Goal: Task Accomplishment & Management: Manage account settings

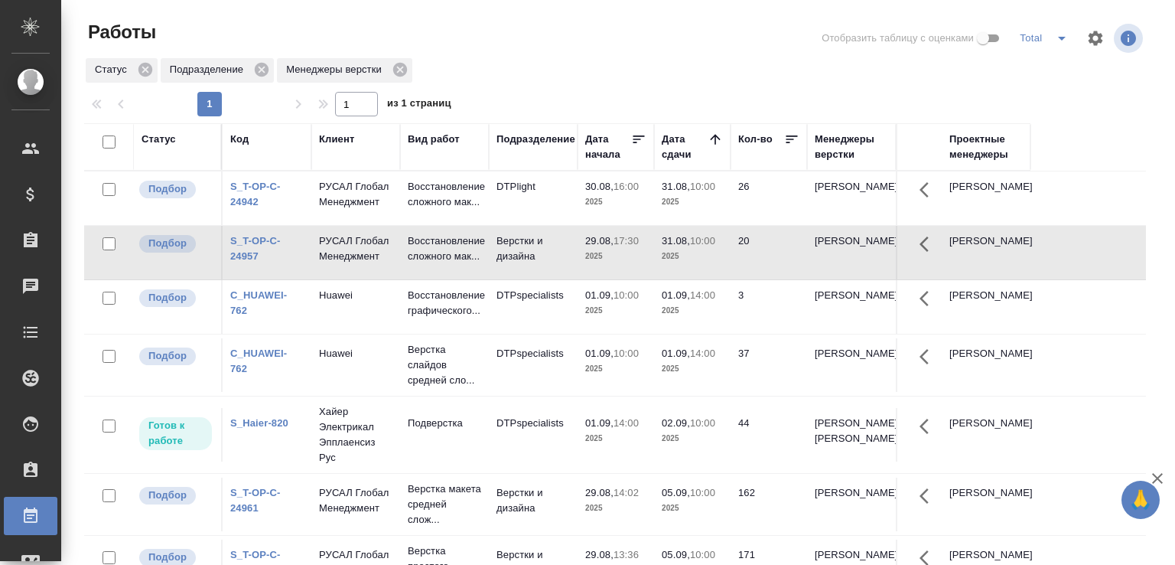
click at [664, 516] on p "2025" at bounding box center [692, 507] width 61 height 15
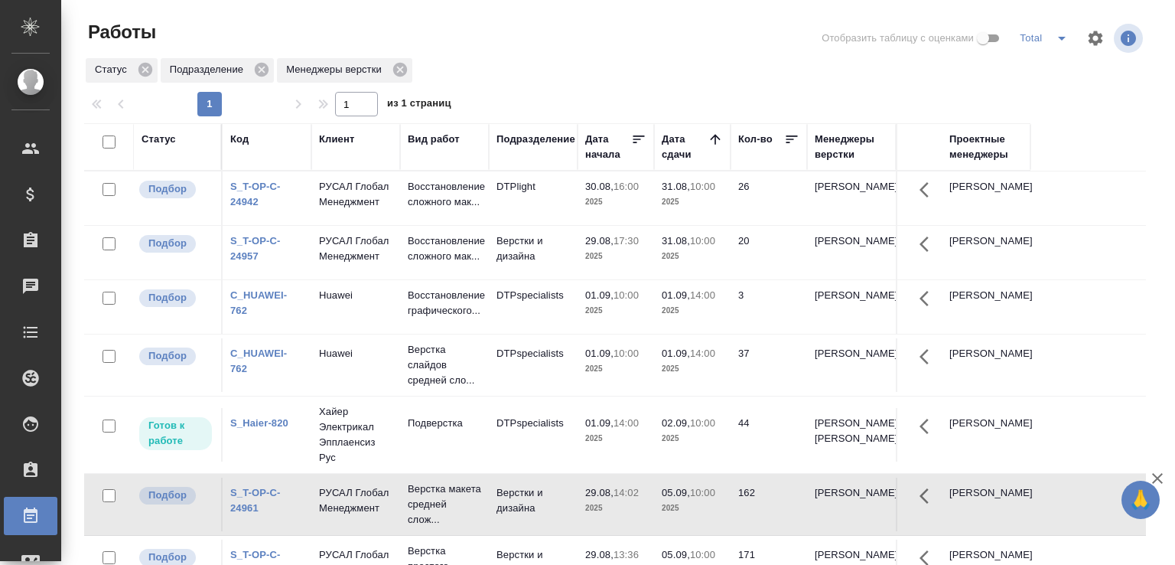
click at [664, 516] on p "2025" at bounding box center [692, 507] width 61 height 15
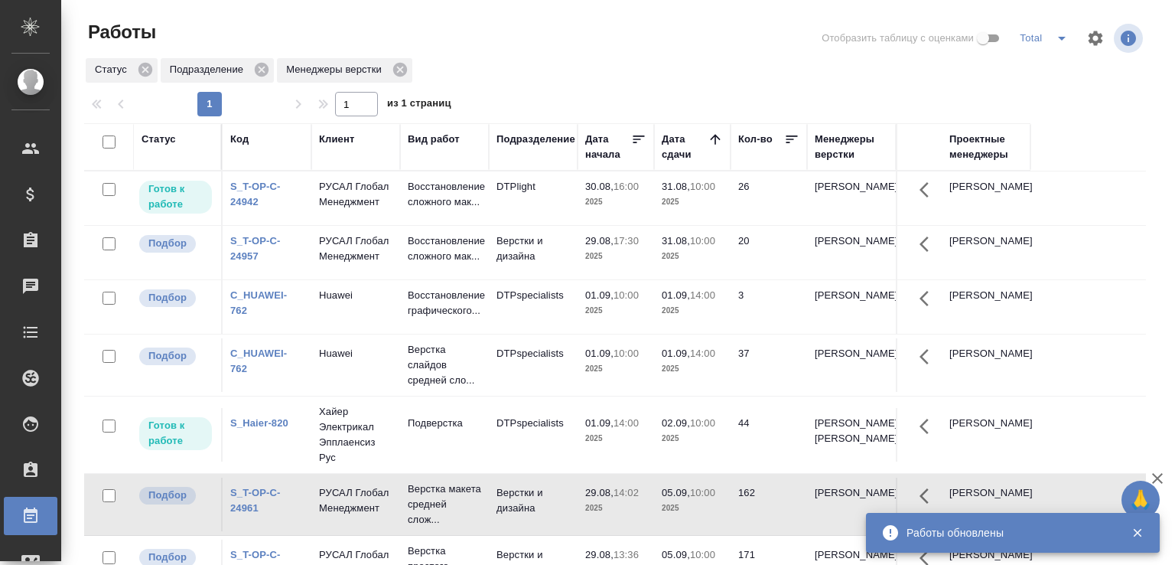
click at [673, 216] on td "31.08, 10:00 2025" at bounding box center [692, 198] width 76 height 54
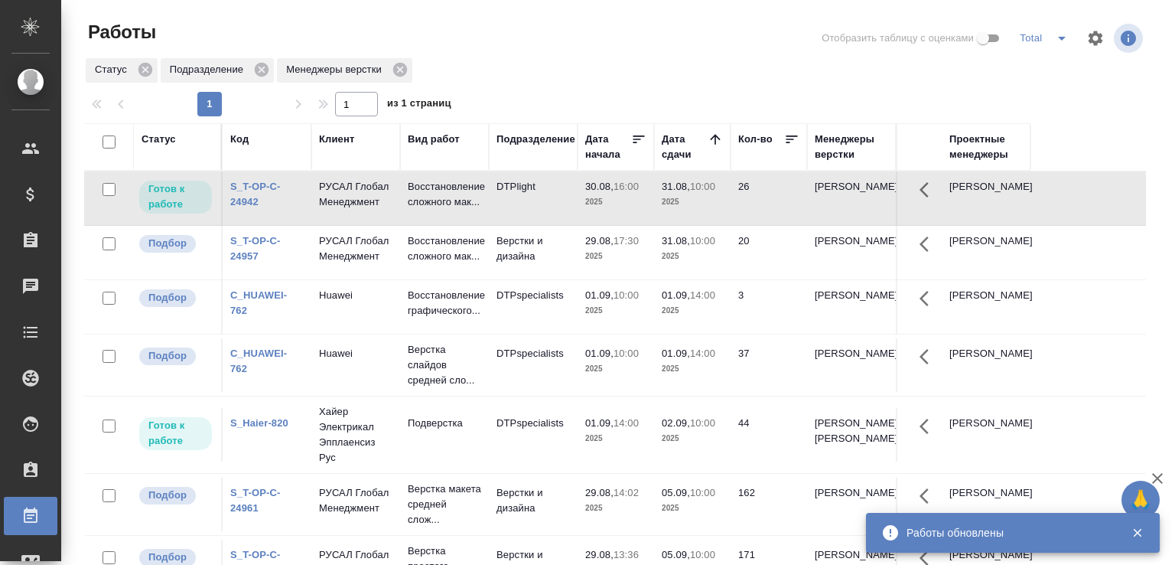
click at [673, 216] on td "31.08, 10:00 2025" at bounding box center [692, 198] width 76 height 54
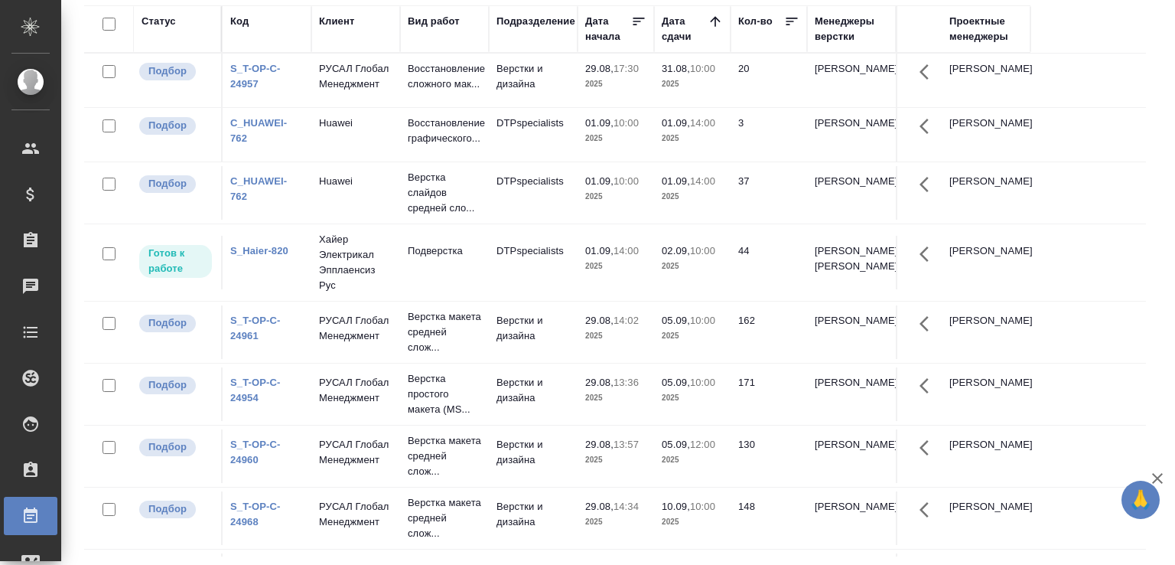
scroll to position [118, 0]
click at [438, 343] on p "Верстка макета средней слож..." at bounding box center [444, 332] width 73 height 46
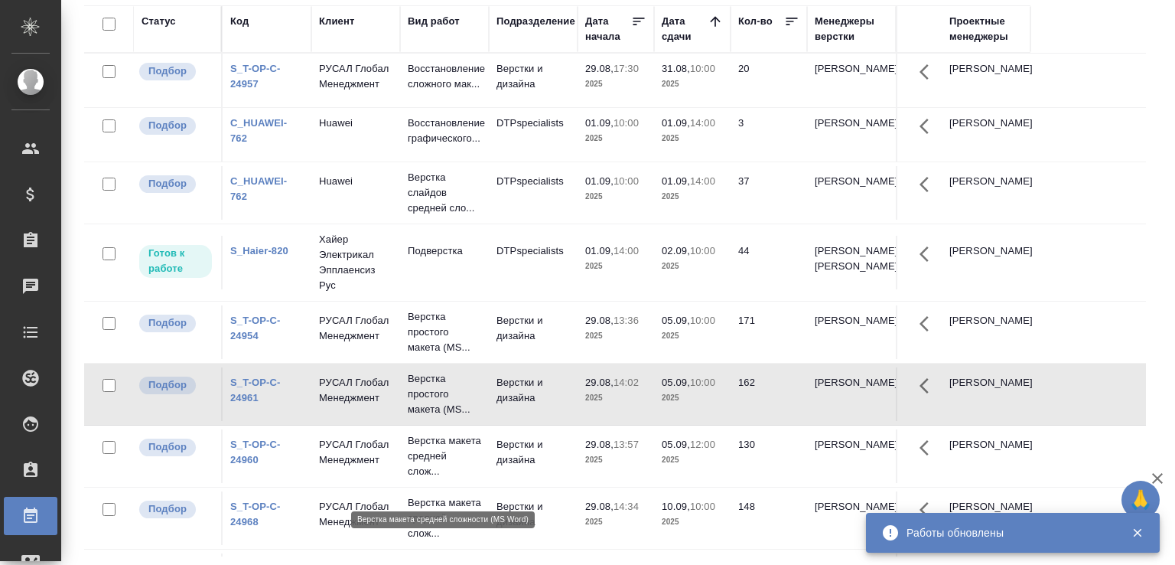
click at [444, 475] on p "Верстка макета средней слож..." at bounding box center [444, 456] width 73 height 46
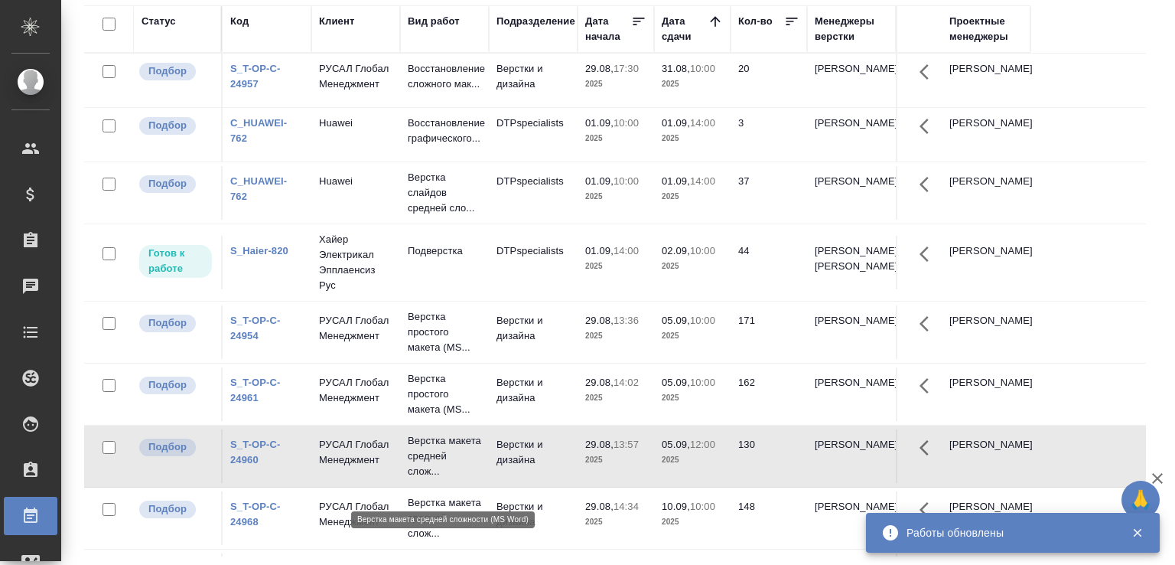
click at [444, 475] on p "Верстка макета средней слож..." at bounding box center [444, 456] width 73 height 46
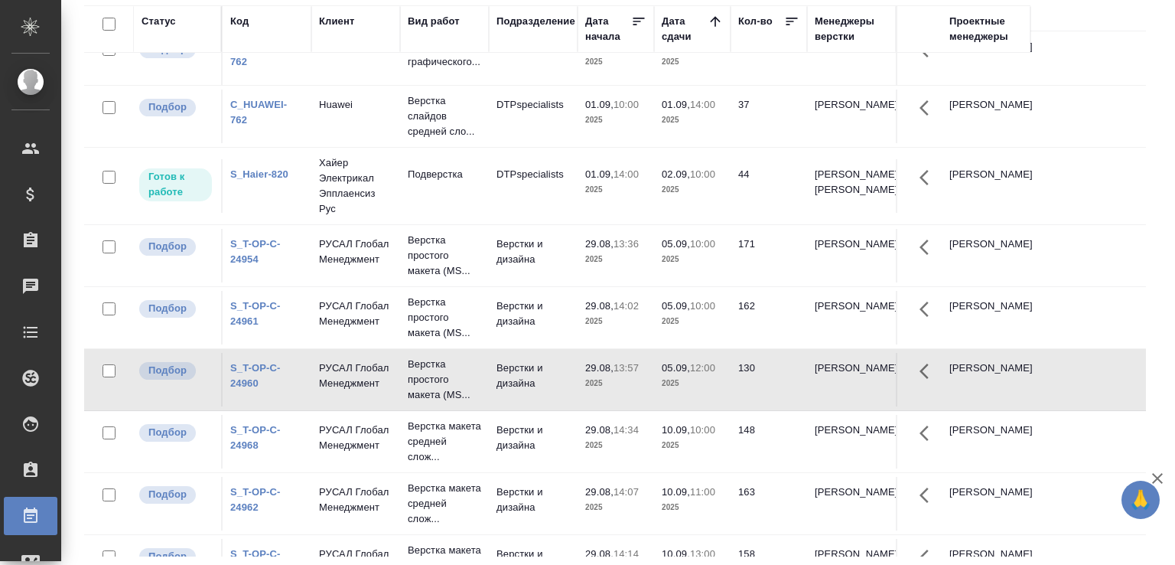
scroll to position [246, 0]
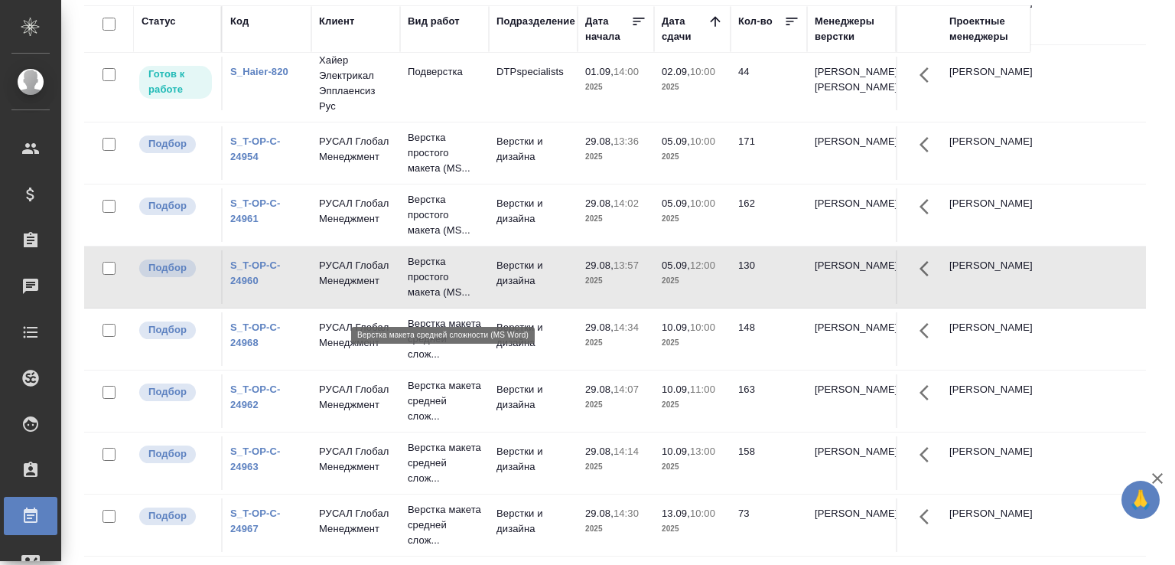
click at [452, 316] on p "Верстка макета средней слож..." at bounding box center [444, 339] width 73 height 46
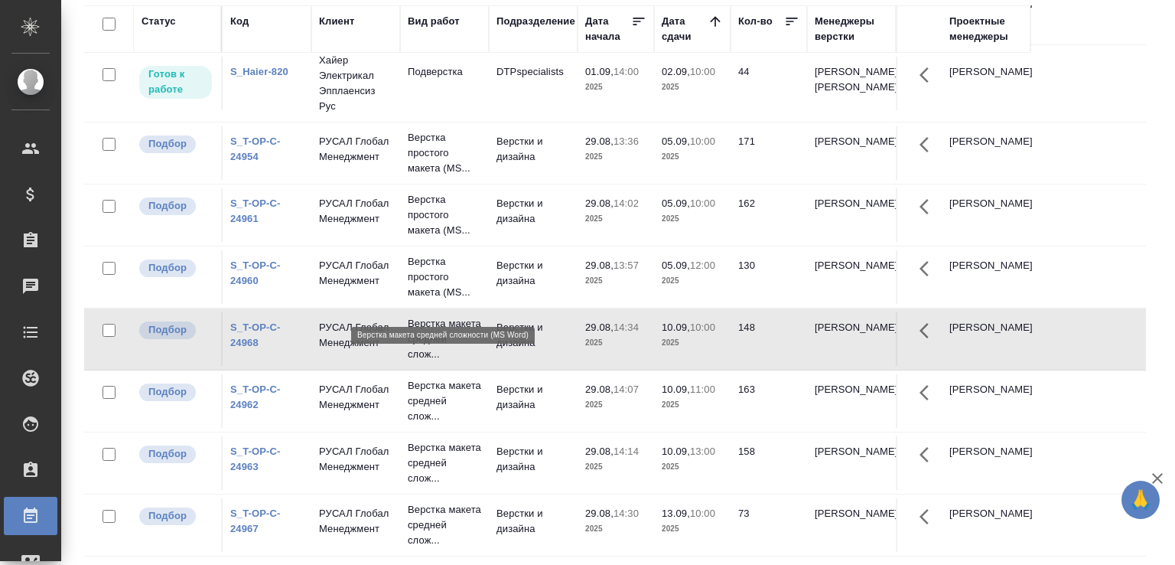
click at [452, 316] on p "Верстка макета средней слож..." at bounding box center [444, 339] width 73 height 46
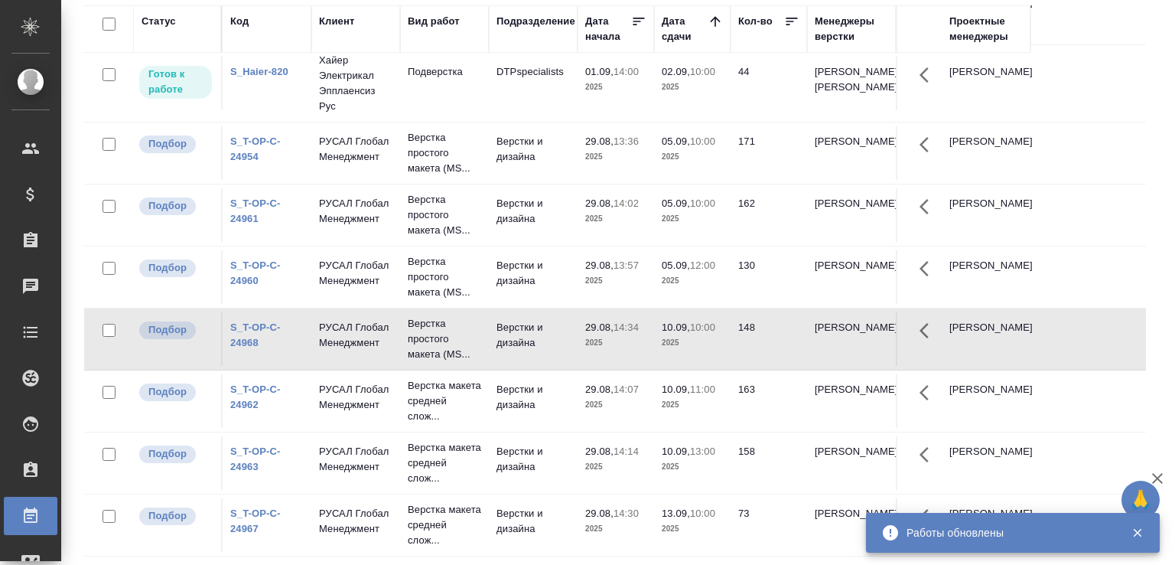
scroll to position [230, 0]
click at [455, 378] on p "Верстка макета средней слож..." at bounding box center [444, 401] width 73 height 46
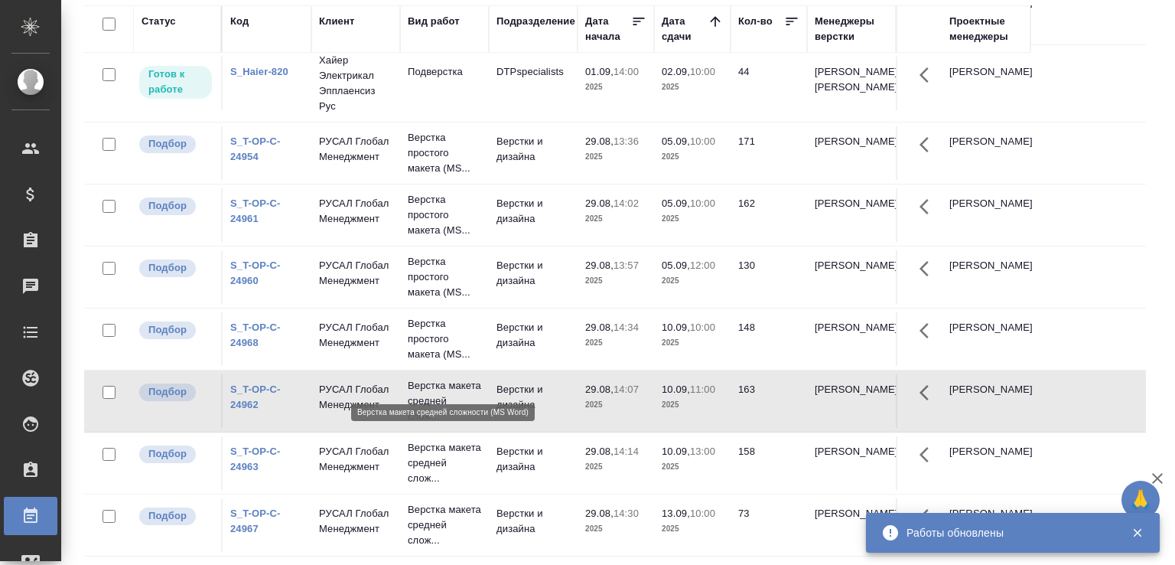
click at [455, 378] on p "Верстка макета средней слож..." at bounding box center [444, 401] width 73 height 46
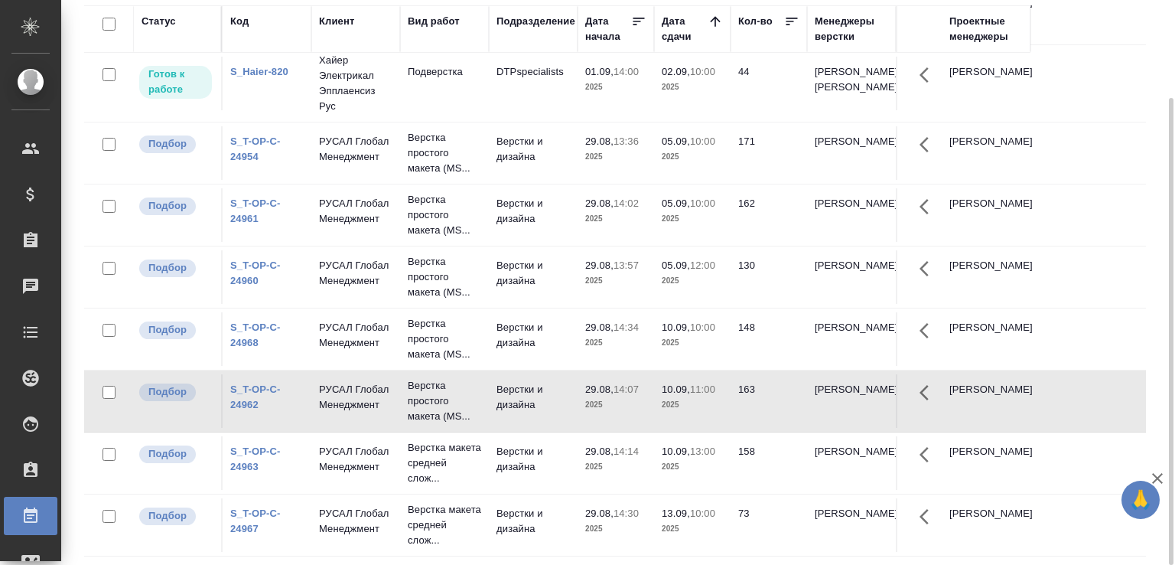
scroll to position [215, 0]
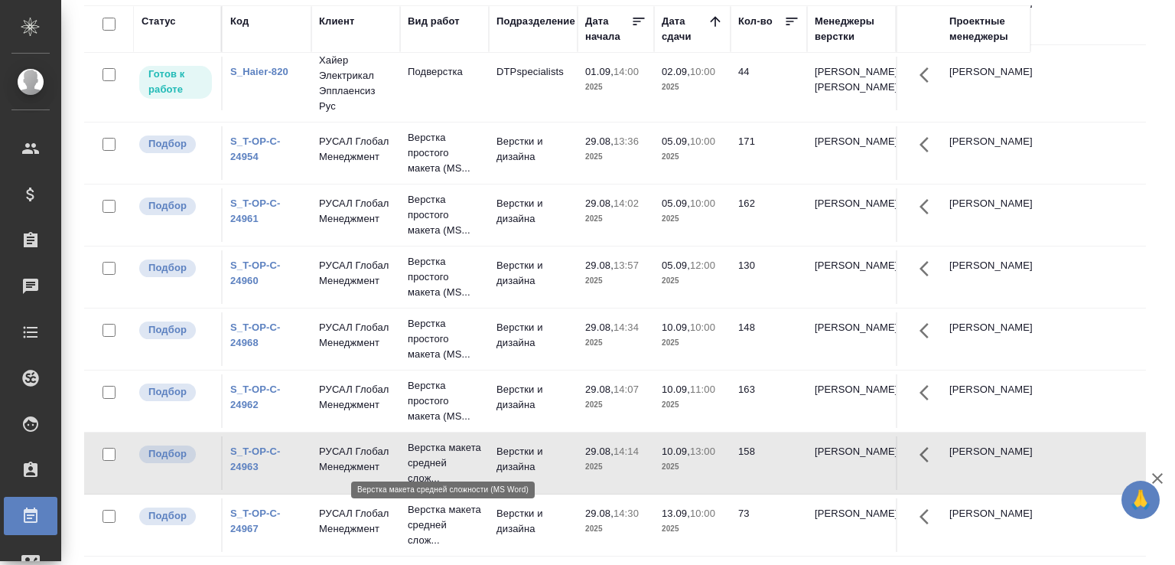
click at [479, 440] on p "Верстка макета средней слож..." at bounding box center [444, 463] width 73 height 46
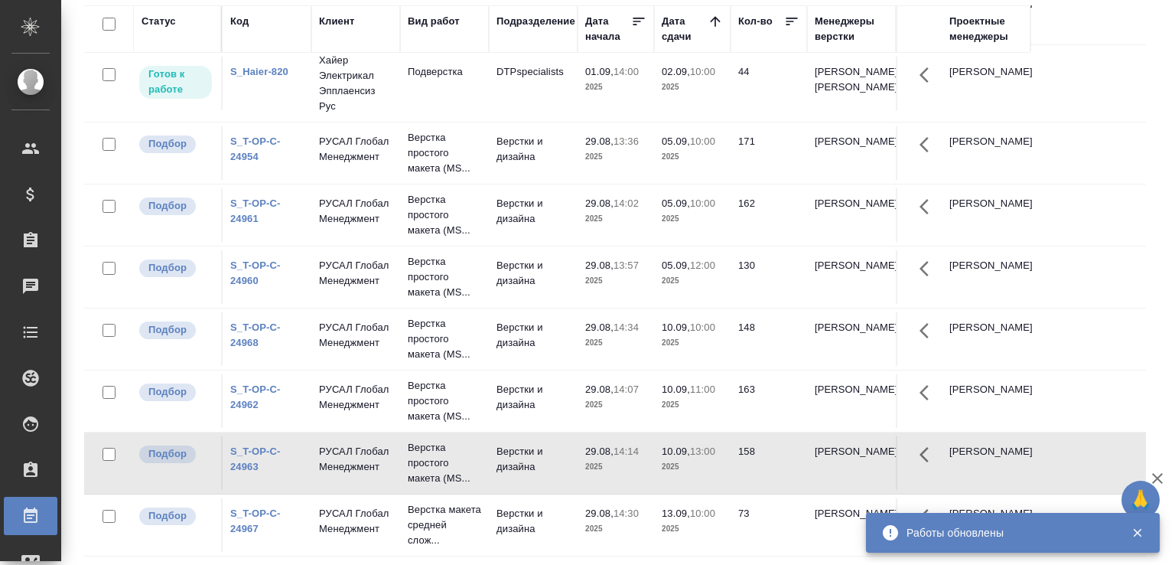
scroll to position [200, 0]
click at [428, 528] on p "Верстка макета средней слож..." at bounding box center [444, 525] width 73 height 46
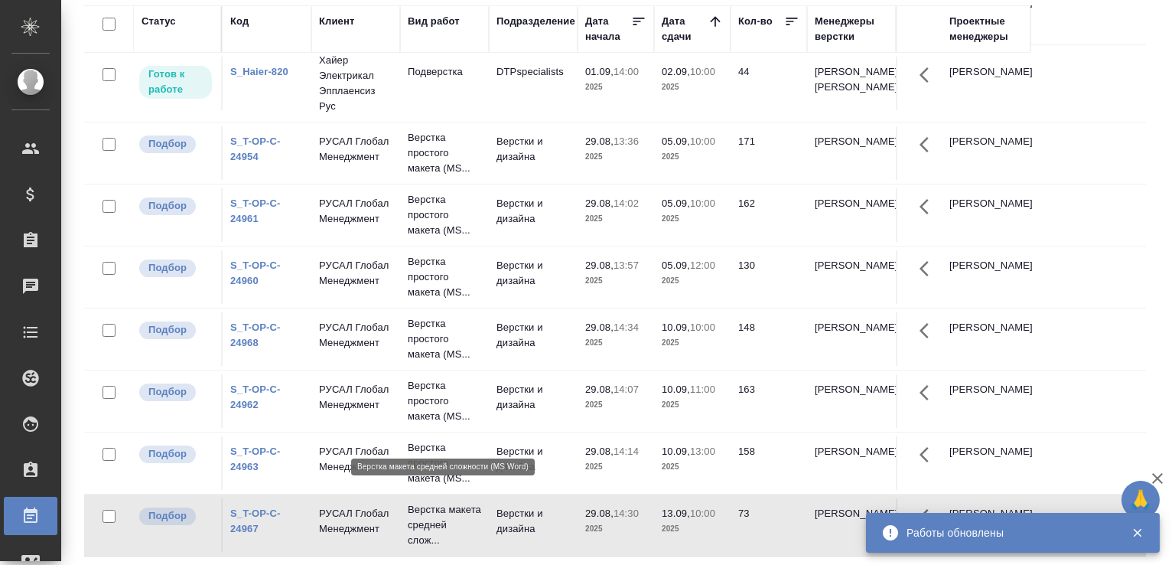
click at [428, 528] on p "Верстка макета средней слож..." at bounding box center [444, 525] width 73 height 46
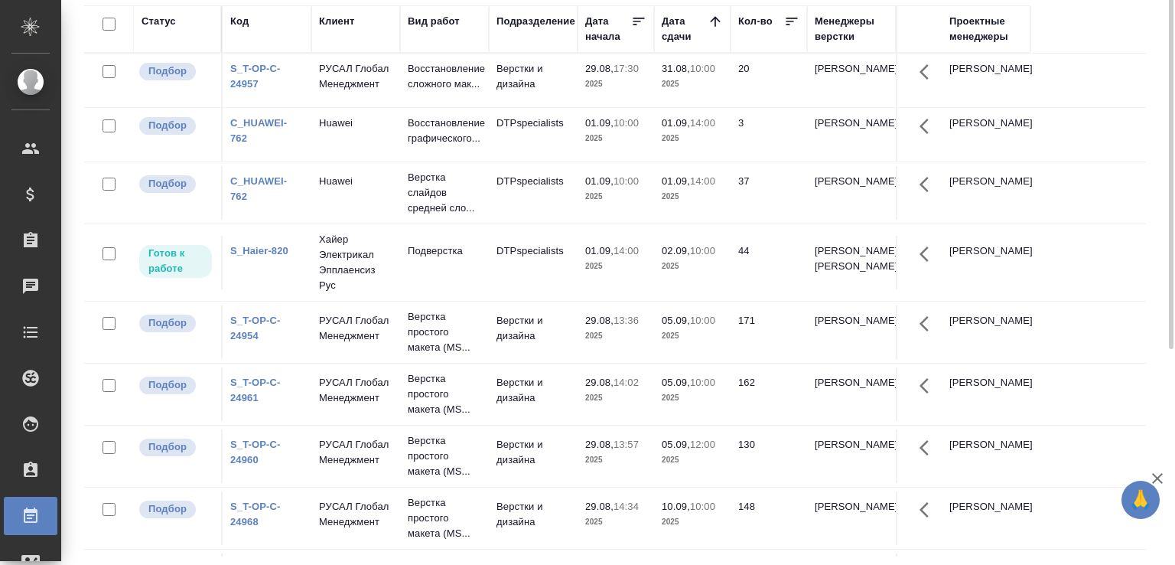
scroll to position [0, 0]
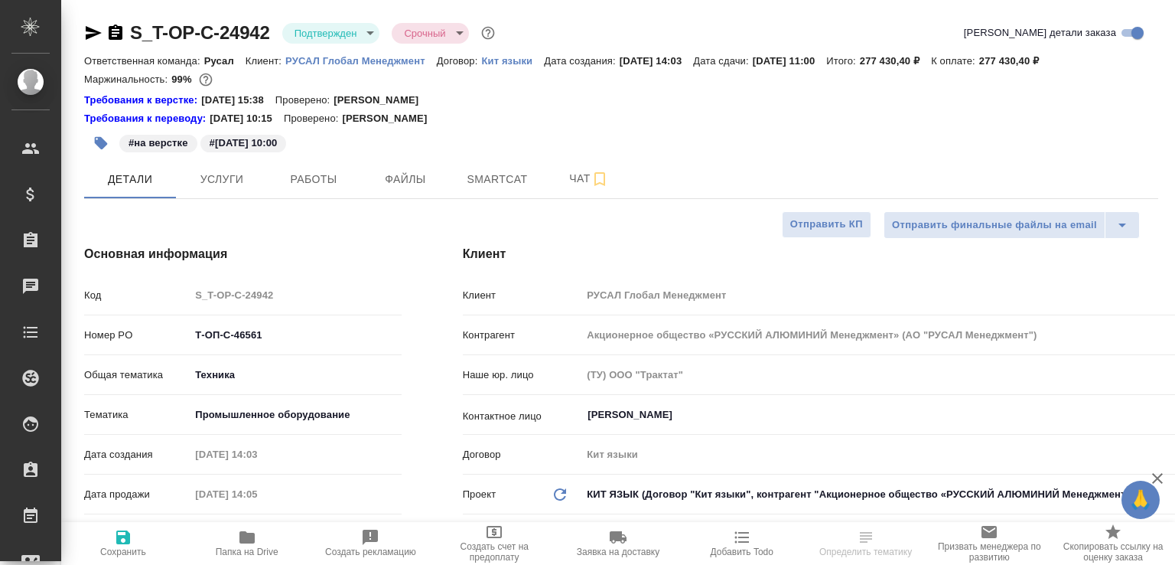
select select "RU"
type input "[PERSON_NAME]"
click at [260, 546] on span "Папка на Drive" at bounding box center [247, 551] width 63 height 11
click at [316, 182] on span "Работы" at bounding box center [313, 179] width 73 height 19
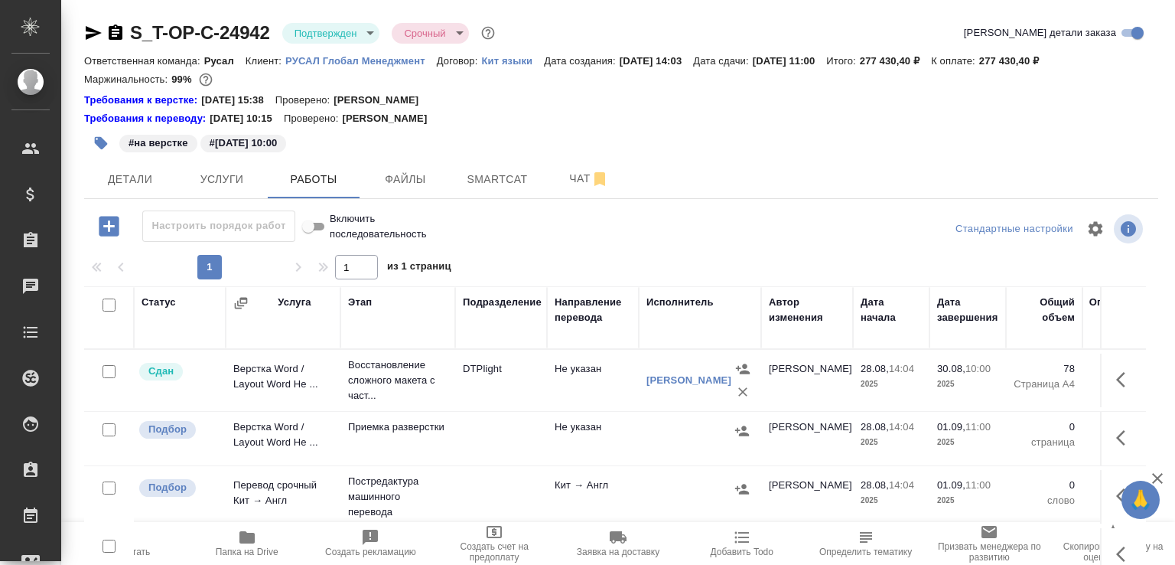
click at [106, 223] on icon "button" at bounding box center [109, 226] width 20 height 20
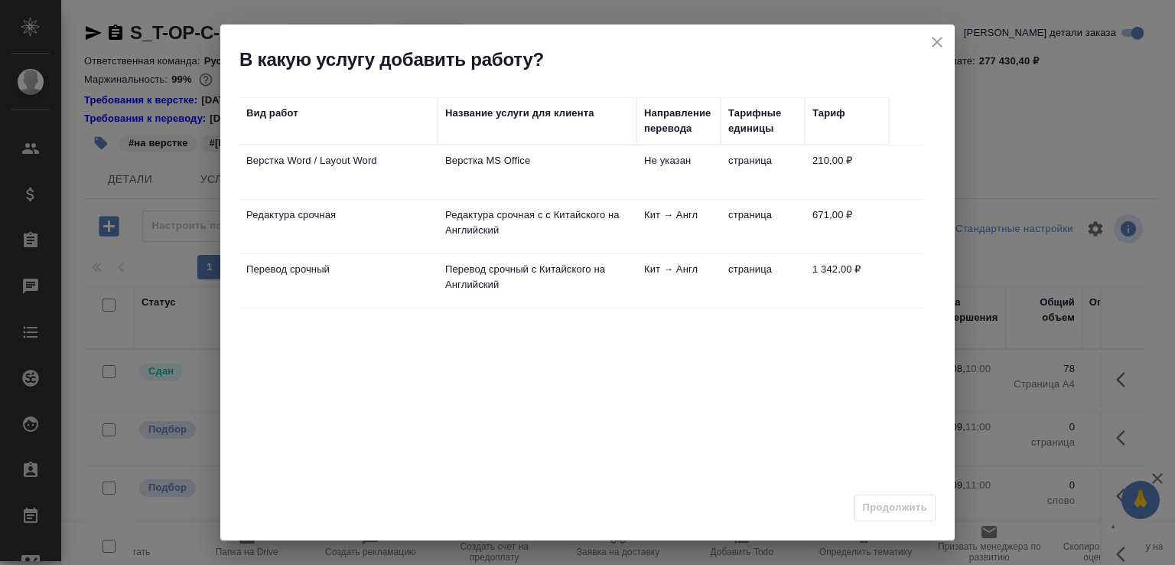
click at [607, 179] on td "Верстка MS Office" at bounding box center [537, 172] width 199 height 54
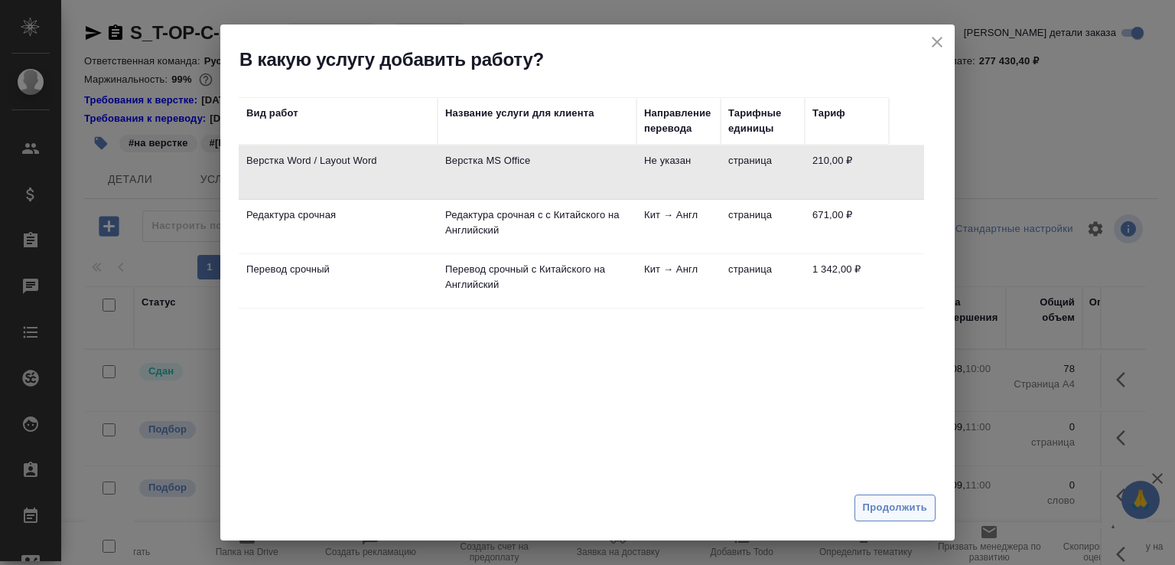
click at [866, 510] on span "Продолжить" at bounding box center [895, 508] width 64 height 18
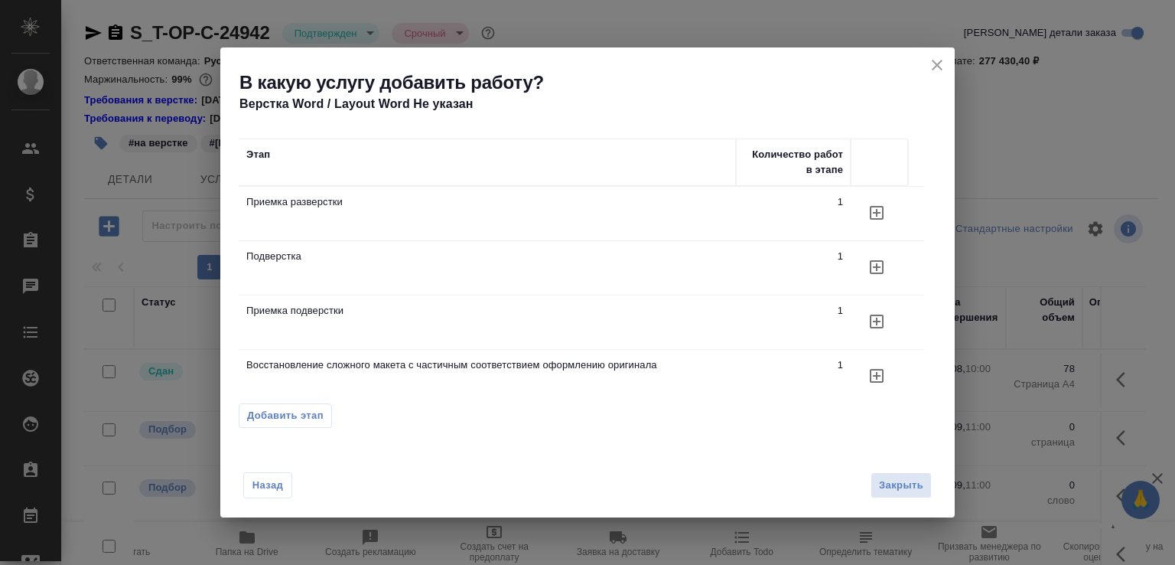
click at [867, 222] on icon "button" at bounding box center [876, 212] width 18 height 18
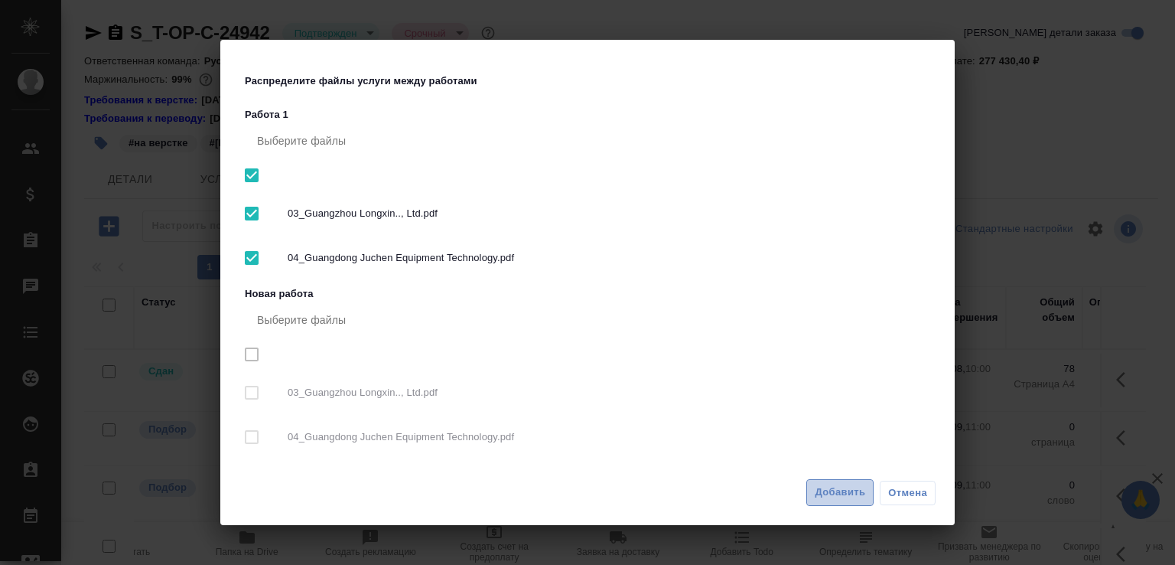
click at [855, 485] on span "Добавить" at bounding box center [840, 492] width 50 height 18
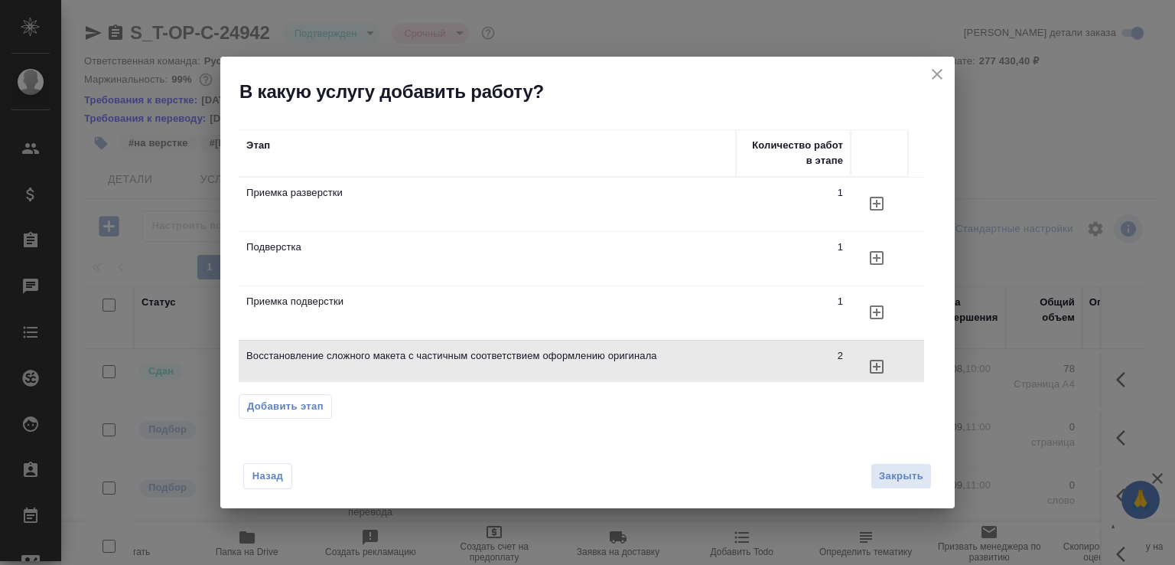
scroll to position [2, 0]
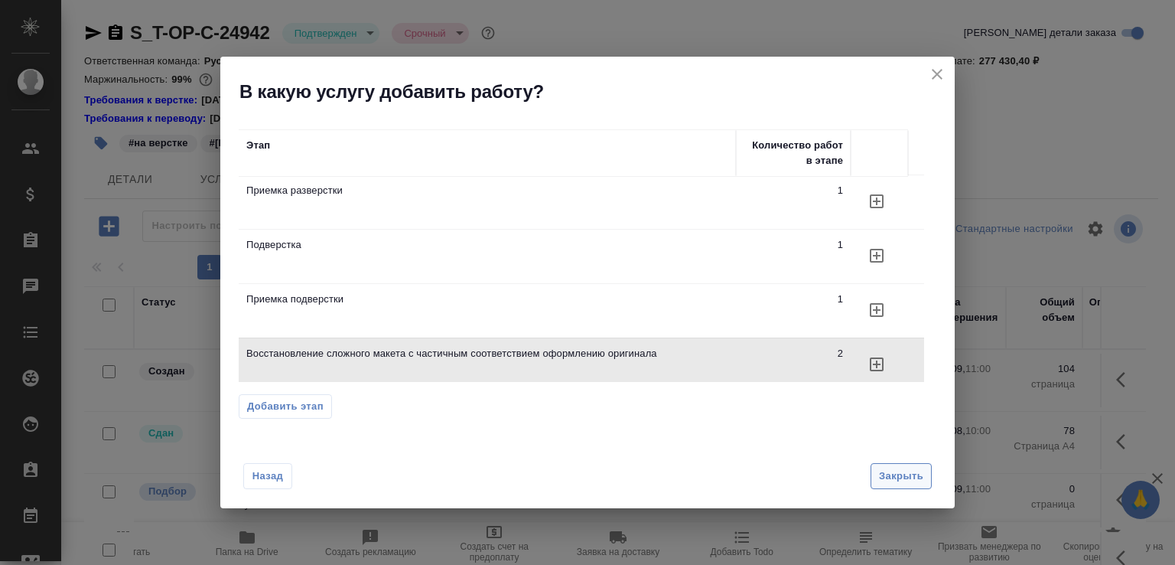
click at [881, 477] on span "Закрыть" at bounding box center [901, 476] width 44 height 18
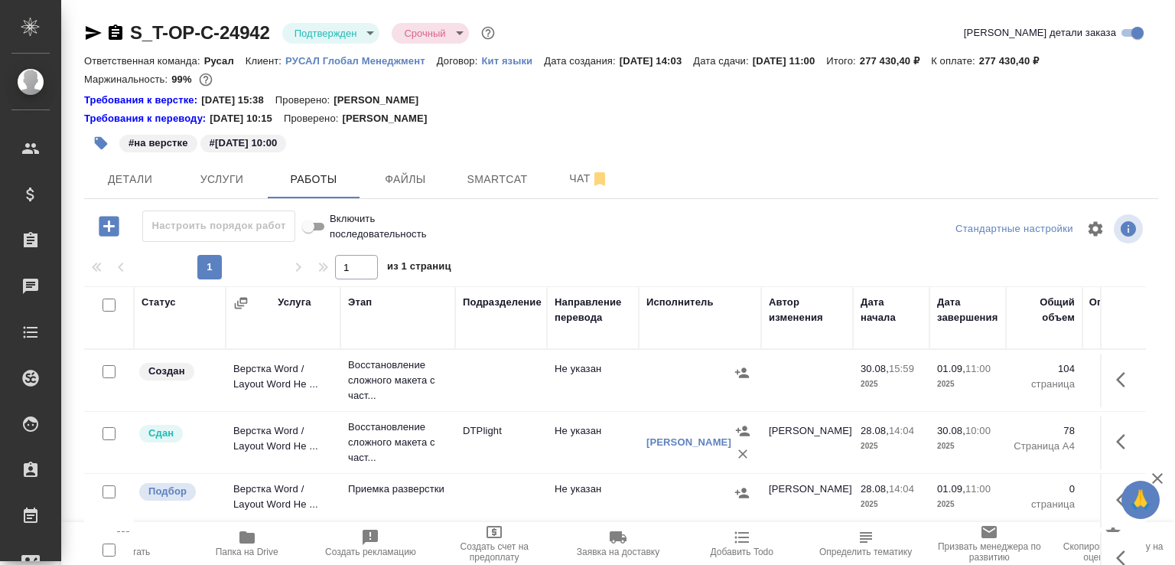
click at [301, 366] on td "Верстка Word / Layout Word Не ..." at bounding box center [283, 380] width 115 height 54
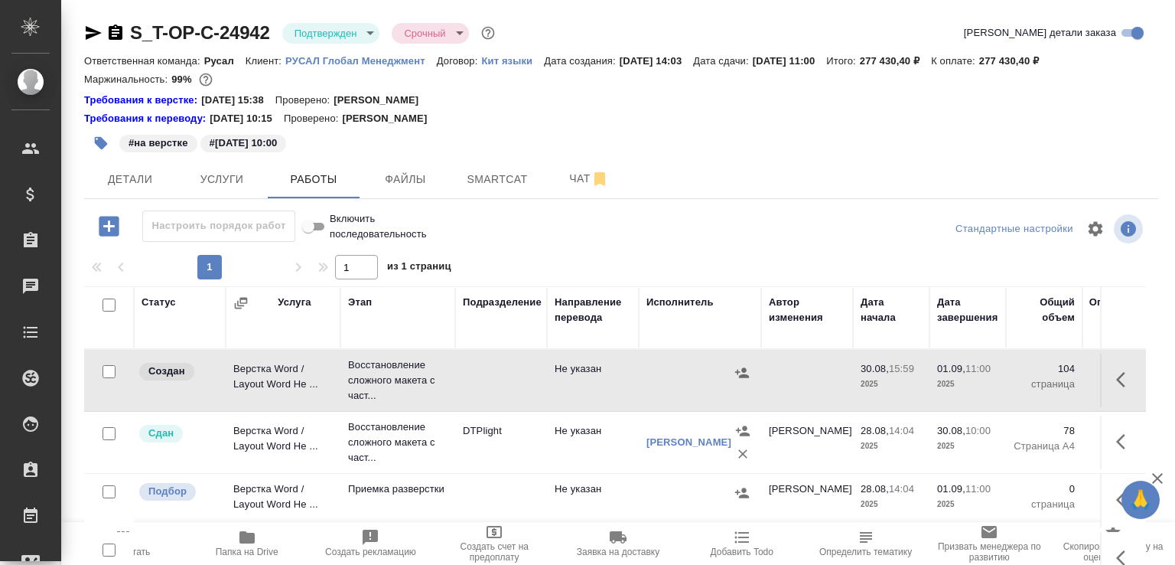
click at [301, 366] on td "Верстка Word / Layout Word Не ..." at bounding box center [283, 380] width 115 height 54
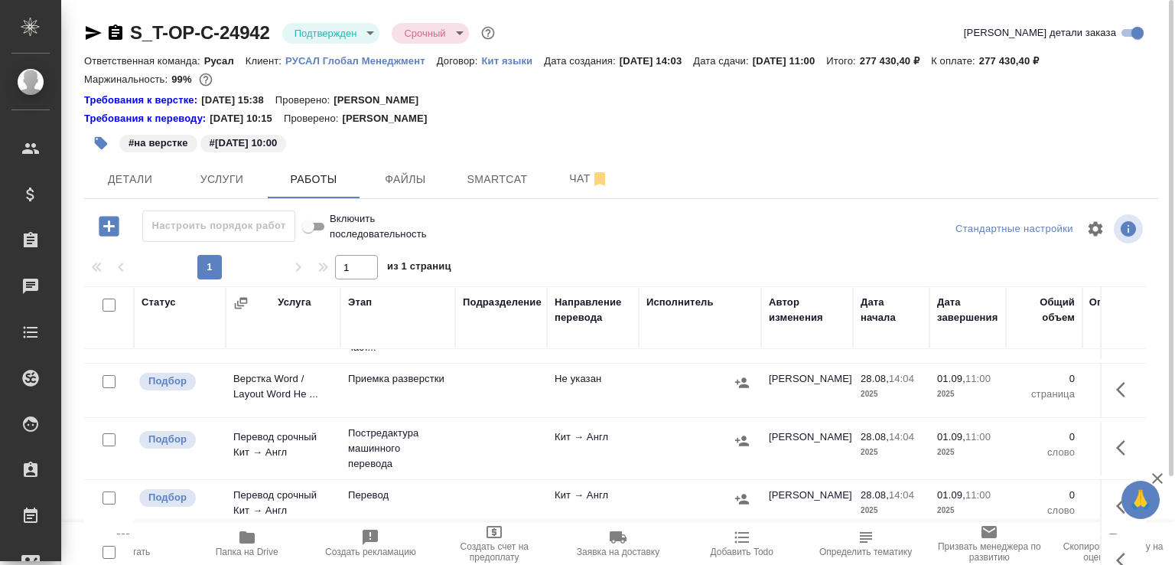
scroll to position [0, 0]
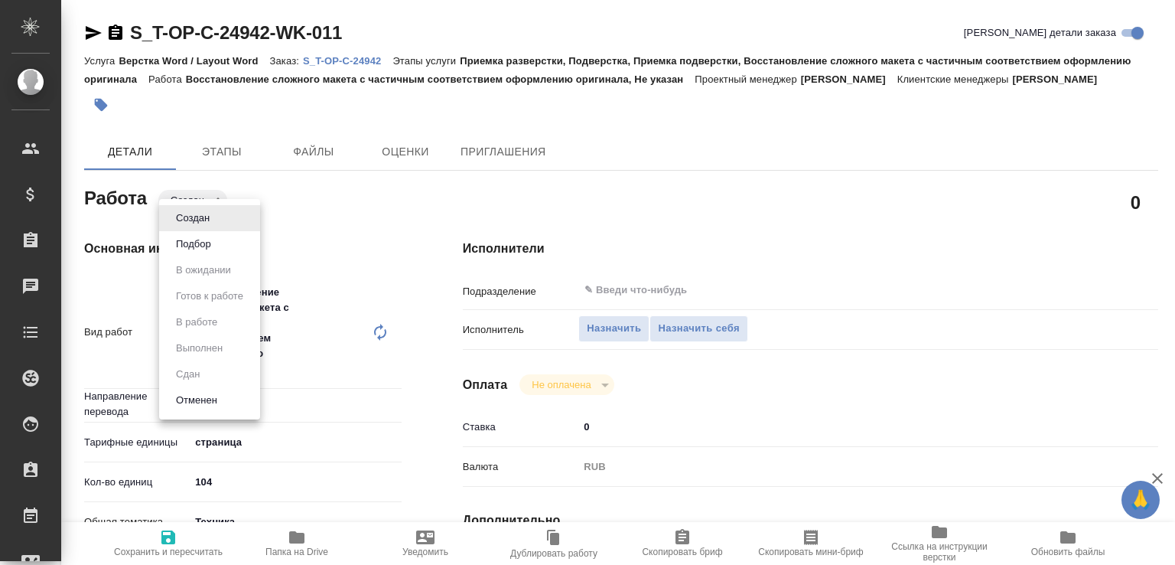
click at [208, 221] on body "🙏 .cls-1 fill:#fff; AWATERA Малофеева Екатерина e.malofeeva Клиенты Спецификаци…" at bounding box center [587, 282] width 1175 height 565
click at [205, 238] on button "Подбор" at bounding box center [193, 244] width 44 height 17
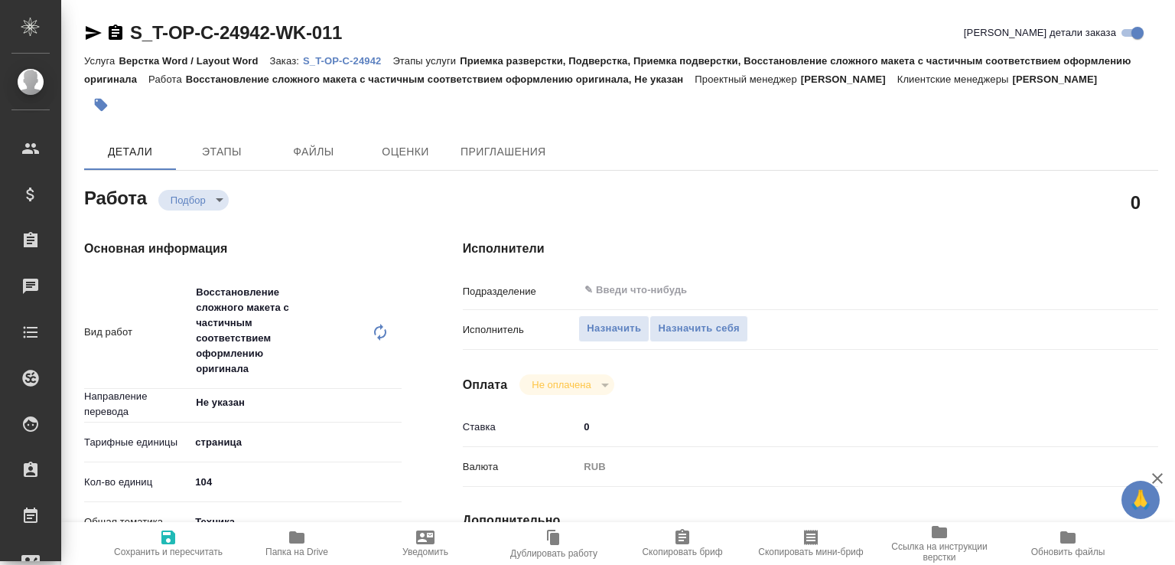
type textarea "x"
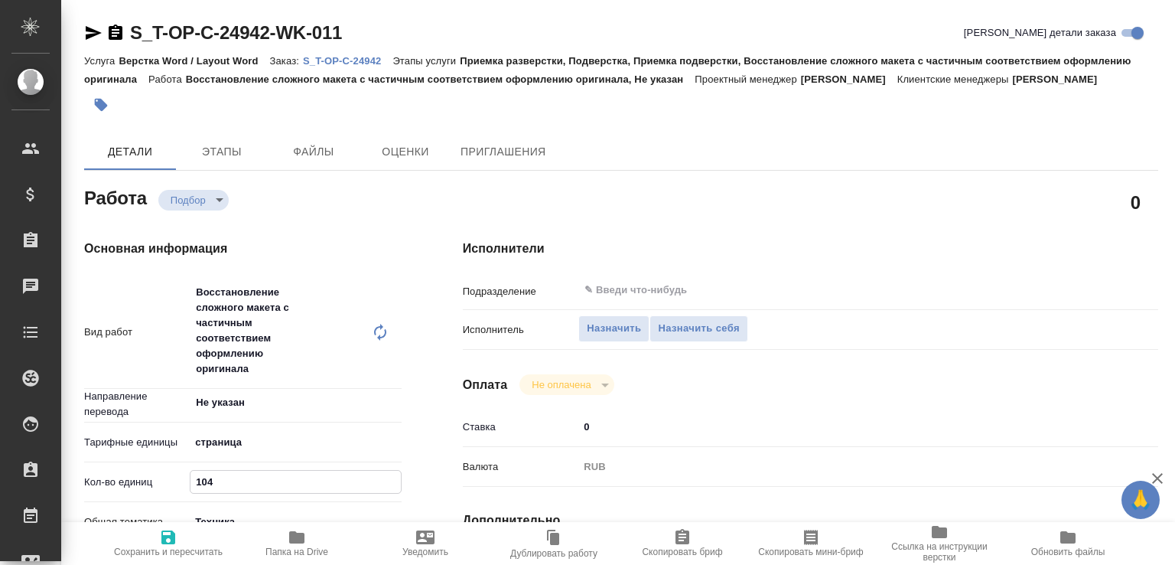
drag, startPoint x: 227, startPoint y: 493, endPoint x: 163, endPoint y: 504, distance: 65.3
click at [163, 495] on div "Кол-во единиц 104" at bounding box center [242, 481] width 317 height 27
type textarea "x"
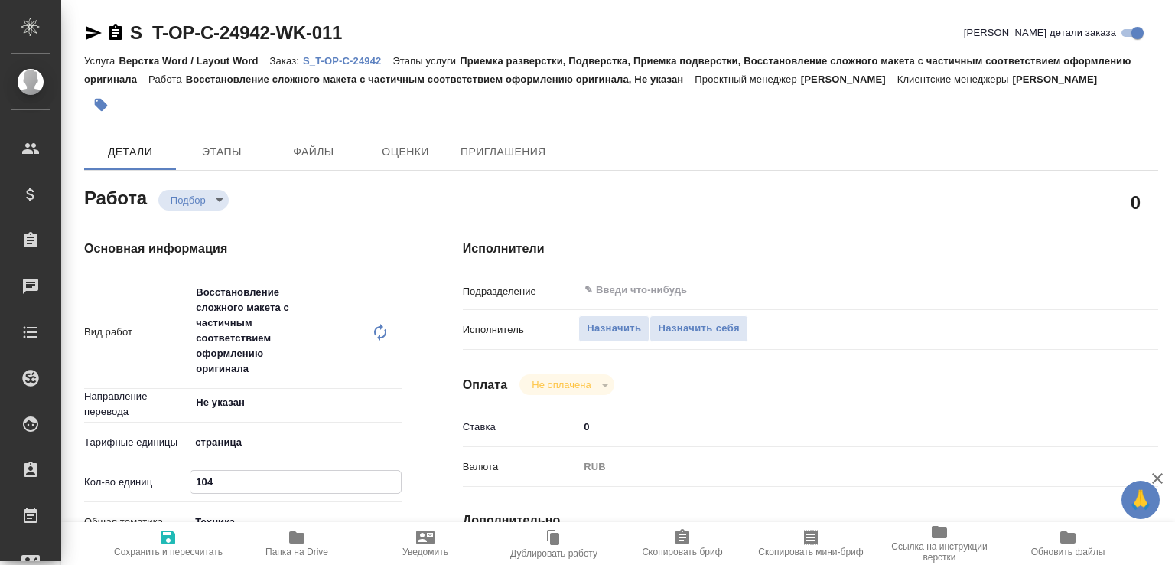
type textarea "x"
type input "2"
type textarea "x"
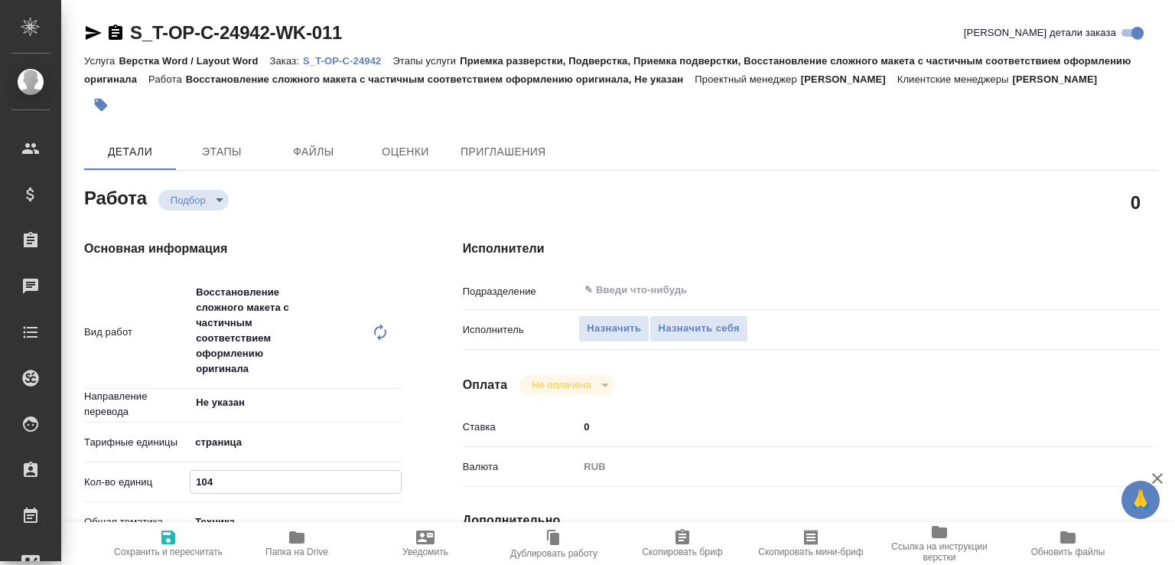
type textarea "x"
type input "26"
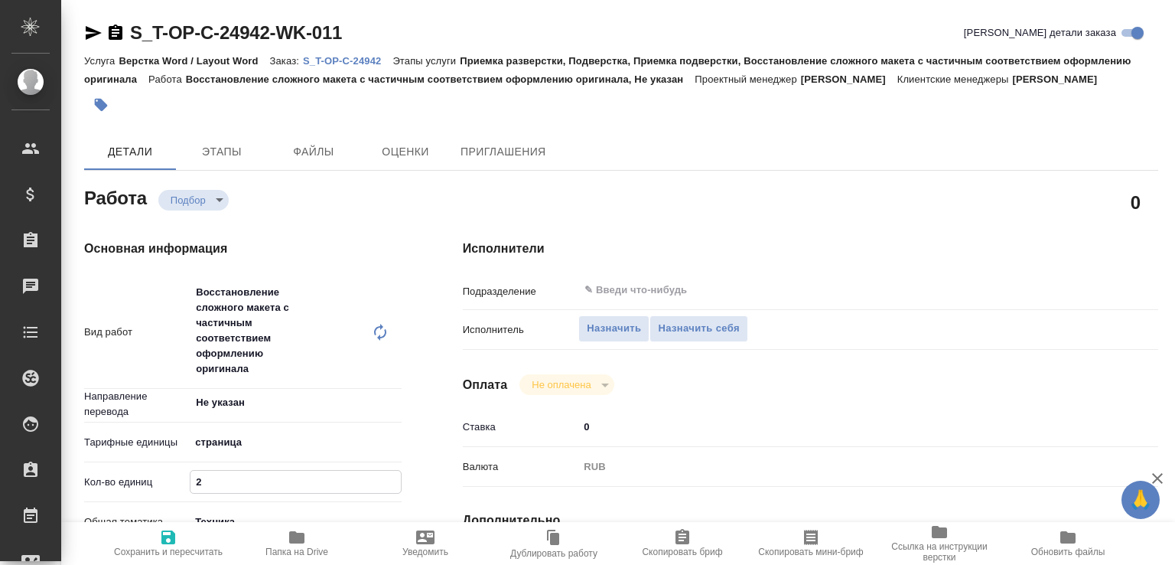
type textarea "x"
type input "26"
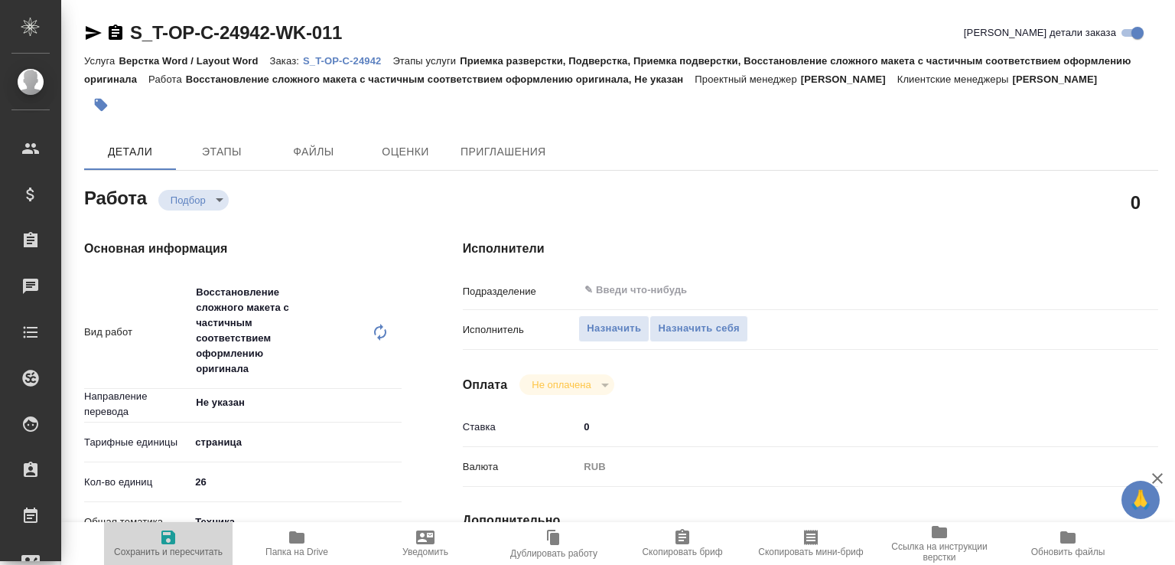
click at [177, 528] on span "Сохранить и пересчитать" at bounding box center [168, 542] width 110 height 29
type textarea "x"
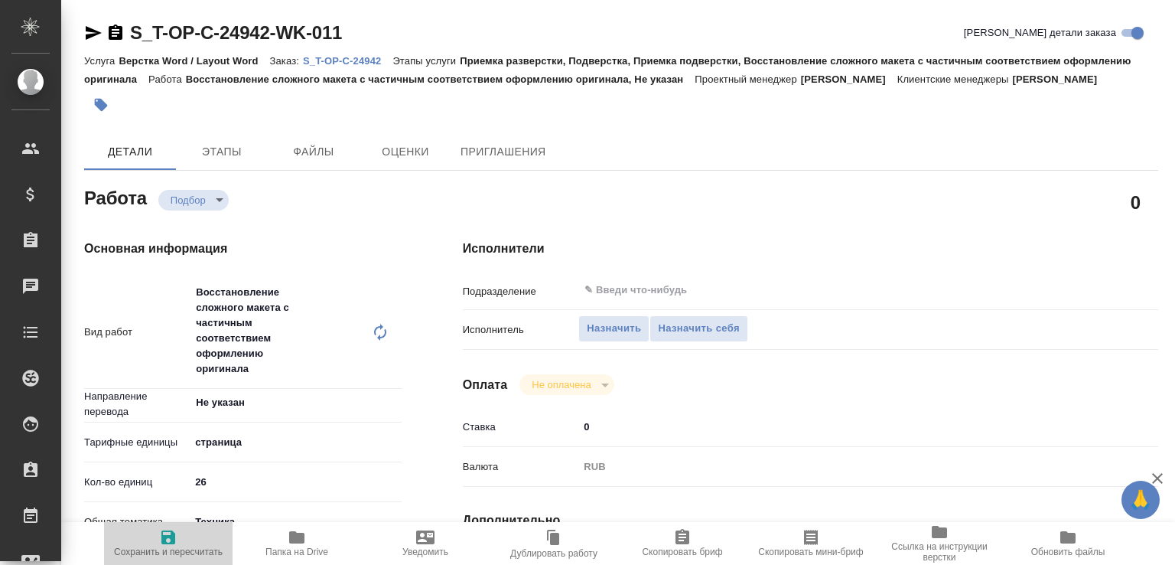
type textarea "x"
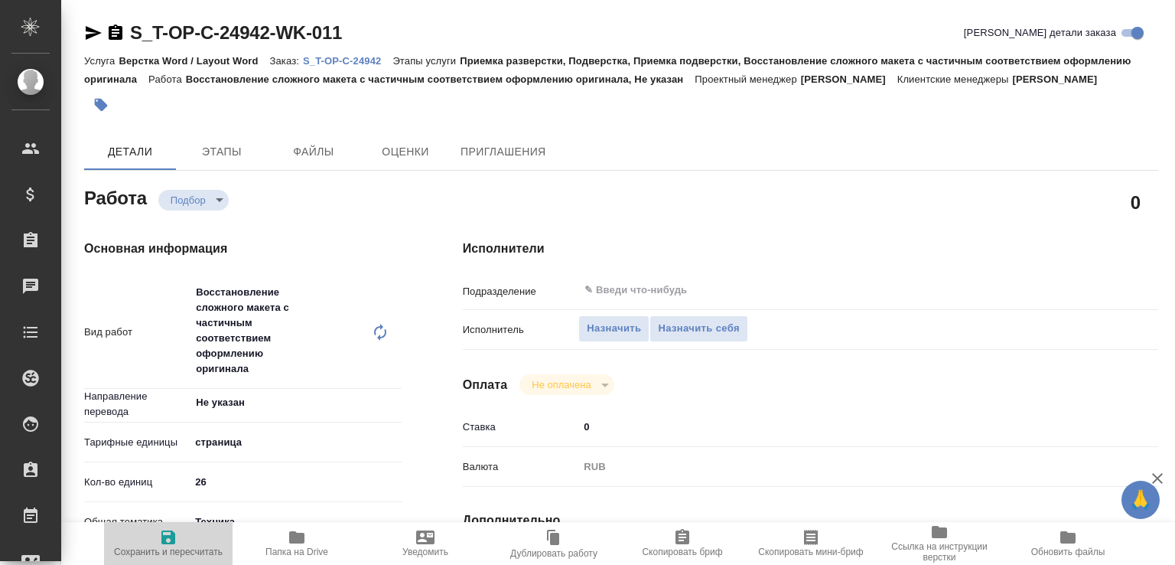
type textarea "x"
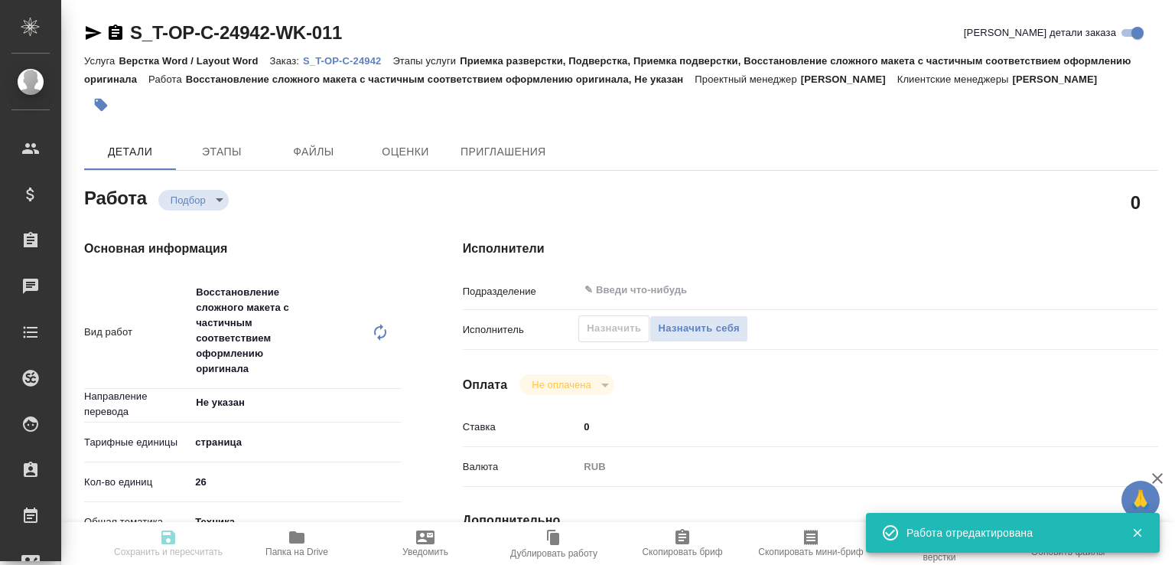
type input "recruiting"
type textarea "Восстановление сложного макета с частичным соответствием оформлению оригинала"
type textarea "x"
type input "Не указан"
type input "5a8b1489cc6b4906c91bfdb2"
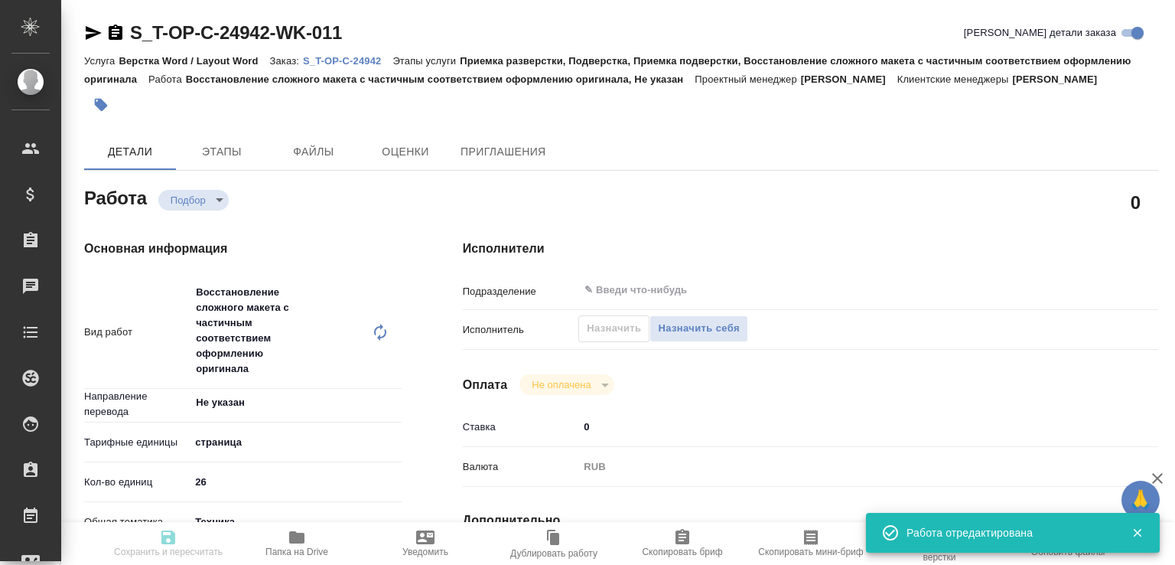
type input "26"
type input "tech"
type input "5f647205b73bc97568ca66bc"
type input "30.08.2025 15:59"
type input "[DATE] 11:00"
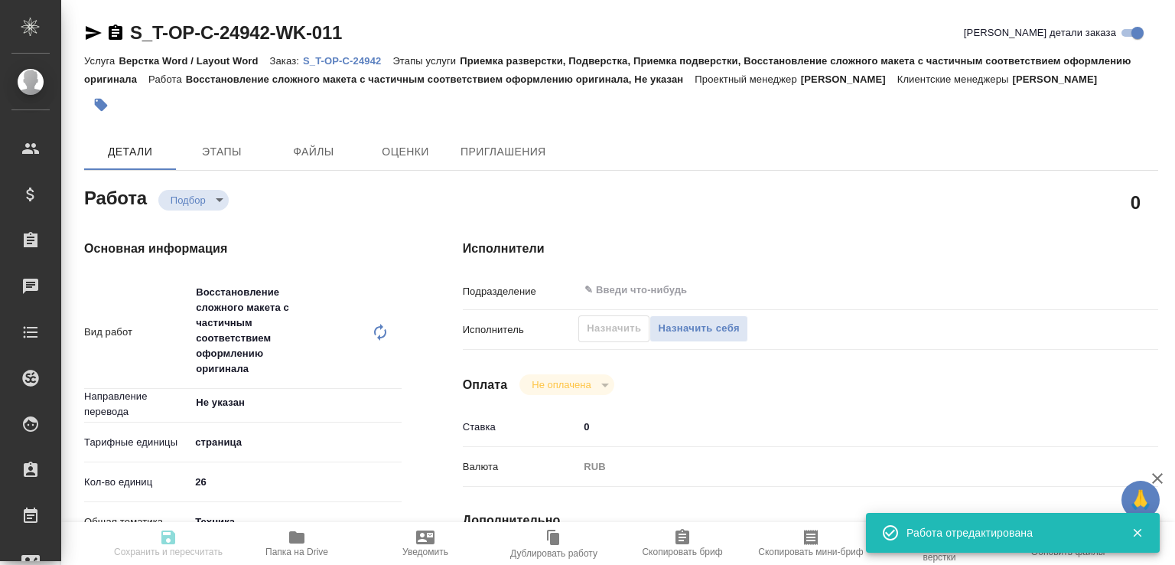
type input "[DATE] 11:00"
type input "notPayed"
type input "0"
type input "RUB"
type input "[PERSON_NAME]"
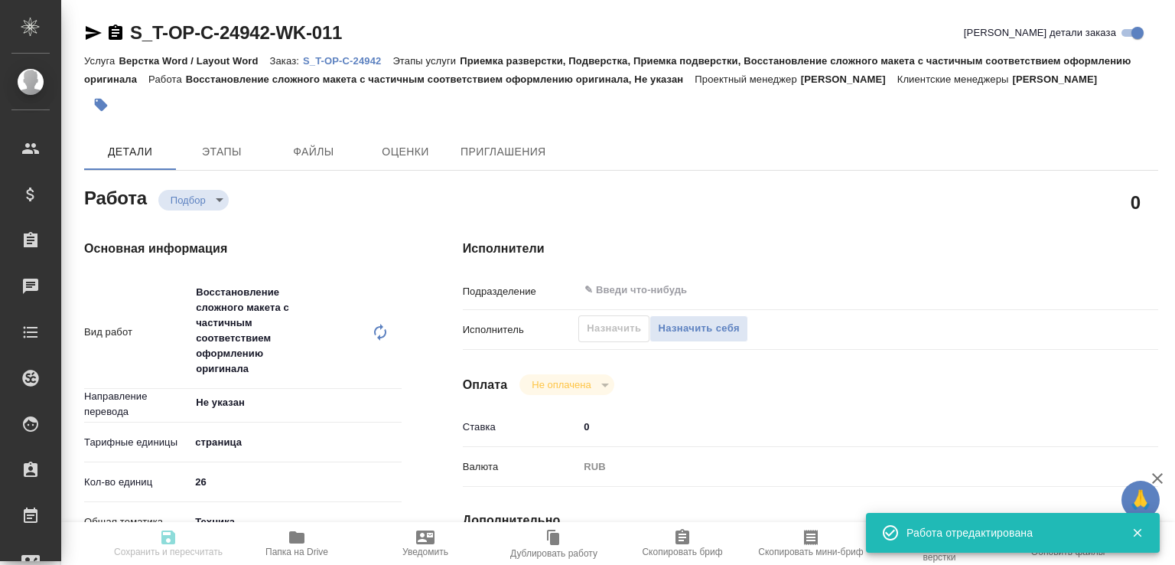
type textarea "x"
type textarea "/Clients/Т-ОП-С_Русал Глобал Менеджмент/Orders/S_T-OP-C-24942/DTP/S_T-OP-C-2494…"
type textarea "x"
type input "S_T-OP-C-24942"
type input "Т-ОП-С-46561"
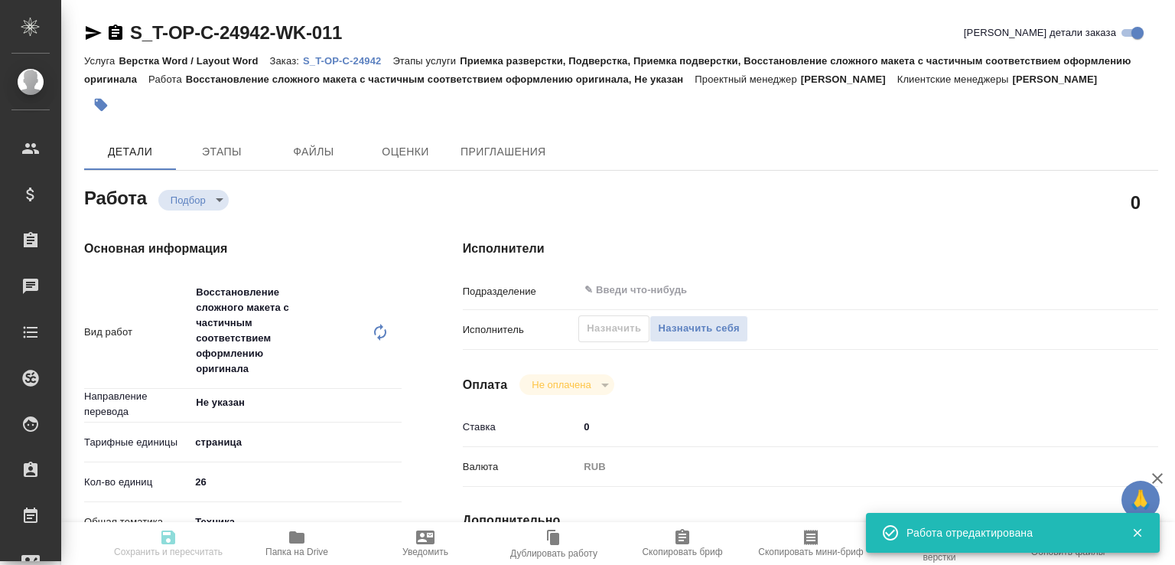
type input "Верстка Word / Layout Word"
type input "Приемка разверстки, Подверстка, Приемка подверстки, Восстановление сложного мак…"
type input "[PERSON_NAME]"
type input "/Clients/Т-ОП-С_Русал Глобал Менеджмент/Orders/S_T-OP-C-24942"
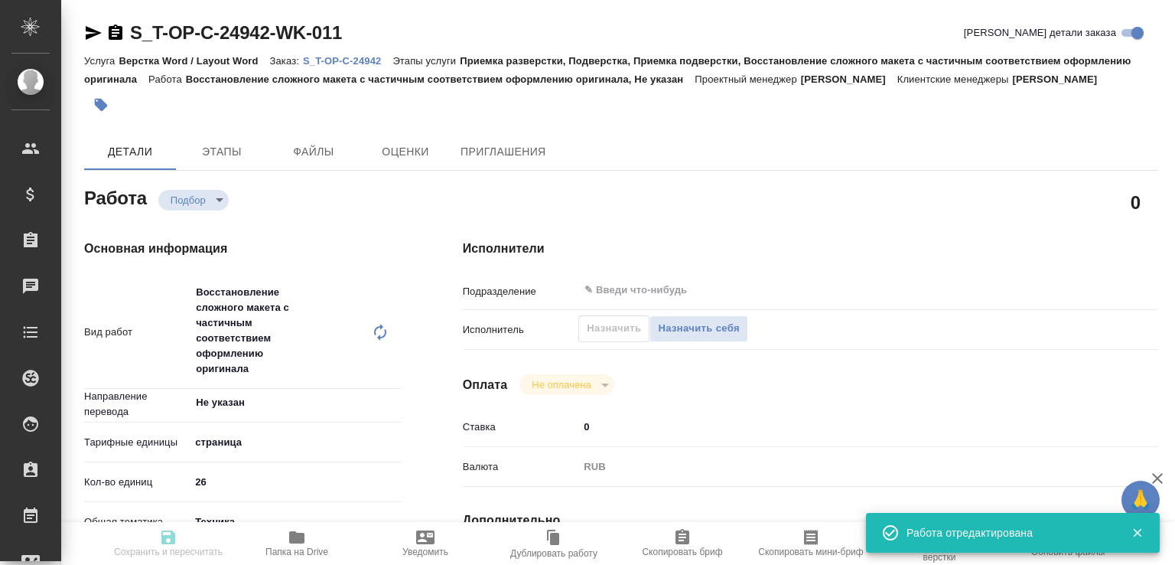
type textarea "x"
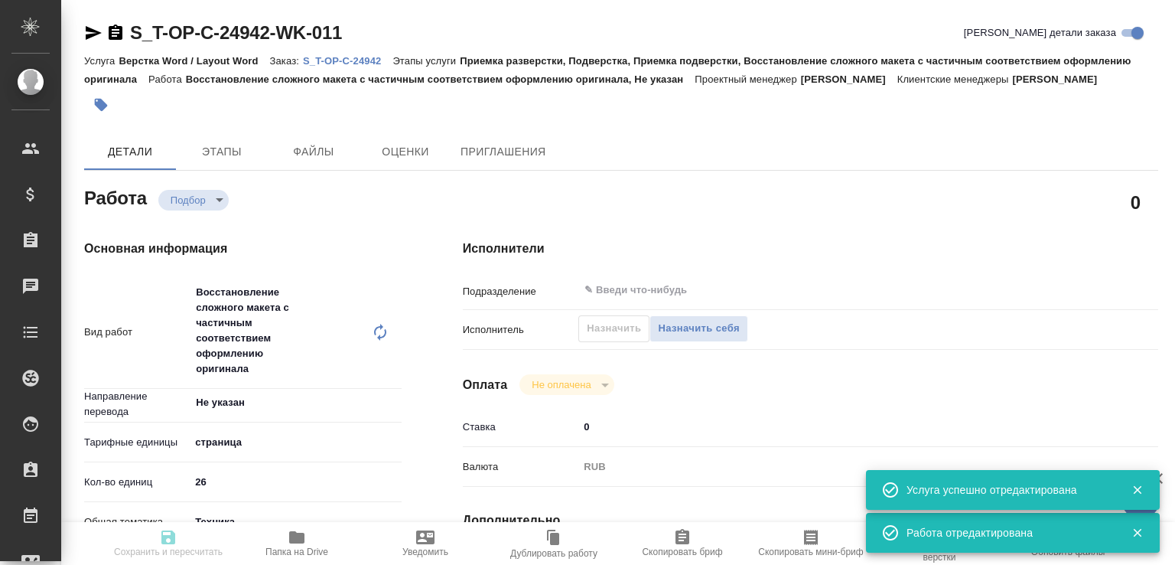
type textarea "x"
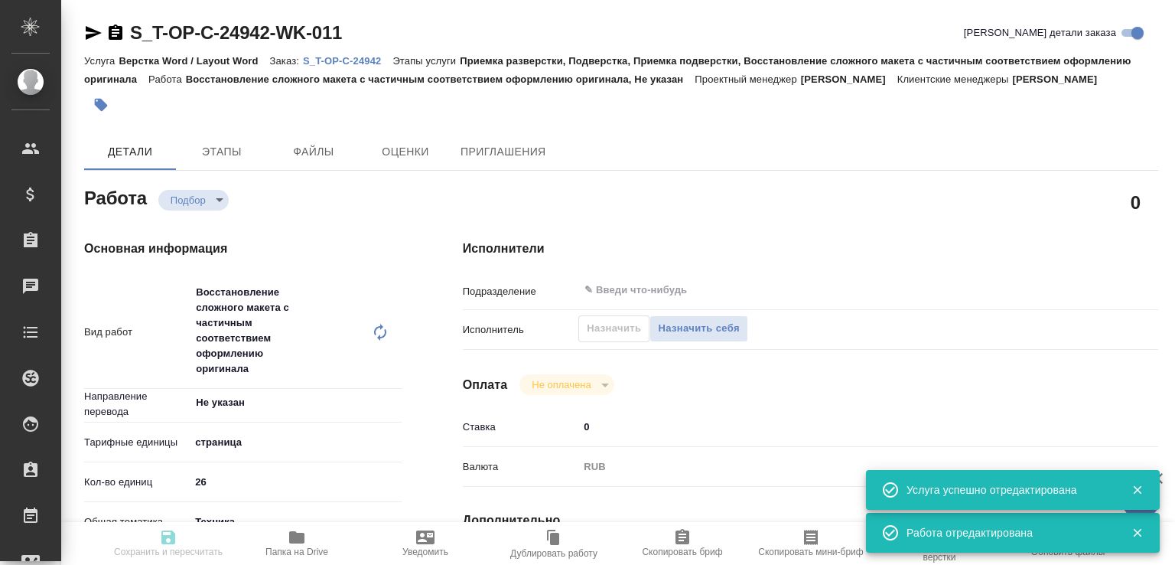
type textarea "x"
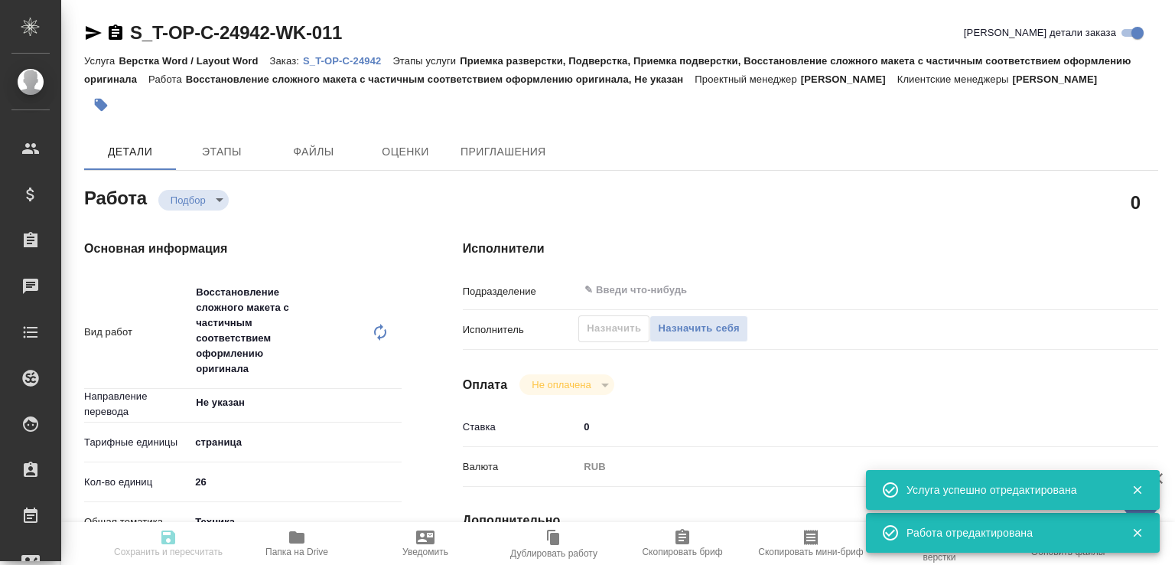
click at [284, 539] on span "Папка на Drive" at bounding box center [297, 542] width 110 height 29
type input "recruiting"
type textarea "Восстановление сложного макета с частичным соответствием оформлению оригинала"
type textarea "x"
type input "Не указан"
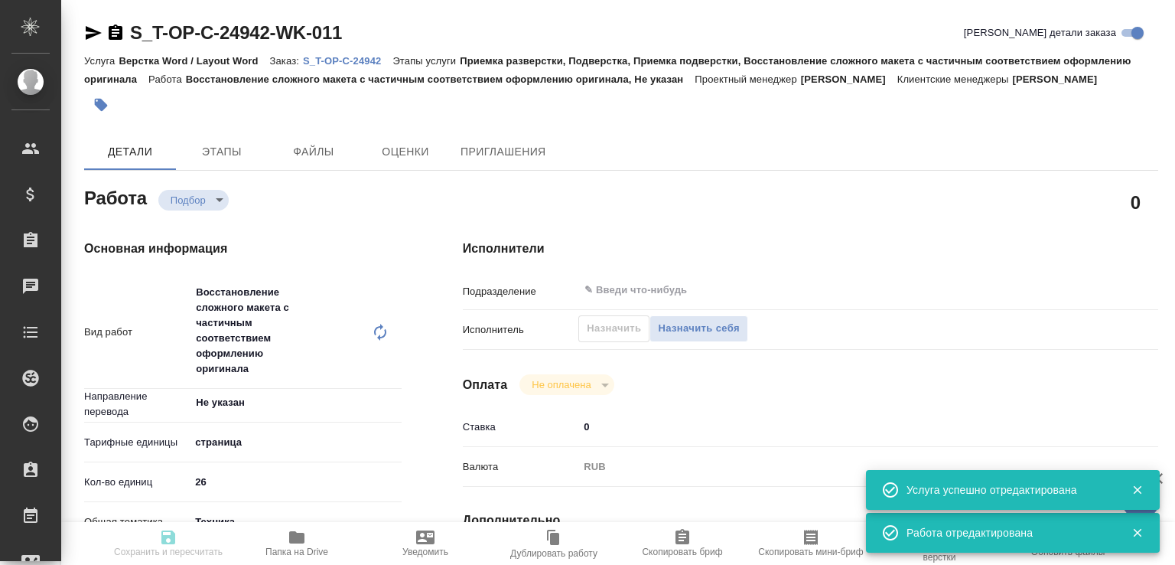
type input "5a8b1489cc6b4906c91bfdb2"
type input "26"
type input "tech"
type input "5f647205b73bc97568ca66bc"
type input "30.08.2025 15:59"
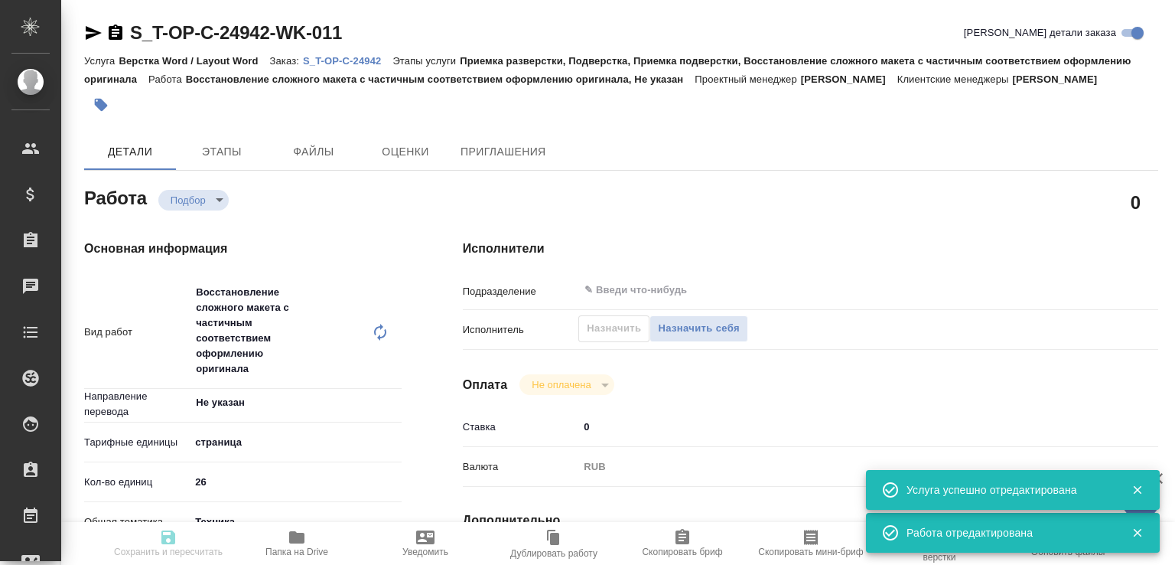
type input "01.09.2025 11:00"
type input "notPayed"
type input "0"
type input "RUB"
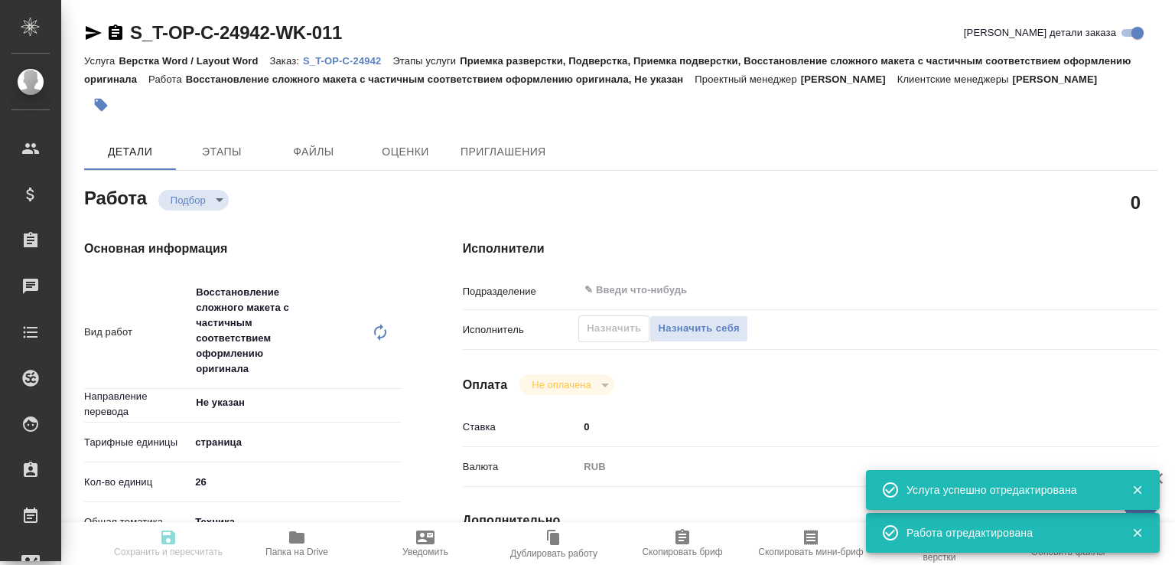
type input "[PERSON_NAME]"
type textarea "x"
type textarea "/Clients/Т-ОП-С_Русал Глобал Менеджмент/Orders/S_T-OP-C-24942/DTP/S_T-OP-C-2494…"
type textarea "x"
type input "S_T-OP-C-24942"
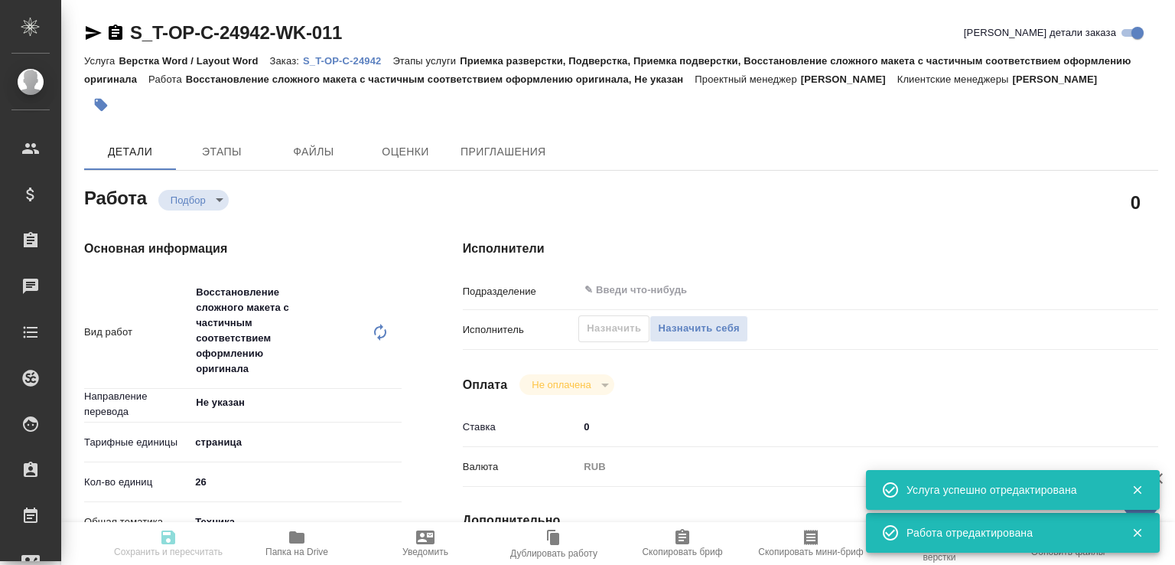
type input "Т-ОП-С-46561"
type input "Верстка Word / Layout Word"
type input "Приемка разверстки, Подверстка, Приемка подверстки, Восстановление сложного мак…"
type input "[PERSON_NAME]"
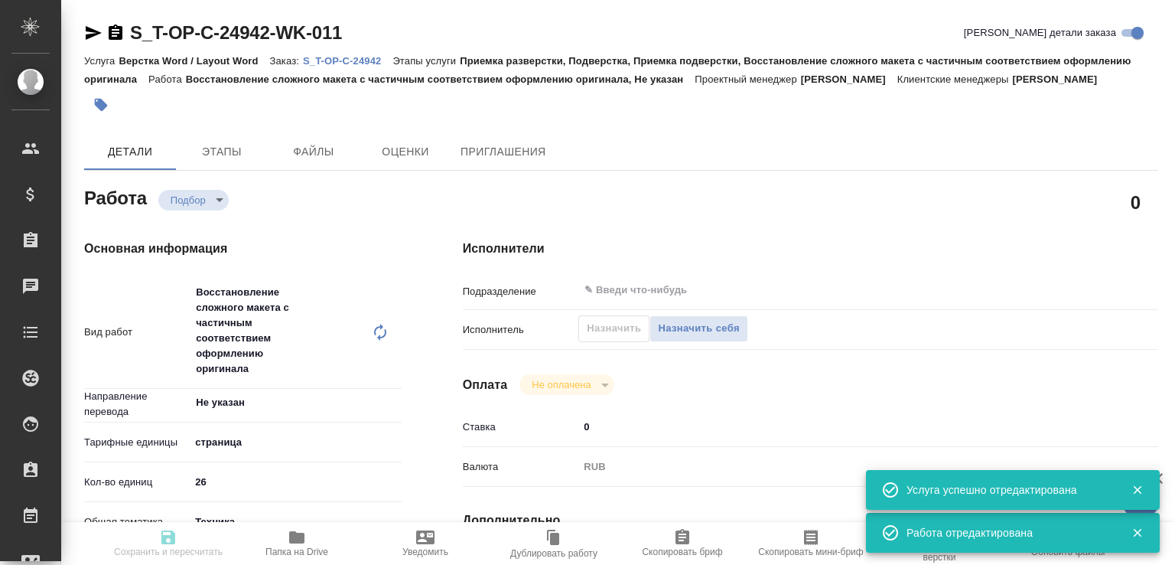
type input "/Clients/Т-ОП-С_Русал Глобал Менеджмент/Orders/S_T-OP-C-24942"
type textarea "x"
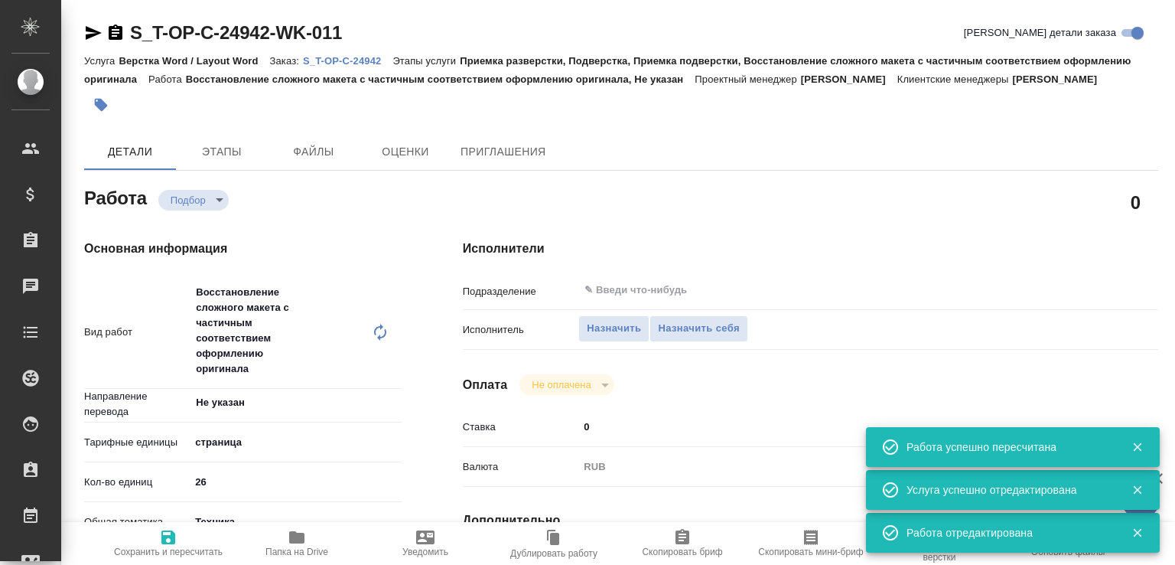
type textarea "x"
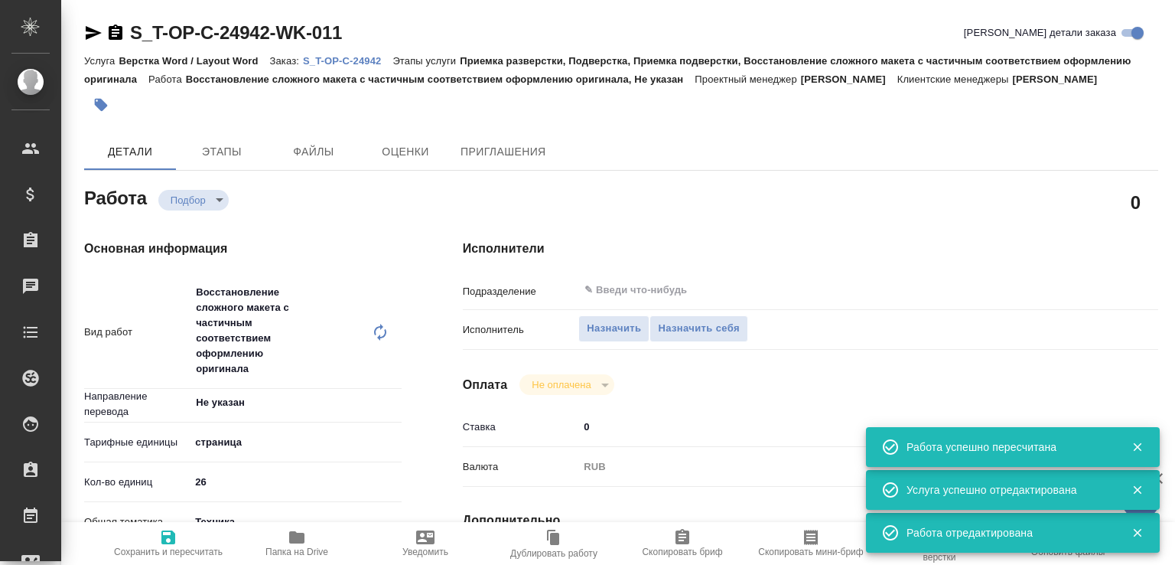
type textarea "x"
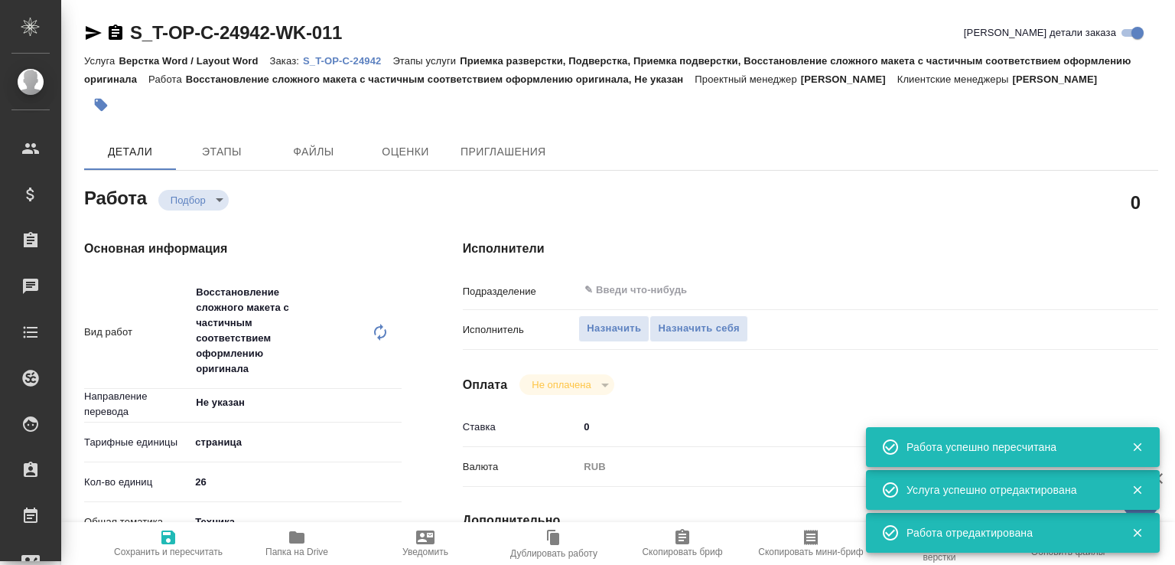
type textarea "x"
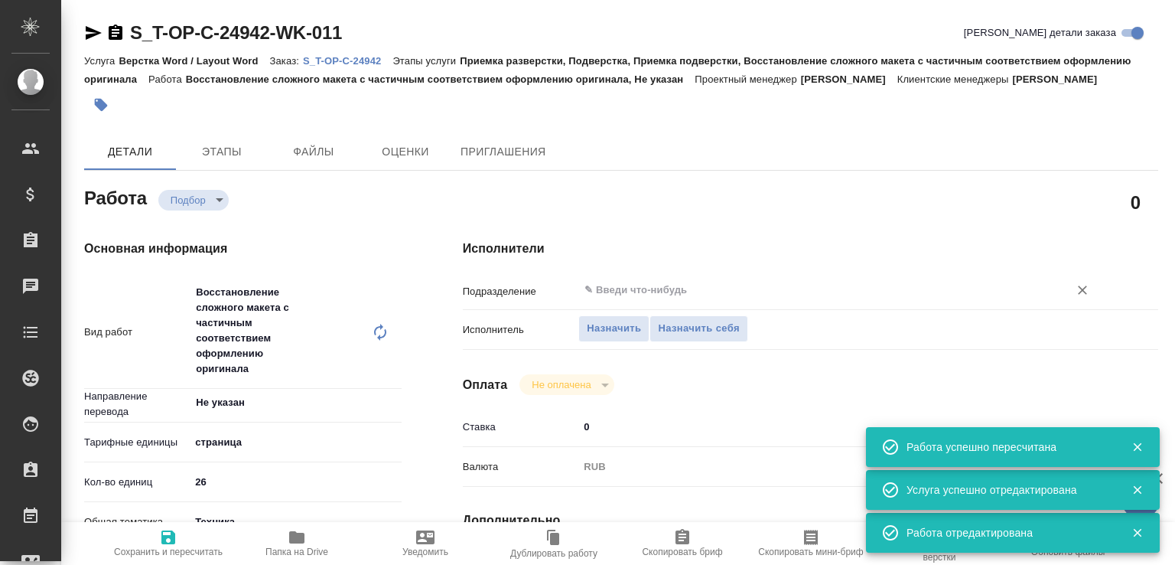
click at [624, 299] on input "text" at bounding box center [813, 290] width 461 height 18
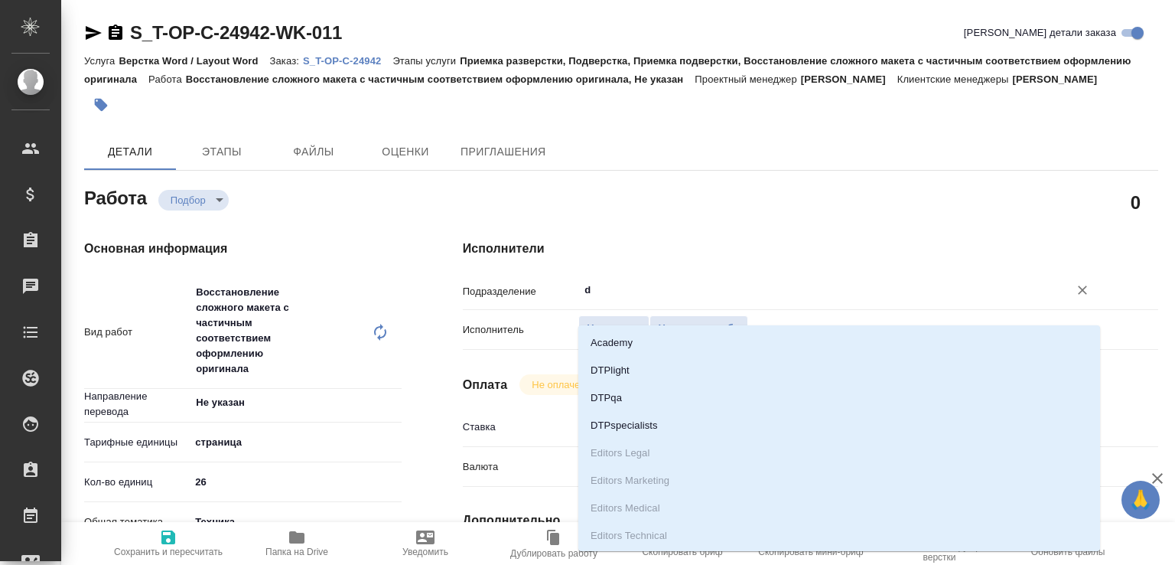
type input "dt"
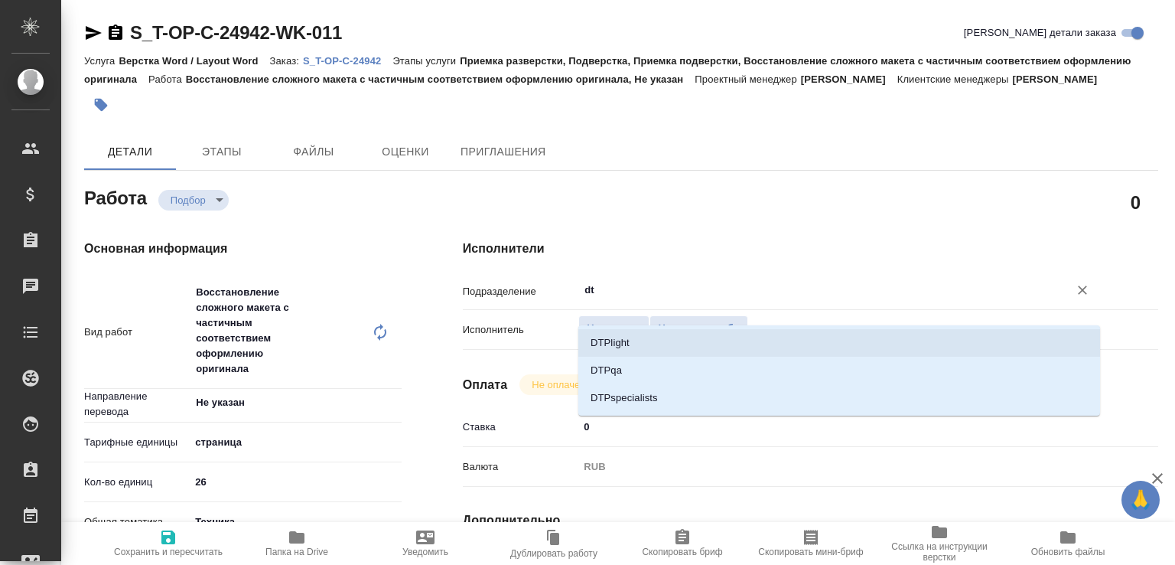
click at [626, 343] on li "DTPlight" at bounding box center [839, 343] width 522 height 28
type textarea "x"
type input "DTPlight"
type textarea "x"
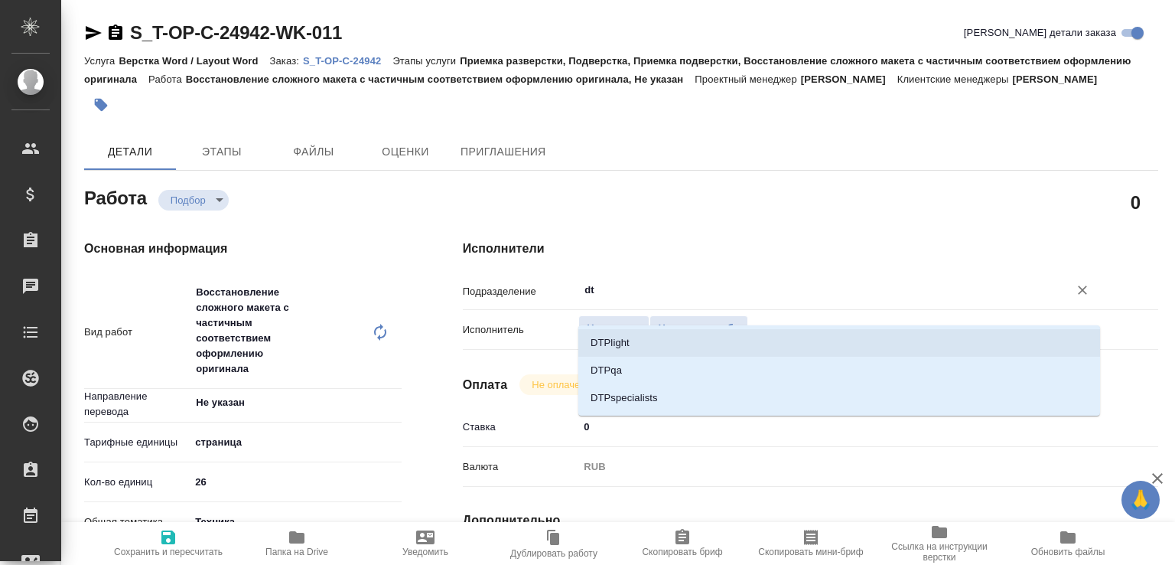
type textarea "x"
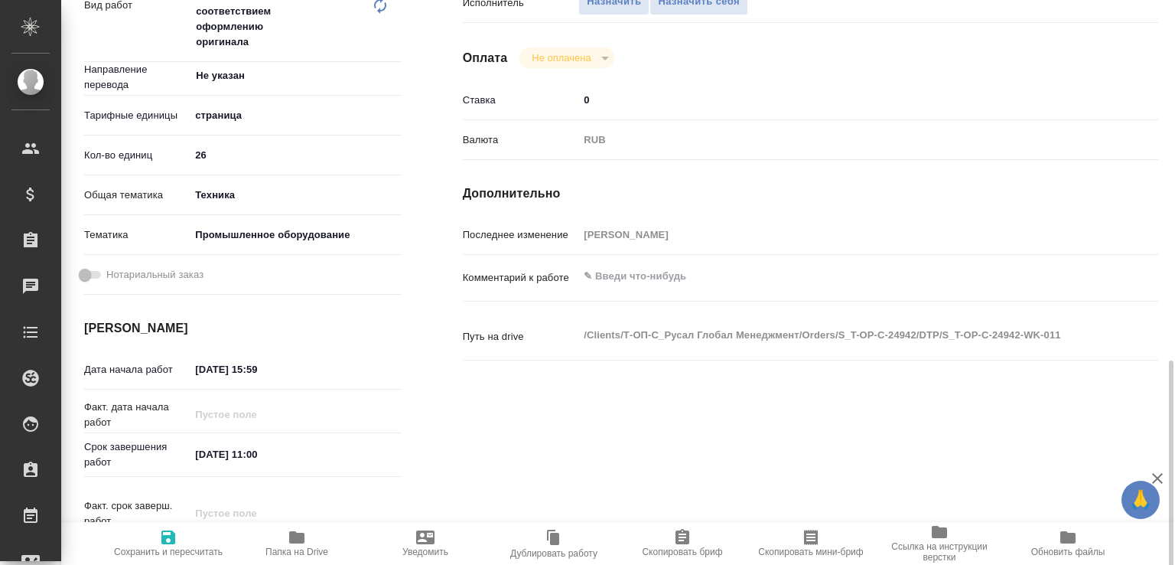
scroll to position [490, 0]
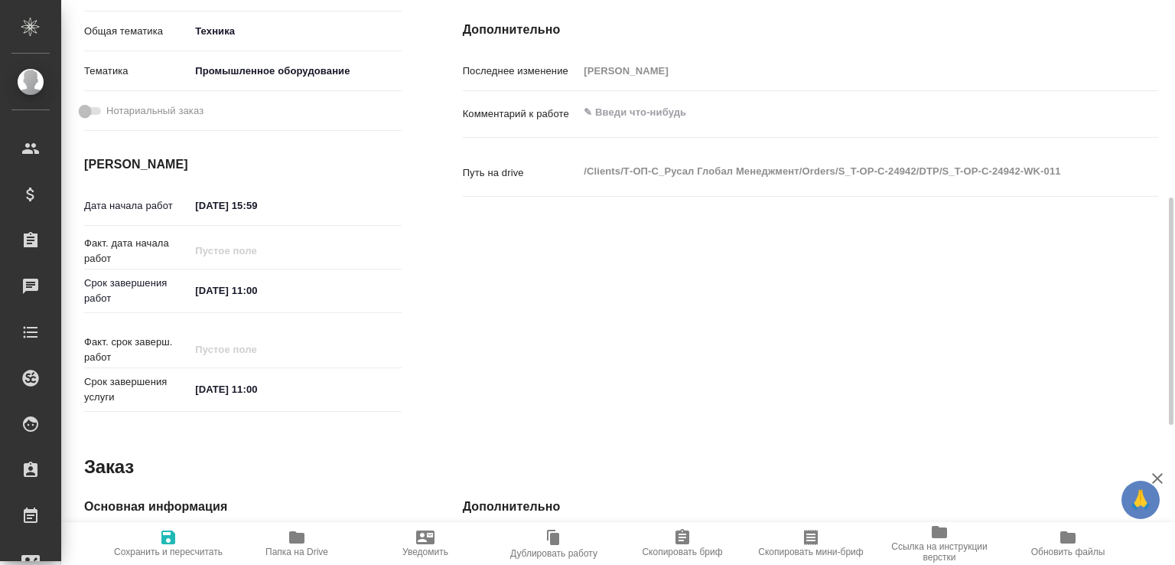
type input "DTPlight"
drag, startPoint x: 261, startPoint y: 220, endPoint x: 292, endPoint y: 219, distance: 31.4
click at [292, 216] on input "30.08.2025 15:59" at bounding box center [257, 205] width 134 height 22
type textarea "x"
type input "30.08.2025 16:__"
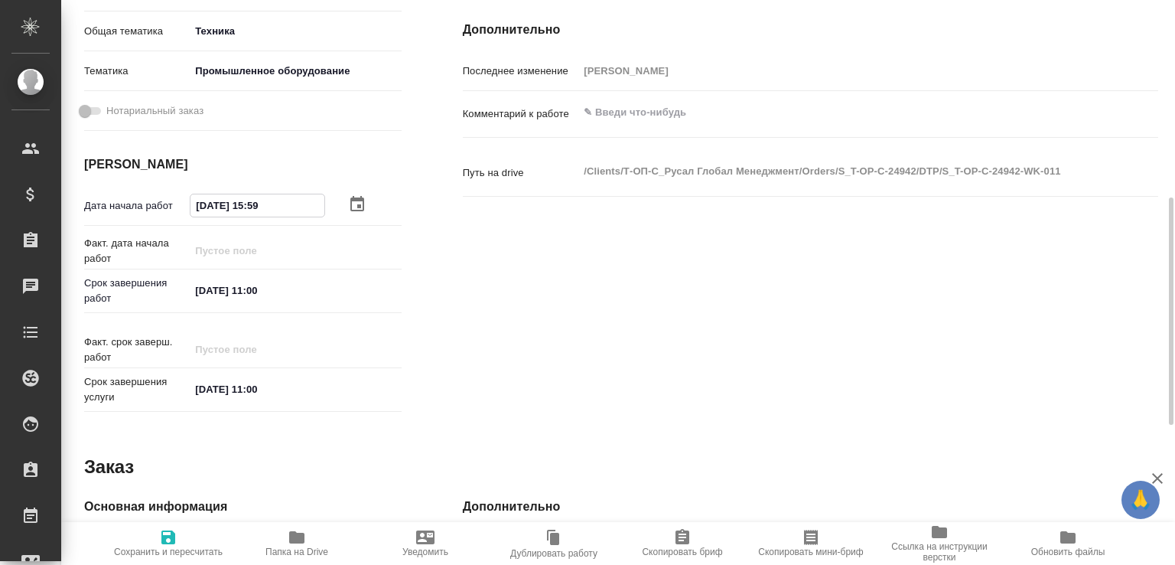
type textarea "x"
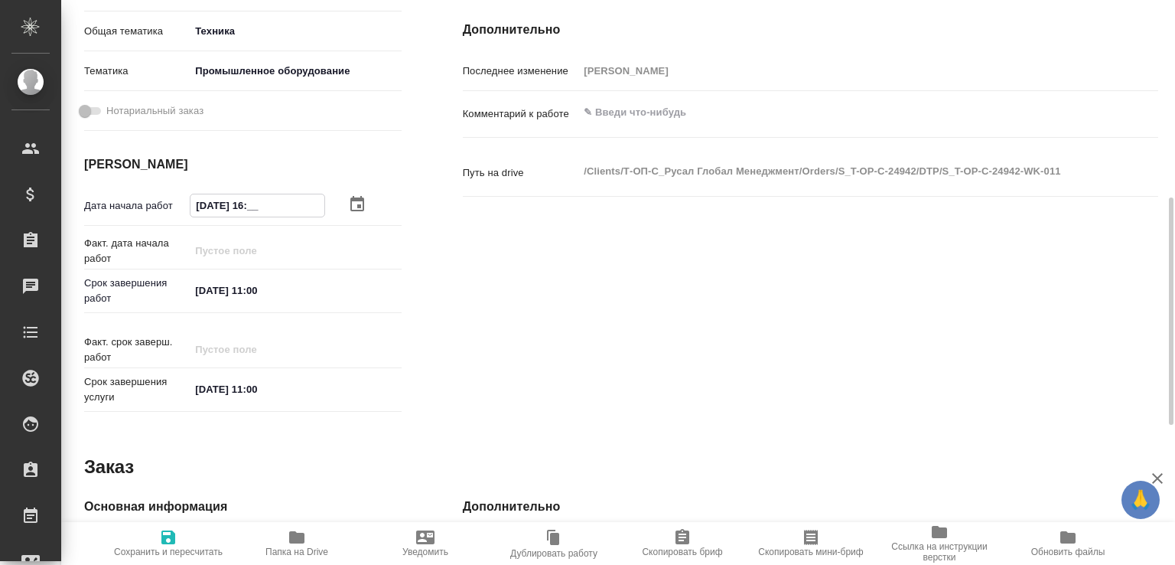
type input "30.08.2025 16:0_"
type textarea "x"
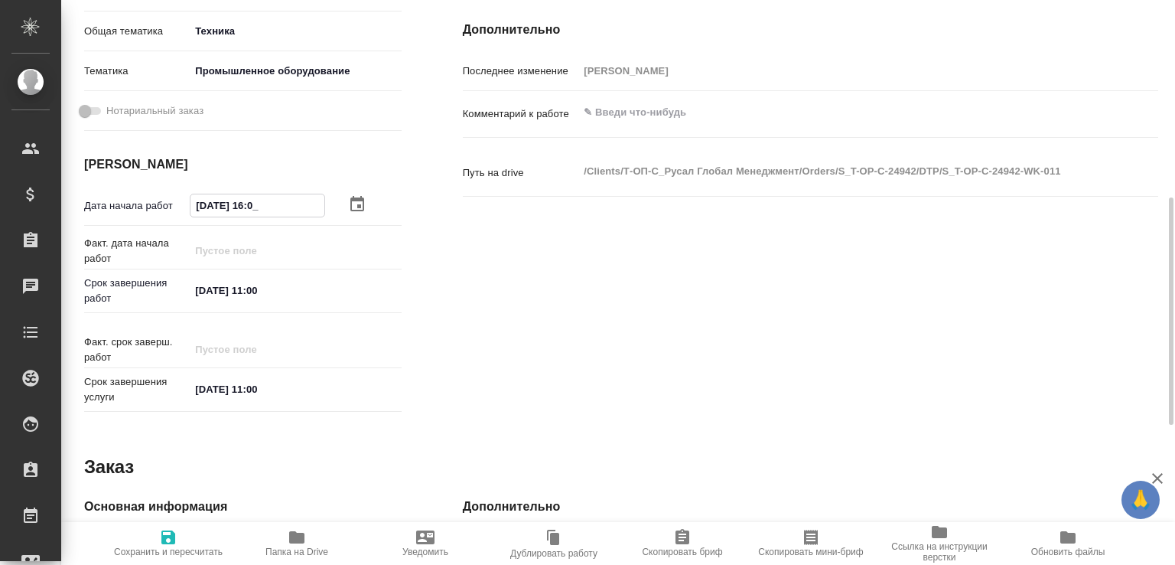
type textarea "x"
type input "30.08.2025 16:00"
type textarea "x"
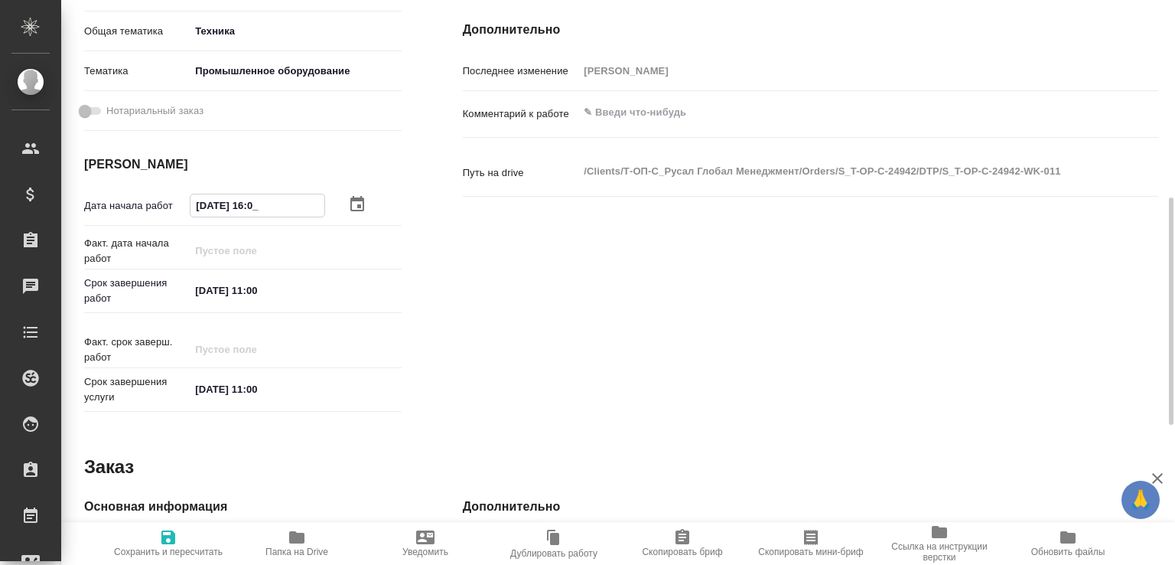
type textarea "x"
type input "30.08.2025 16:00"
drag, startPoint x: 222, startPoint y: 309, endPoint x: 165, endPoint y: 298, distance: 57.8
click at [165, 298] on div "Срок завершения работ 01.09.2025 11:00" at bounding box center [242, 290] width 317 height 31
click at [165, 298] on p "Срок завершения работ" at bounding box center [137, 290] width 106 height 31
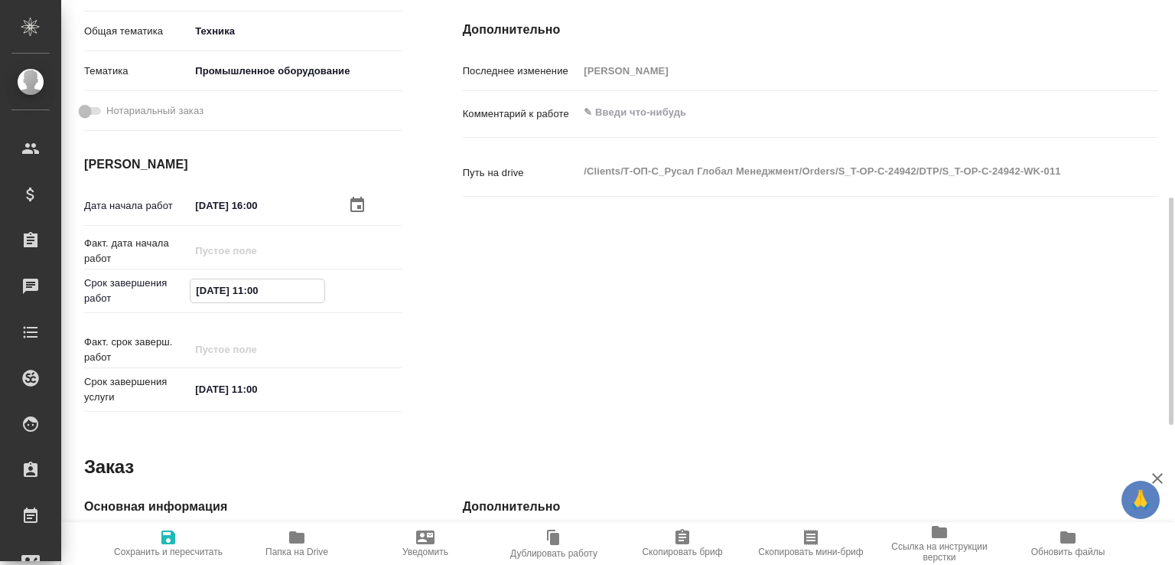
drag, startPoint x: 223, startPoint y: 310, endPoint x: 193, endPoint y: 309, distance: 30.6
click at [193, 301] on input "01.09.2025 11:00" at bounding box center [257, 290] width 134 height 22
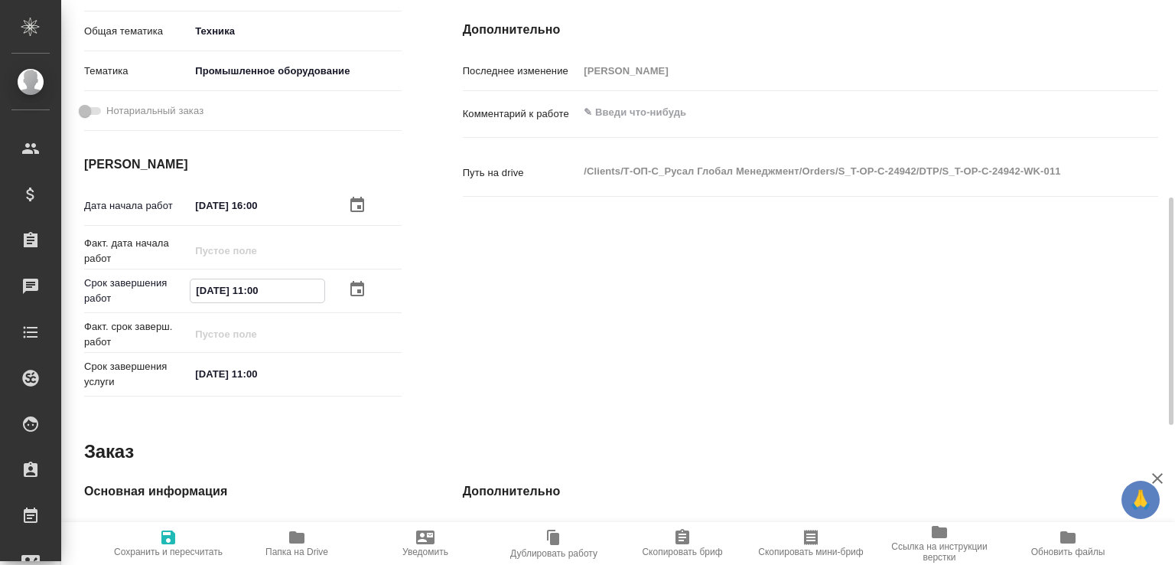
drag, startPoint x: 219, startPoint y: 313, endPoint x: 177, endPoint y: 311, distance: 42.1
click at [177, 306] on div "Срок завершения работ 01.09.2025 11:00" at bounding box center [242, 290] width 317 height 31
click at [201, 301] on input "01.09.2025 11:00" at bounding box center [257, 290] width 134 height 22
click at [194, 301] on input "01.09.2025 11:00" at bounding box center [257, 290] width 134 height 22
type input "31.09.2025 11:00"
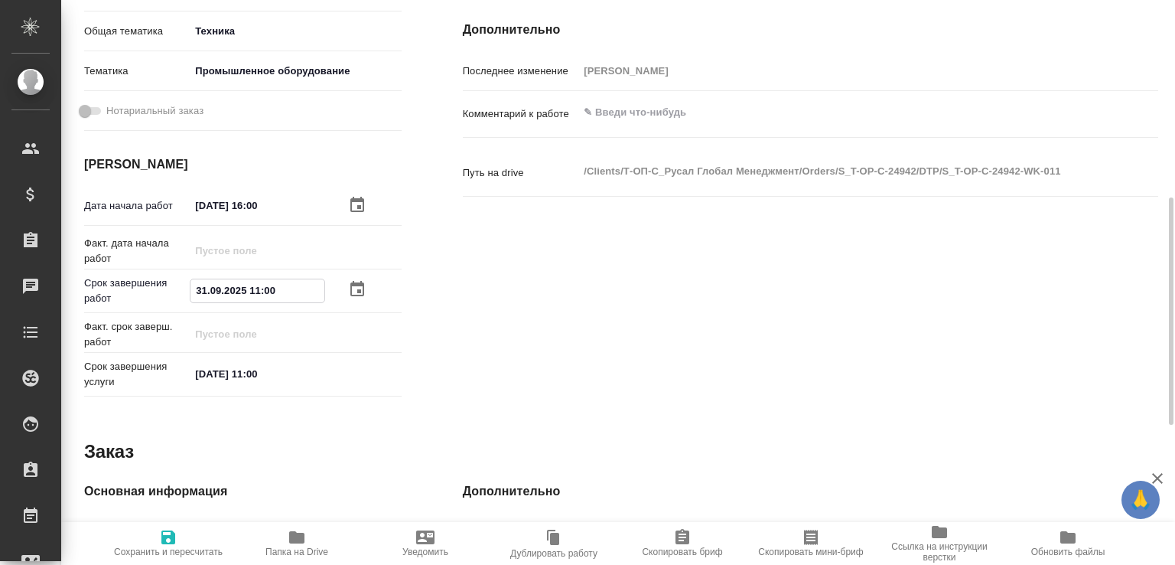
type textarea "x"
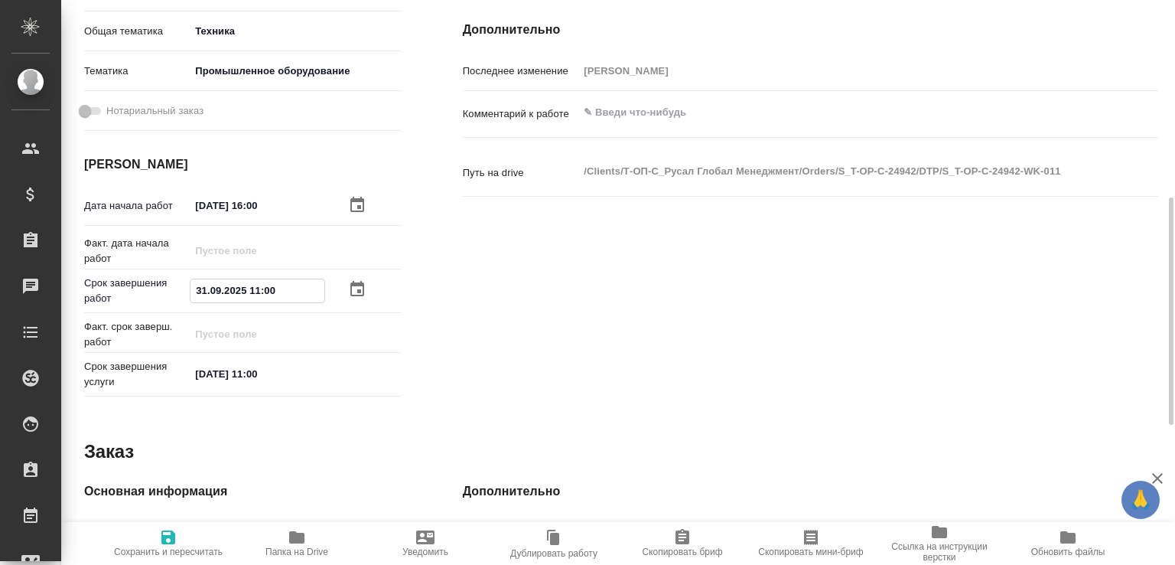
click at [221, 301] on input "31.09.2025 11:00" at bounding box center [257, 290] width 134 height 22
type input "31.08.2025 11:00"
type textarea "x"
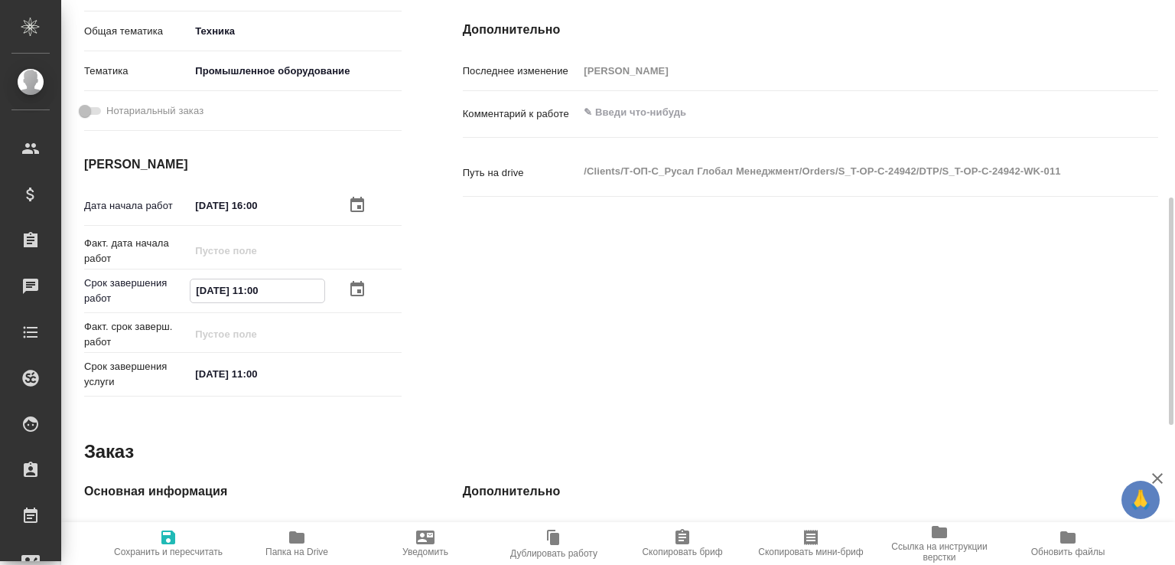
type textarea "x"
click at [261, 301] on input "31.08.2025 11:00" at bounding box center [257, 290] width 134 height 22
type textarea "x"
type input "31.08.2025 10:0_"
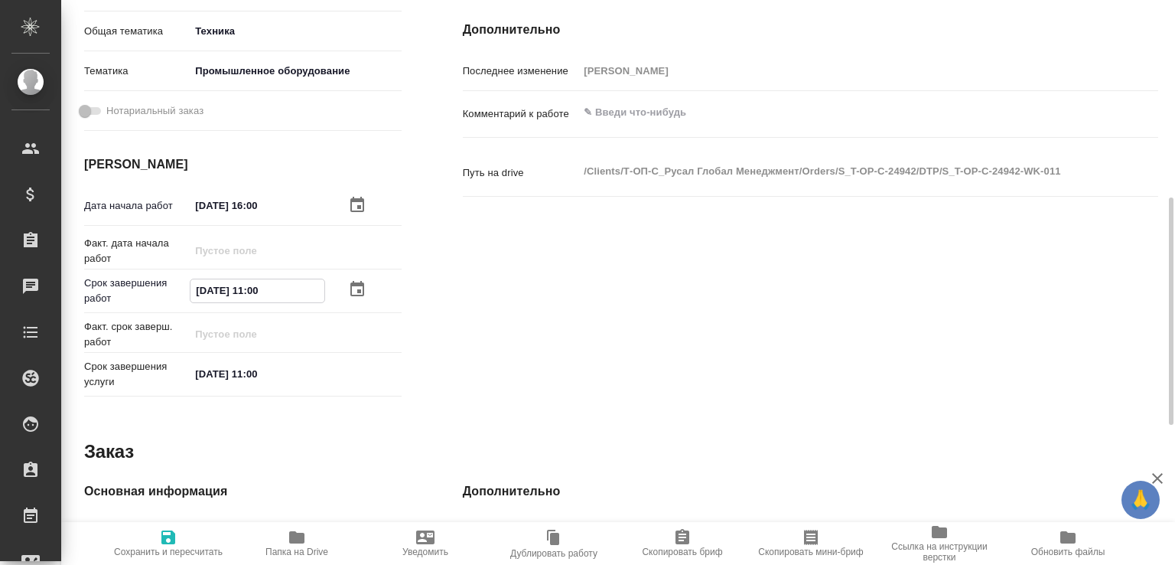
type textarea "x"
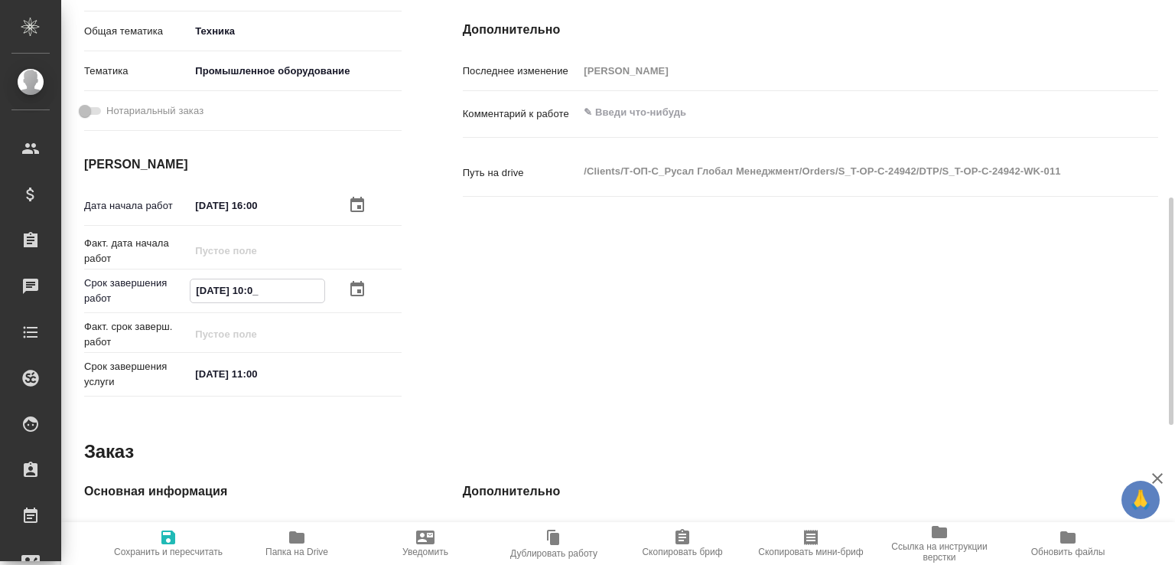
type input "31.08.2025 10:00"
type textarea "x"
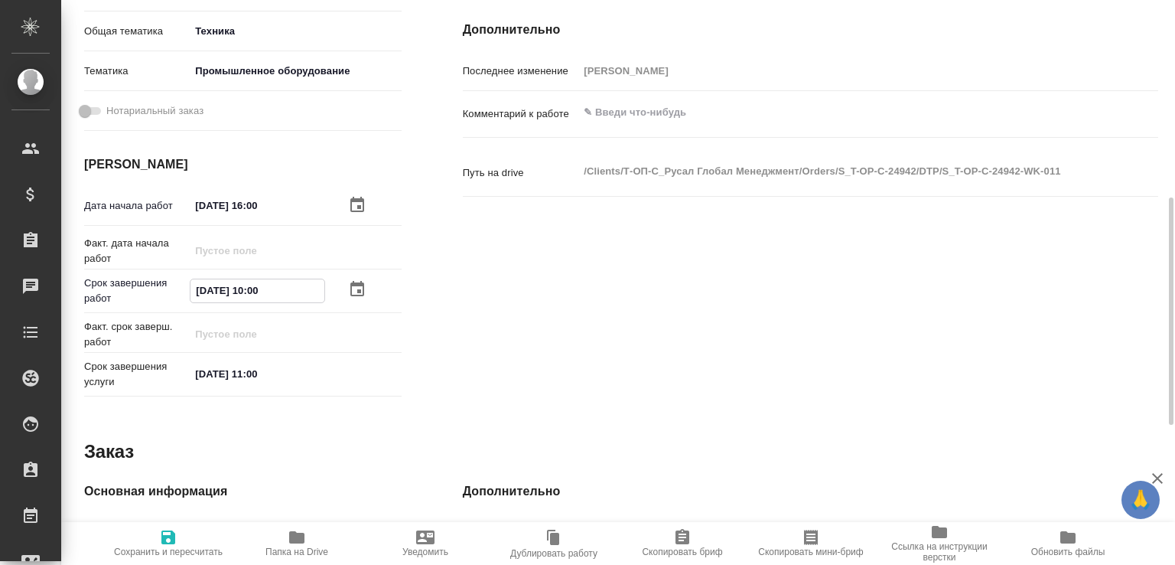
type input "31.08.2025 10:00"
type textarea "x"
click at [639, 126] on textarea at bounding box center [839, 113] width 520 height 26
type textarea "x"
type textarea "ф"
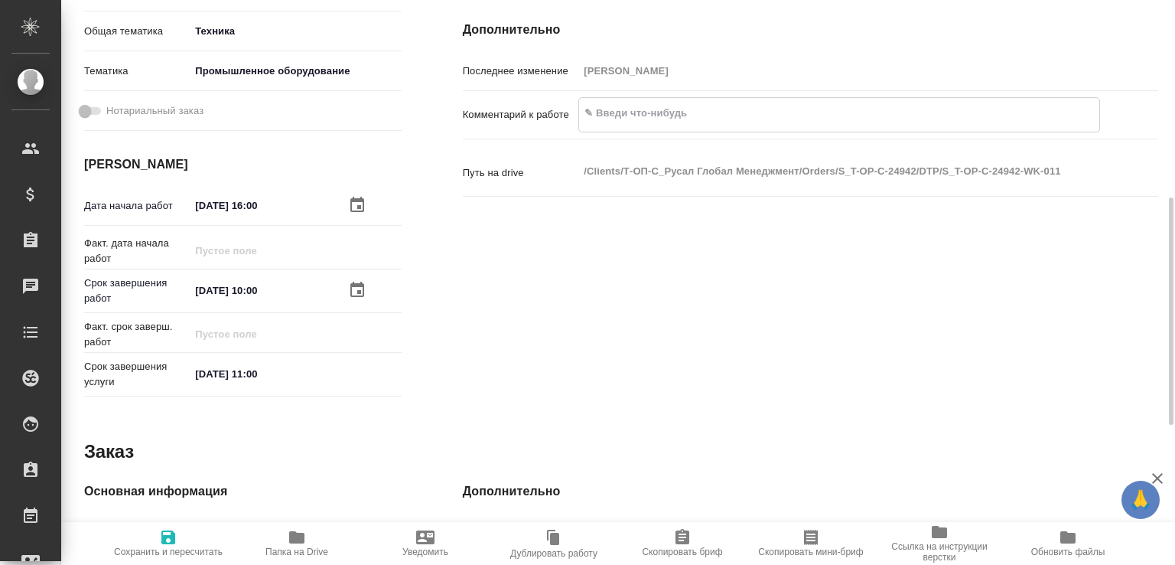
type textarea "x"
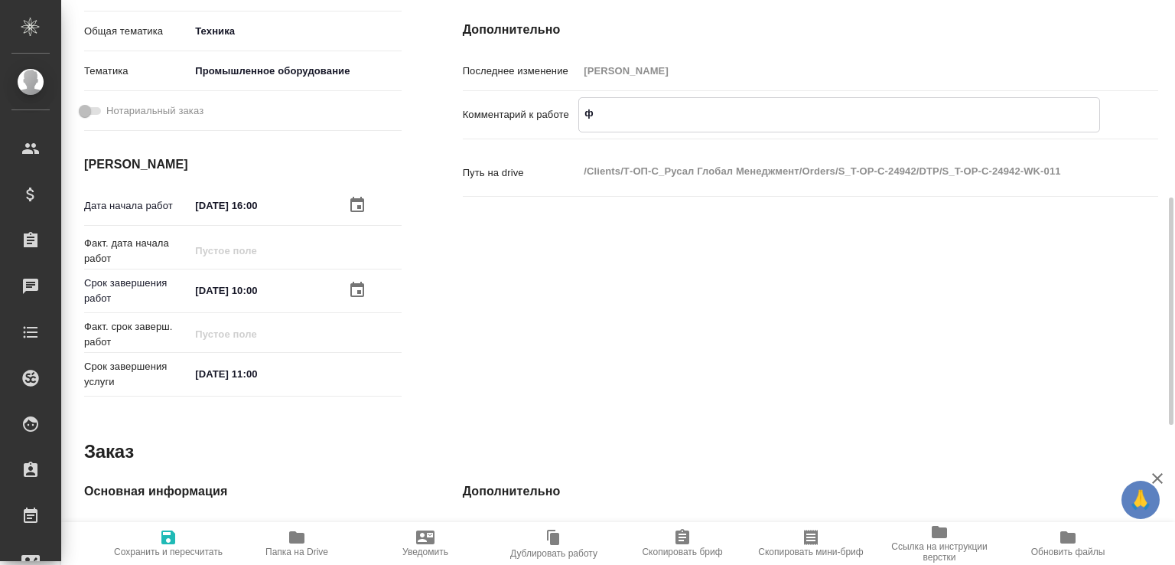
type textarea "фа"
type textarea "x"
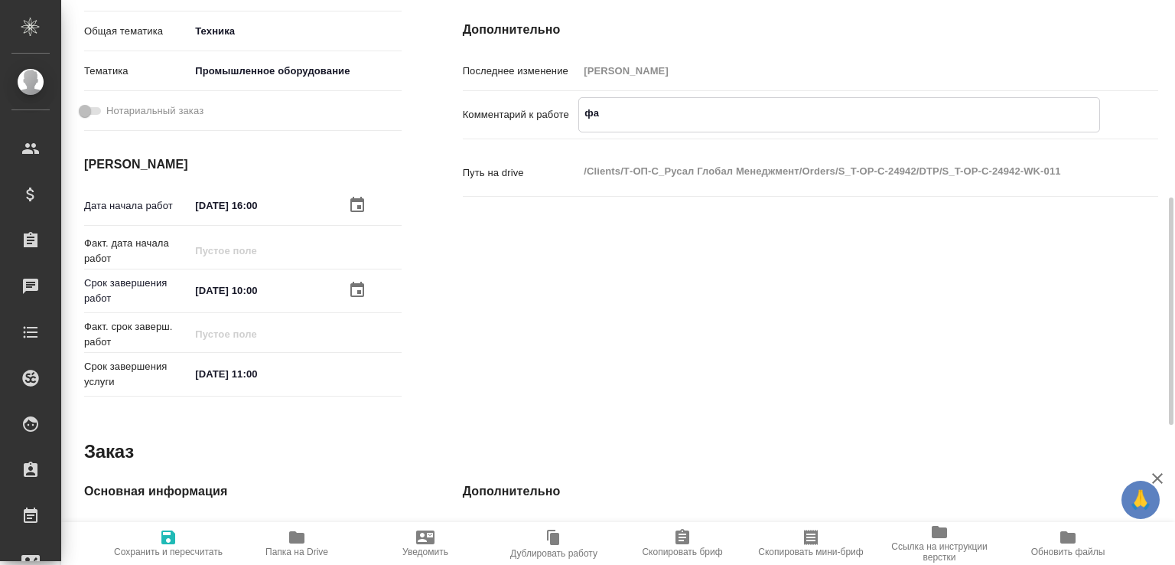
type textarea "x"
type textarea "фай"
type textarea "x"
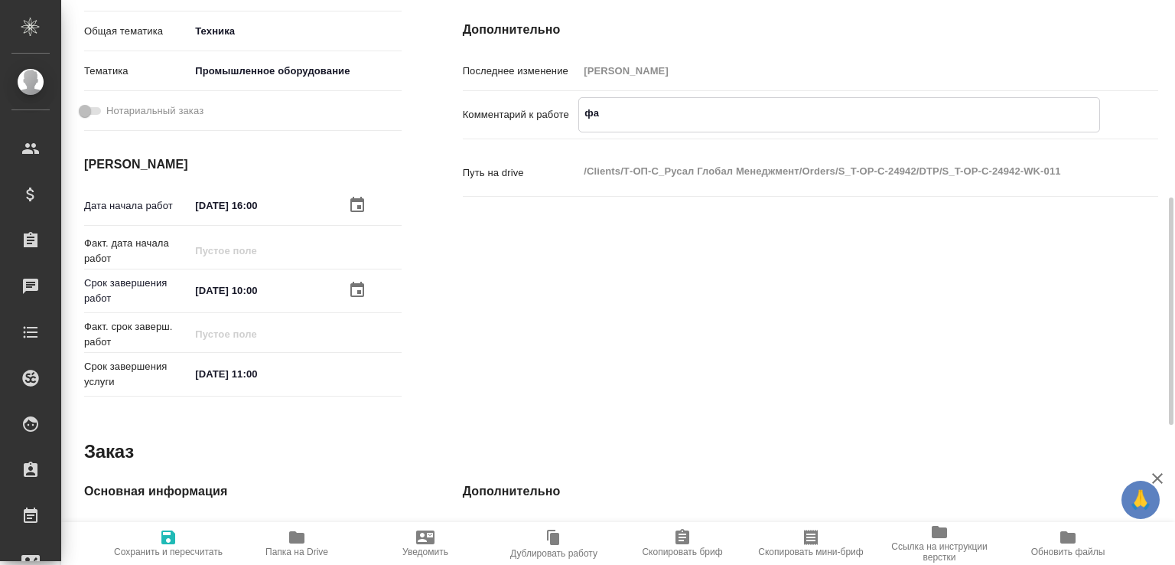
type textarea "x"
type textarea "файл"
type textarea "x"
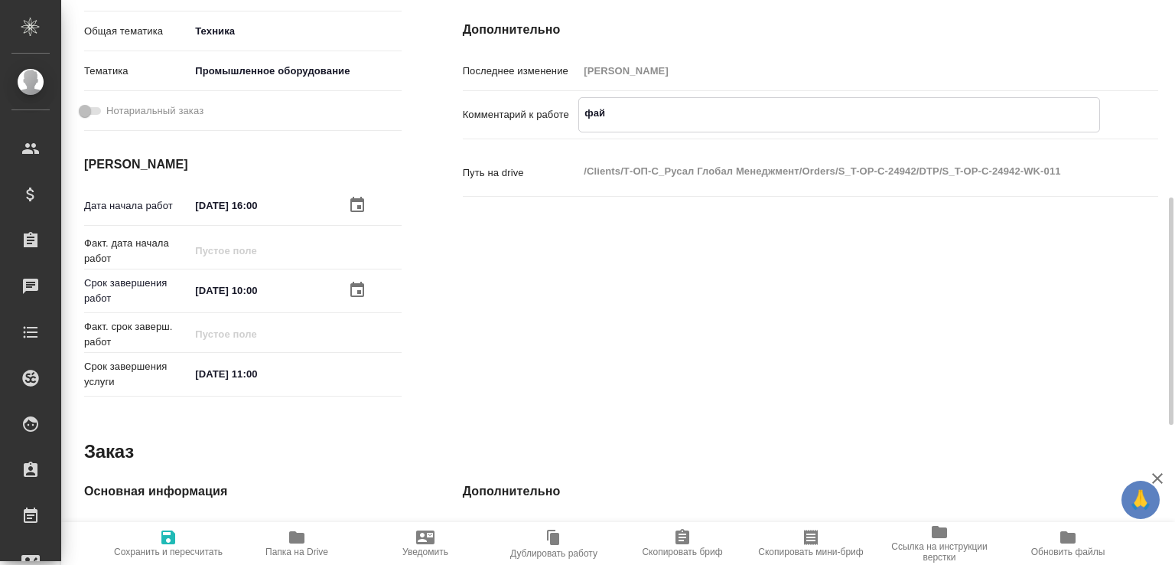
type textarea "x"
type textarea "файл"
type textarea "x"
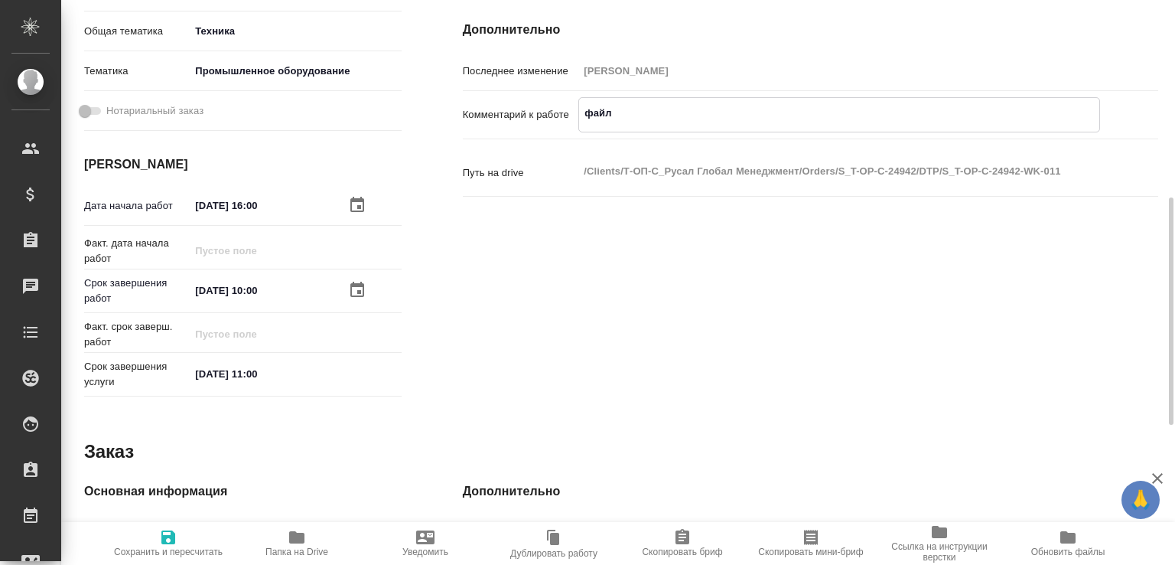
type textarea "x"
type textarea "файл 0"
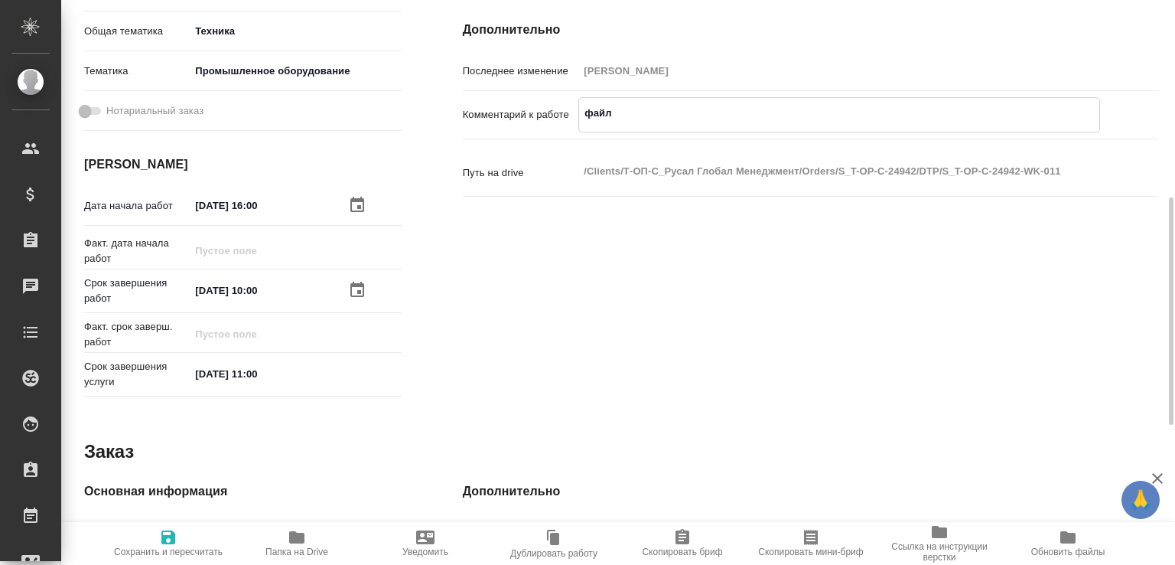
type textarea "x"
paste textarea "https://drive.awatera.com/f/10252277"
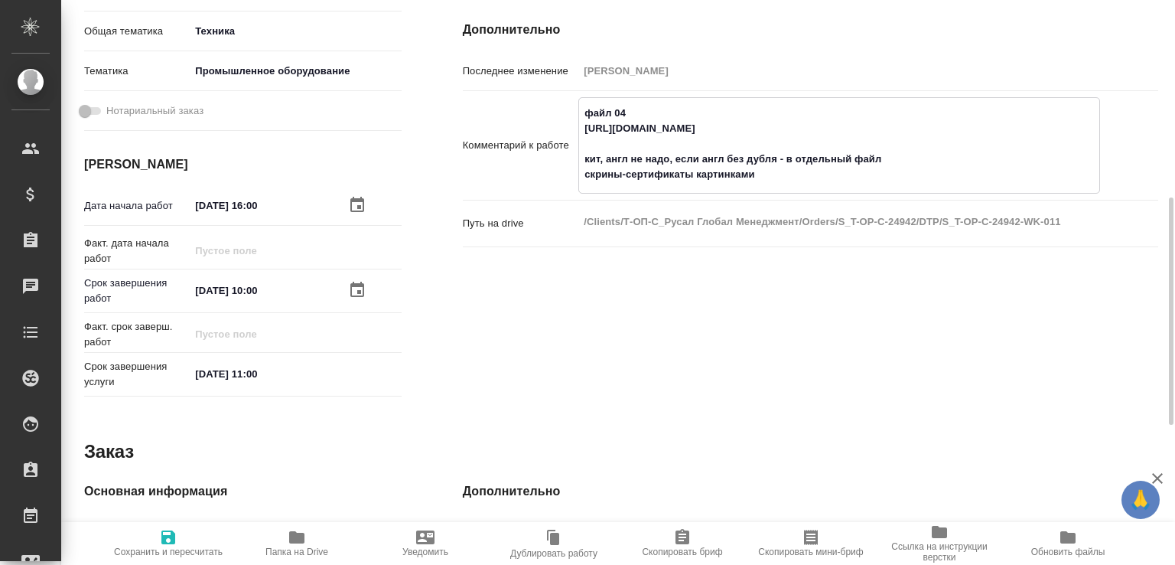
click at [172, 546] on span "Сохранить и пересчитать" at bounding box center [168, 551] width 109 height 11
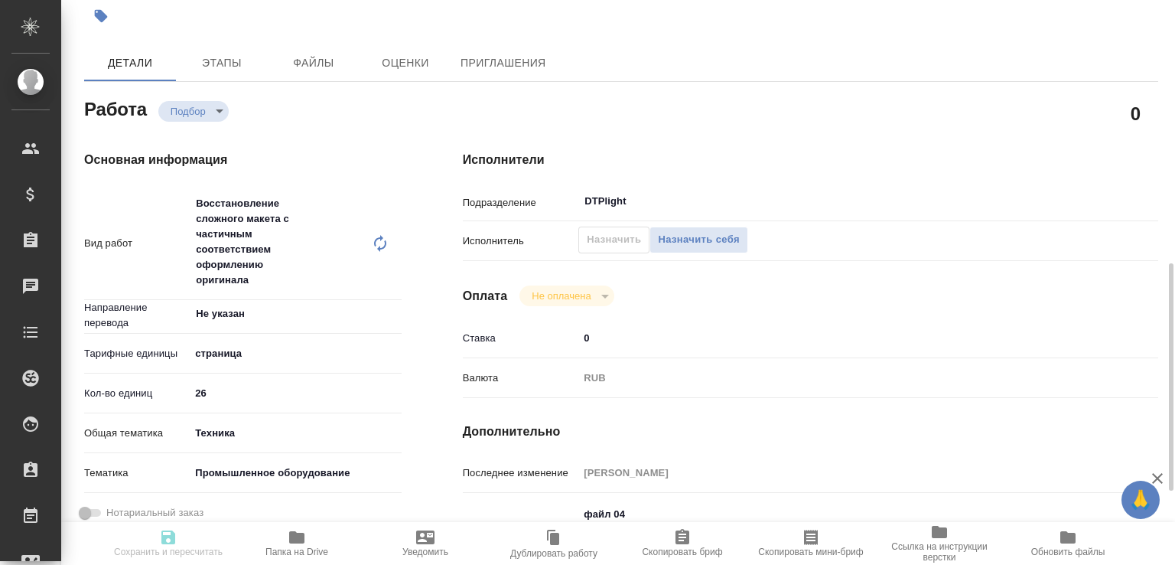
scroll to position [0, 0]
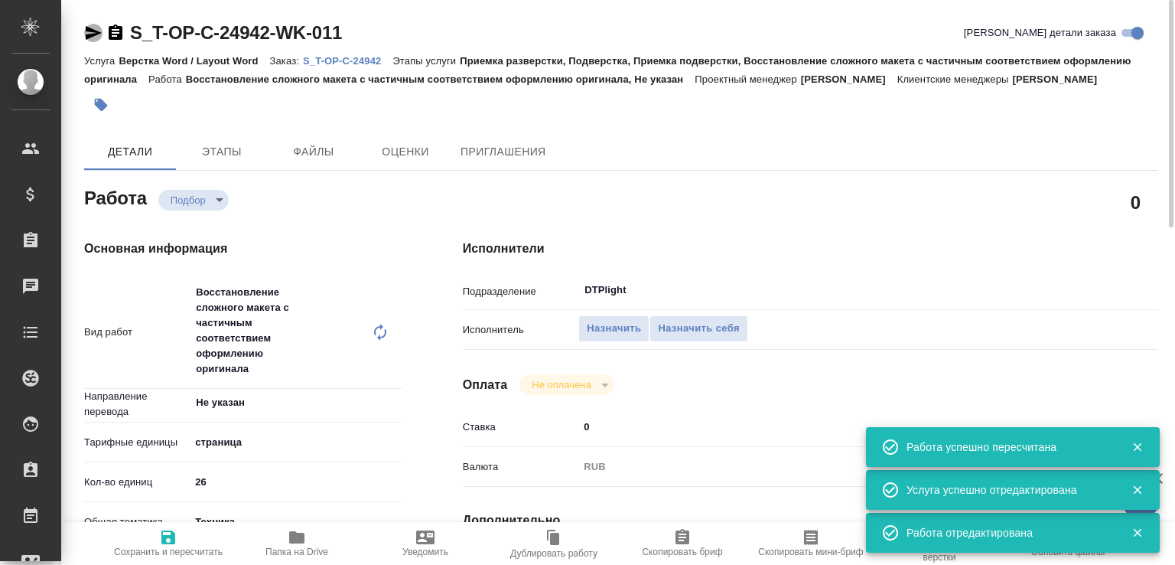
click at [93, 34] on icon "button" at bounding box center [94, 33] width 16 height 14
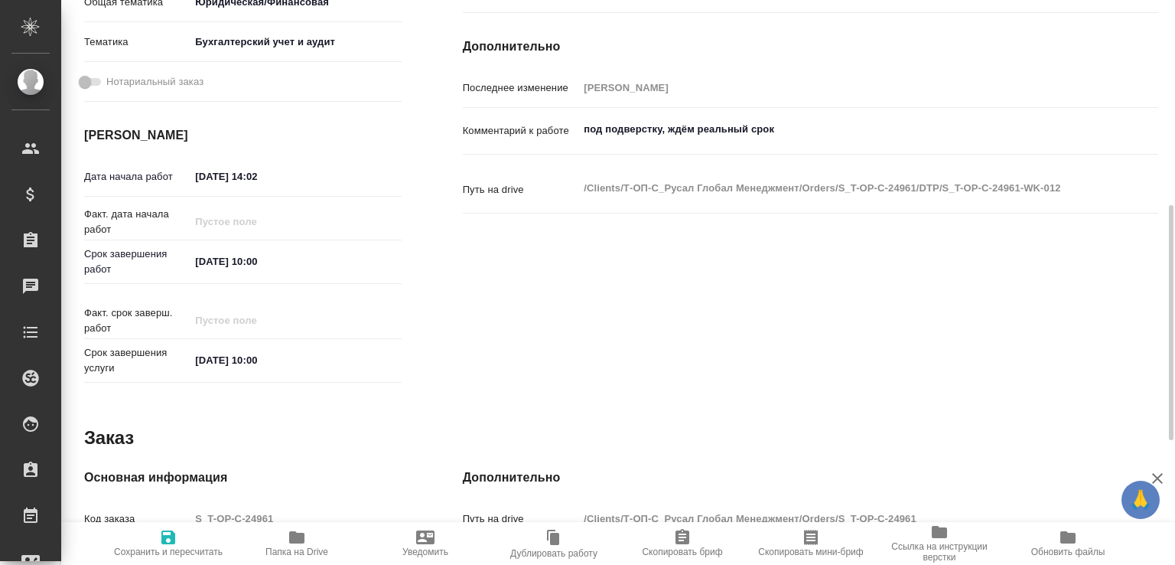
scroll to position [329, 0]
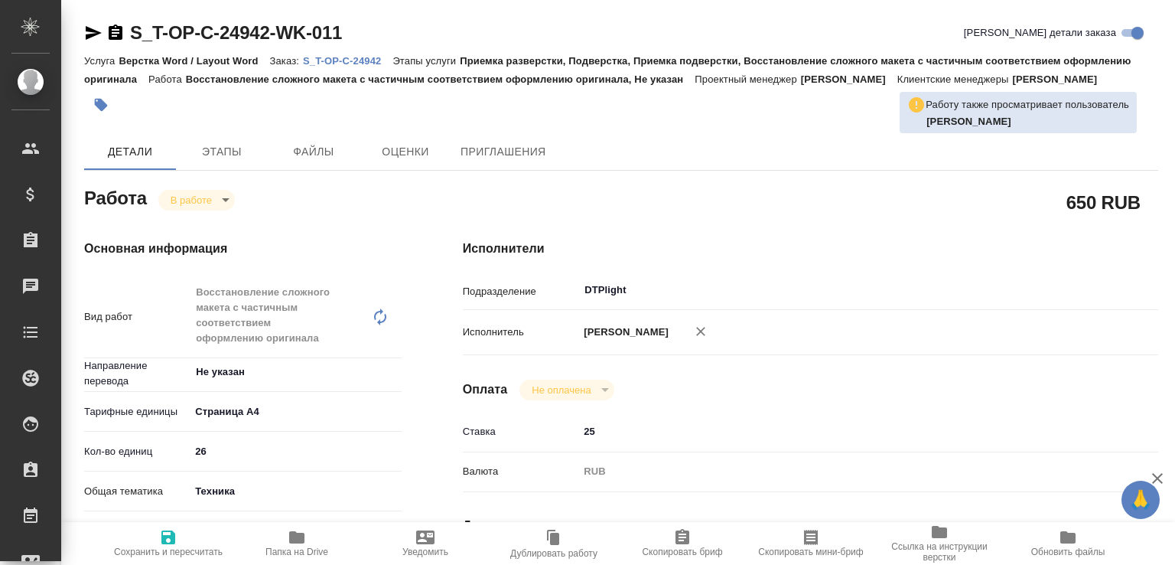
click at [110, 31] on icon "button" at bounding box center [116, 31] width 14 height 15
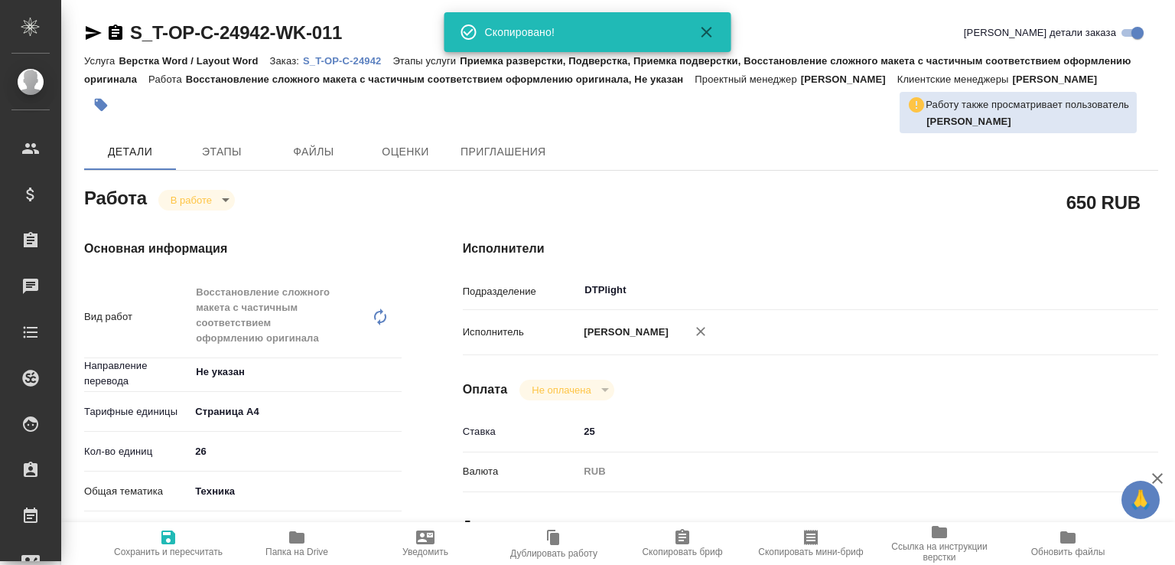
click at [338, 58] on p "S_T-OP-C-24942" at bounding box center [348, 60] width 90 height 11
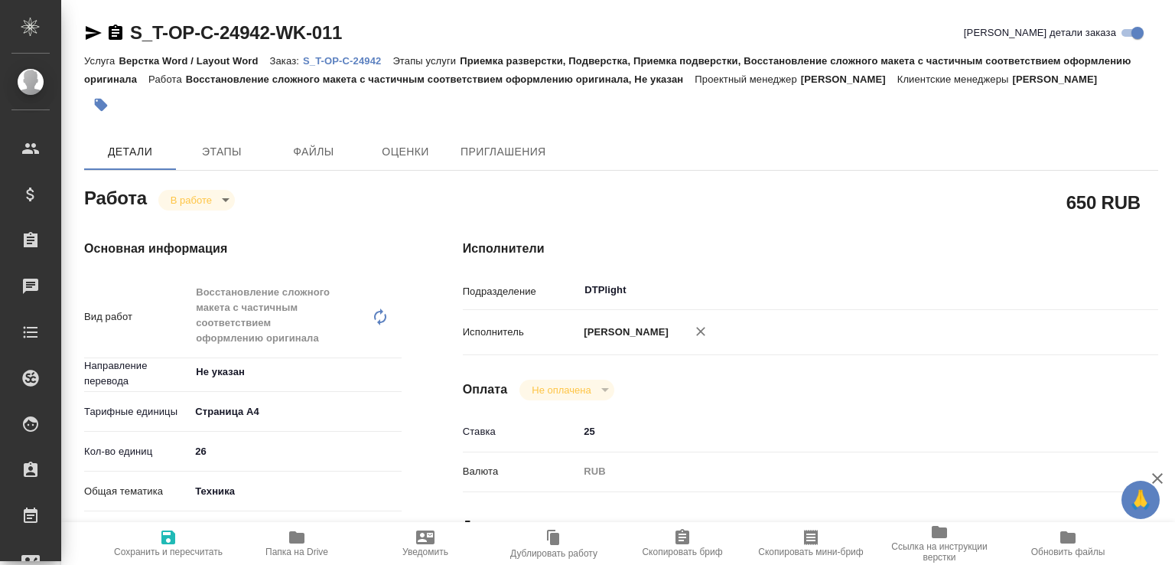
click at [374, 54] on link "S_T-OP-C-24942" at bounding box center [348, 60] width 90 height 13
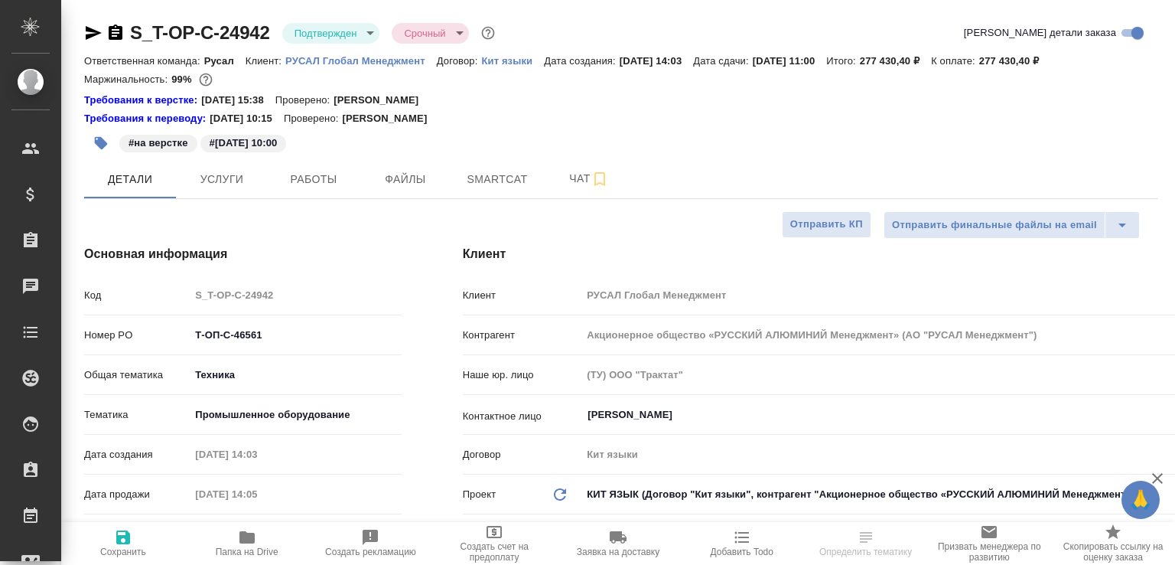
select select "RU"
click at [92, 43] on div "S_T-OP-C-24942 Подтвержден confirmed Срочный urgent" at bounding box center [291, 33] width 414 height 24
click at [93, 30] on icon "button" at bounding box center [94, 33] width 16 height 14
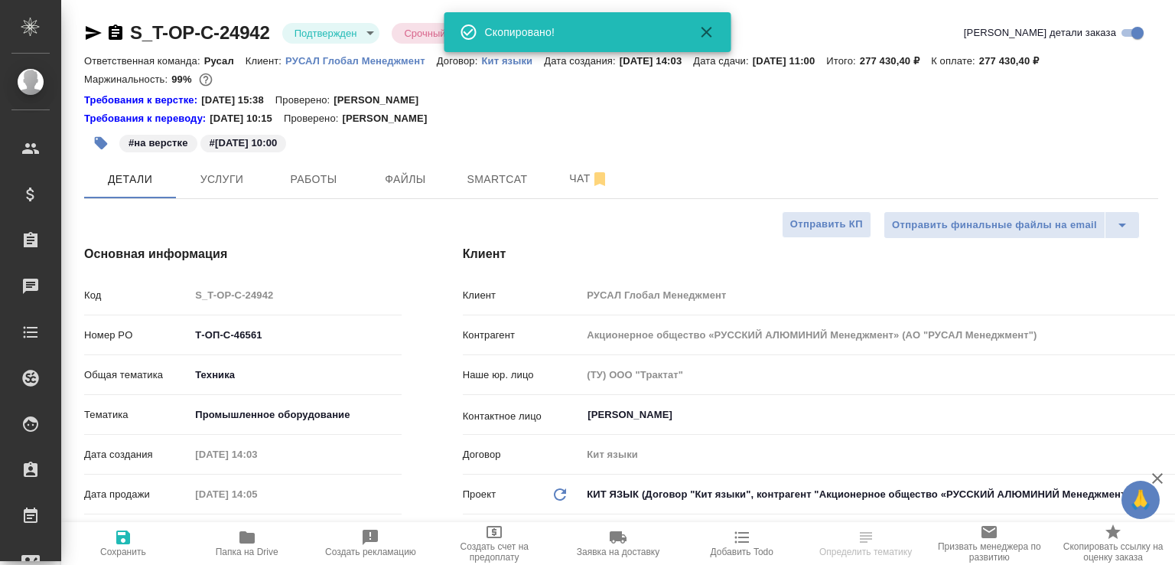
select select "RU"
type textarea "x"
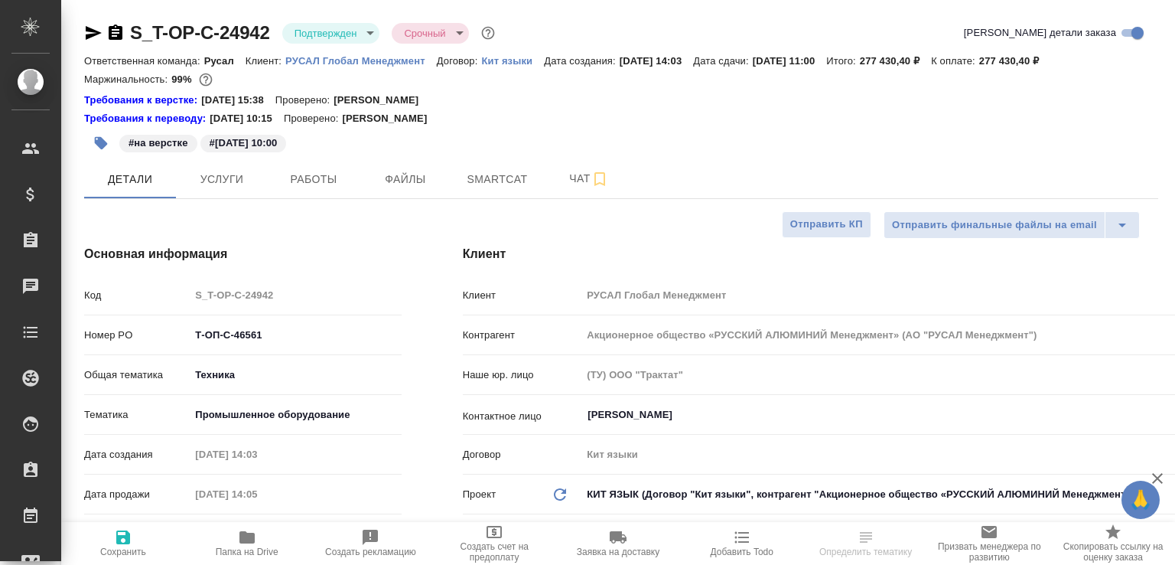
select select "RU"
click at [246, 539] on icon "button" at bounding box center [246, 537] width 15 height 12
select select "RU"
type textarea "x"
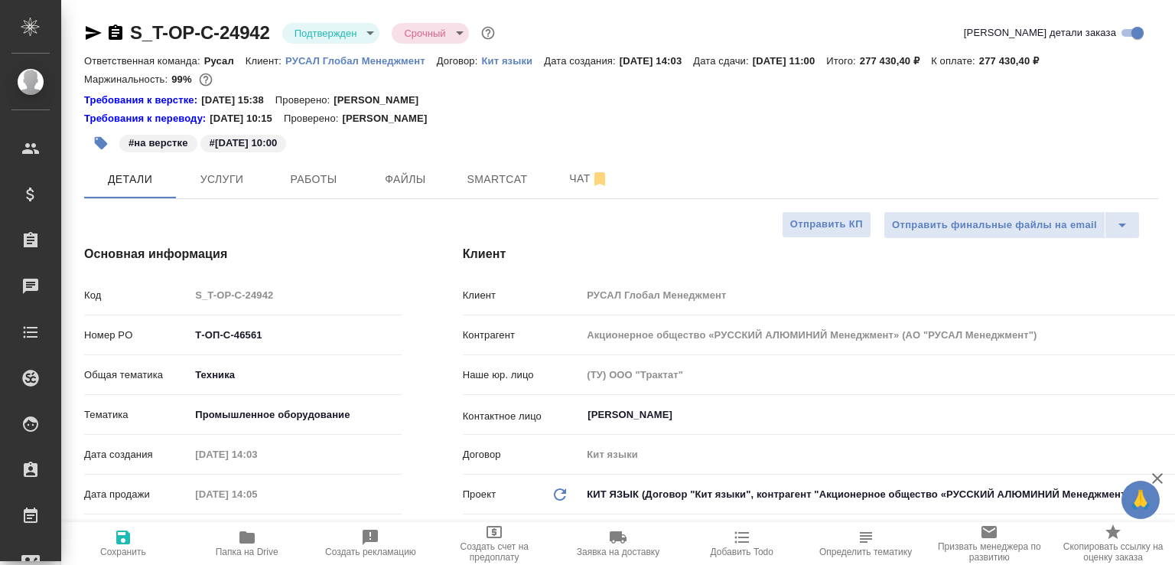
type textarea "x"
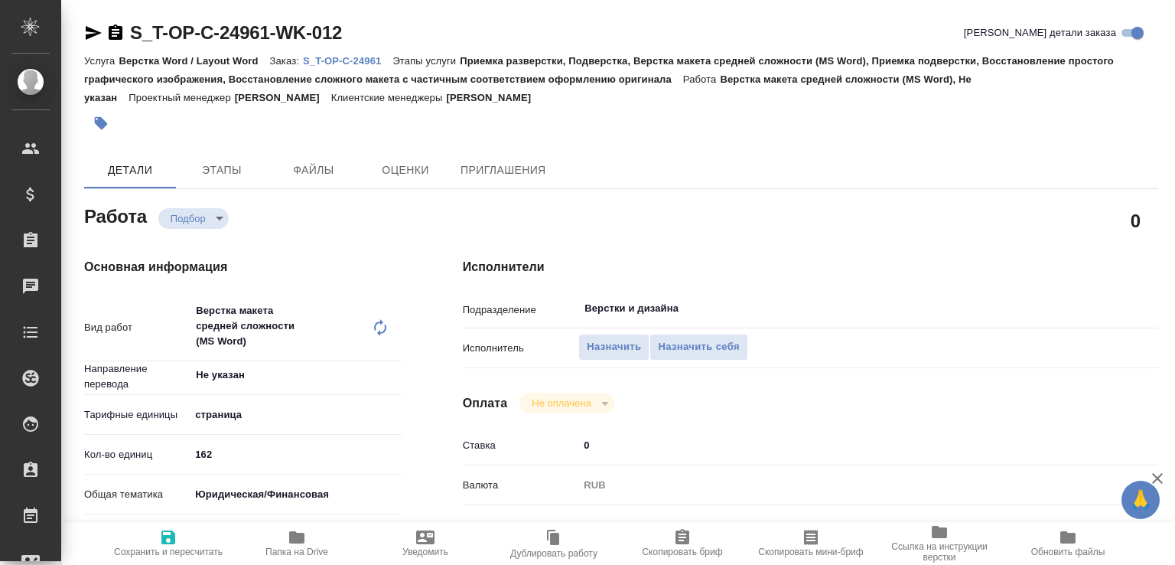
click at [385, 322] on icon at bounding box center [380, 327] width 18 height 18
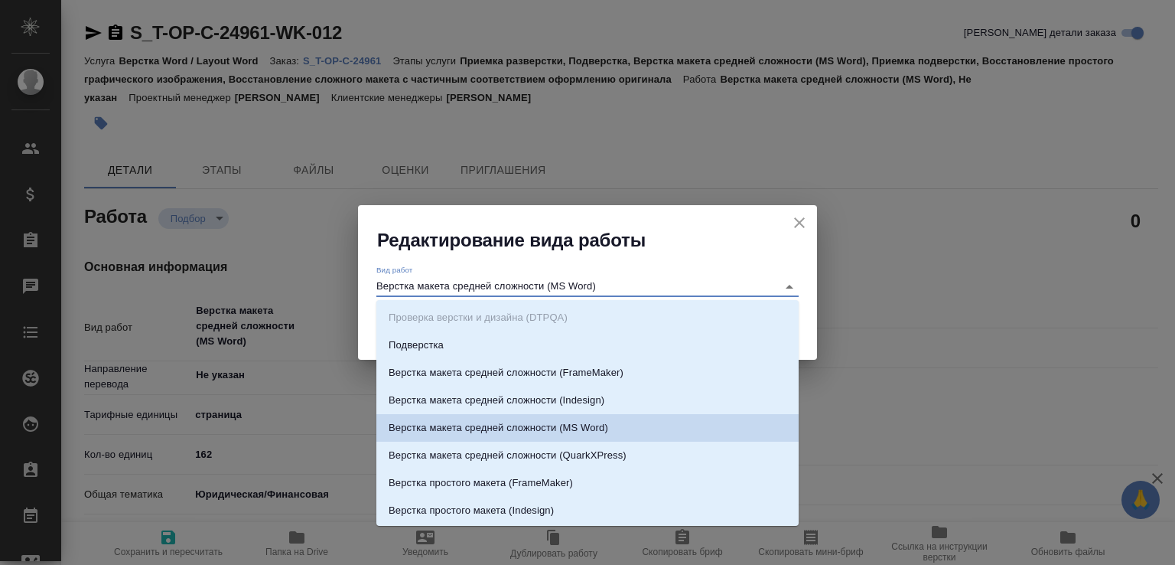
click at [471, 282] on input "Верстка макета средней сложности (MS Word)" at bounding box center [572, 286] width 393 height 18
click at [435, 292] on input "Верстка макета средней сложности (MS Word)" at bounding box center [572, 286] width 393 height 18
drag, startPoint x: 424, startPoint y: 288, endPoint x: 638, endPoint y: 285, distance: 214.2
click at [638, 285] on input "Верстка макета средней сложности (MS Word)" at bounding box center [572, 286] width 393 height 18
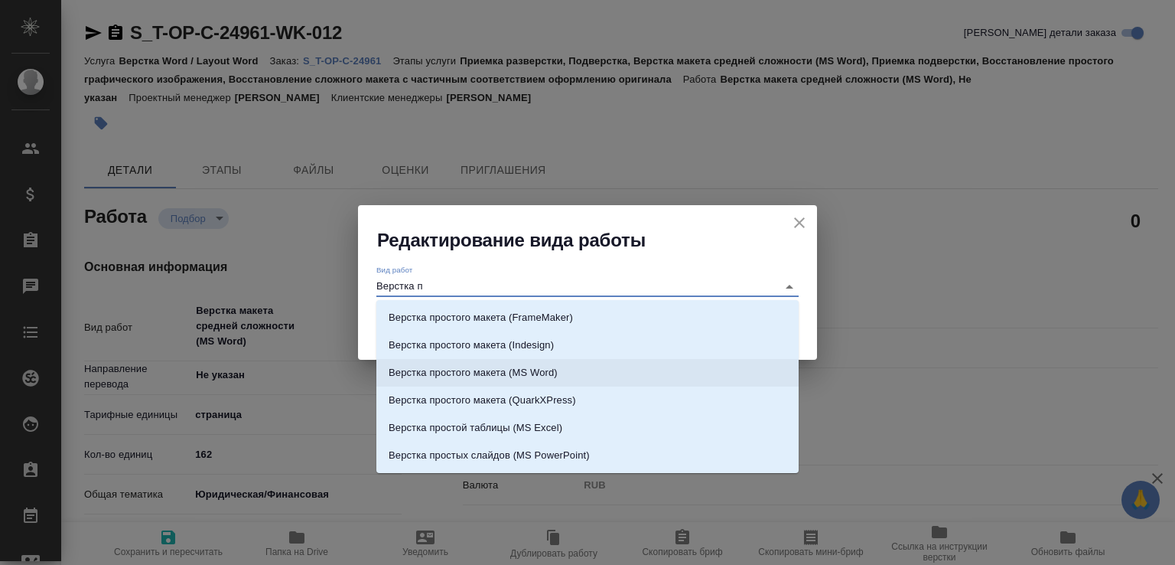
click at [550, 376] on p "Верстка простого макета (MS Word)" at bounding box center [473, 372] width 169 height 15
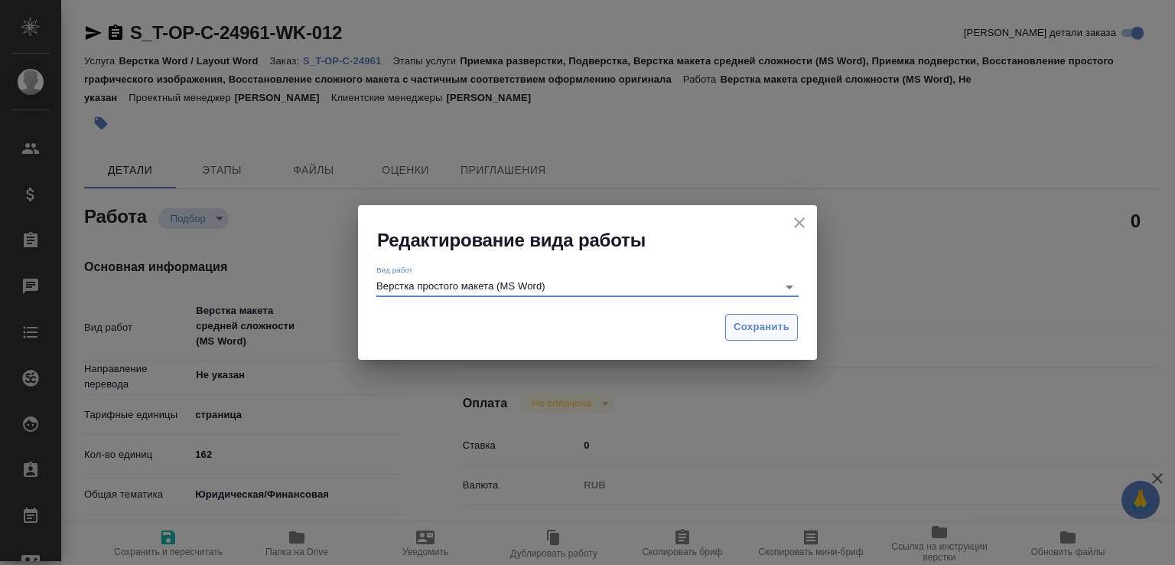
type input "Верстка простого макета (MS Word)"
click at [744, 327] on span "Сохранить" at bounding box center [762, 327] width 56 height 18
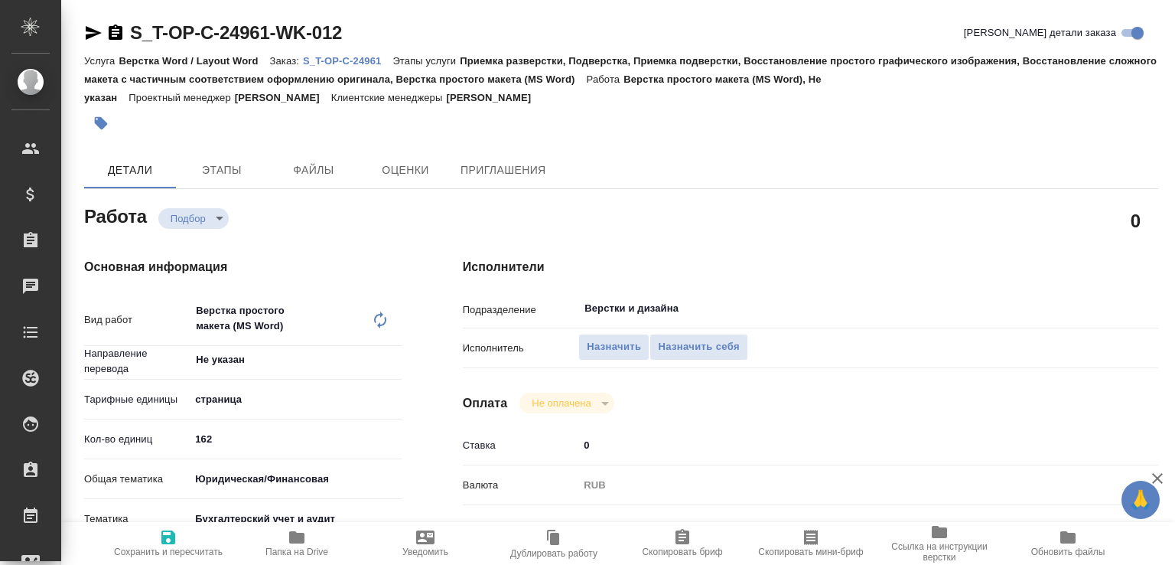
type textarea "x"
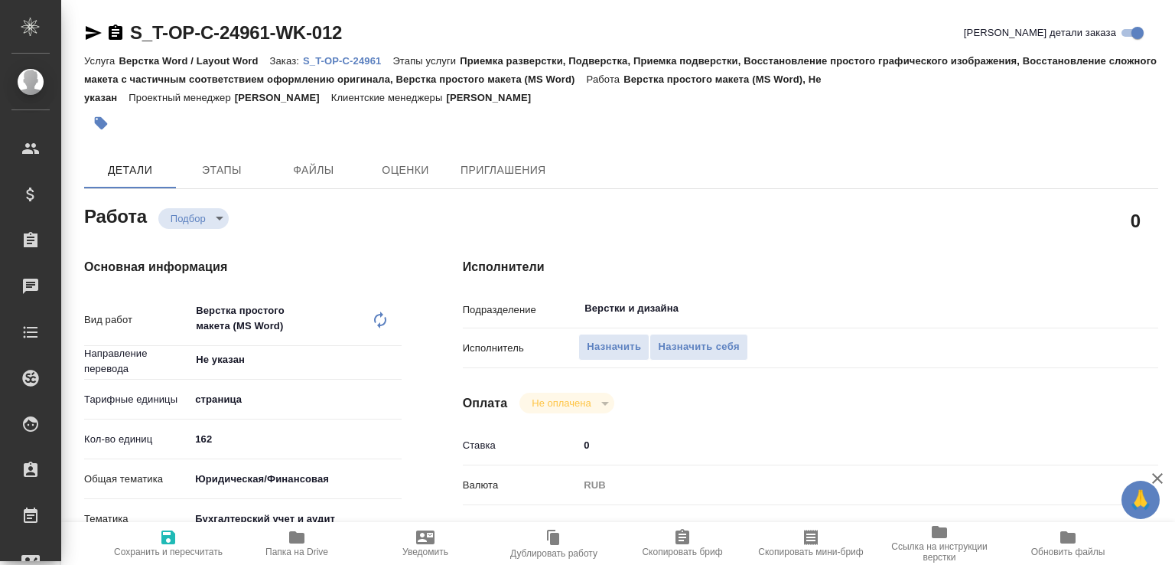
type textarea "x"
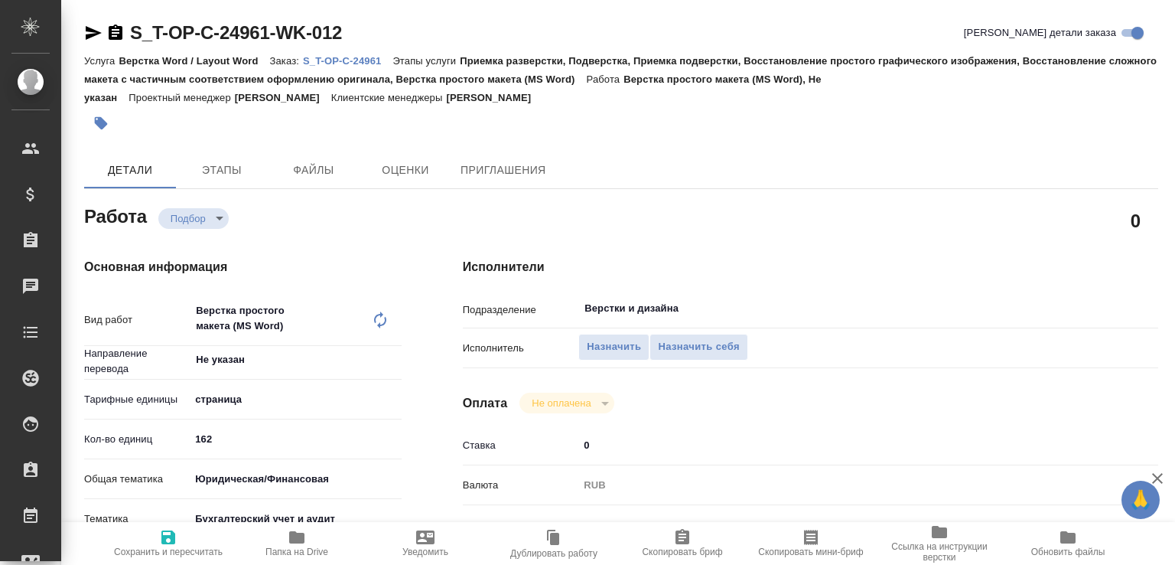
type textarea "x"
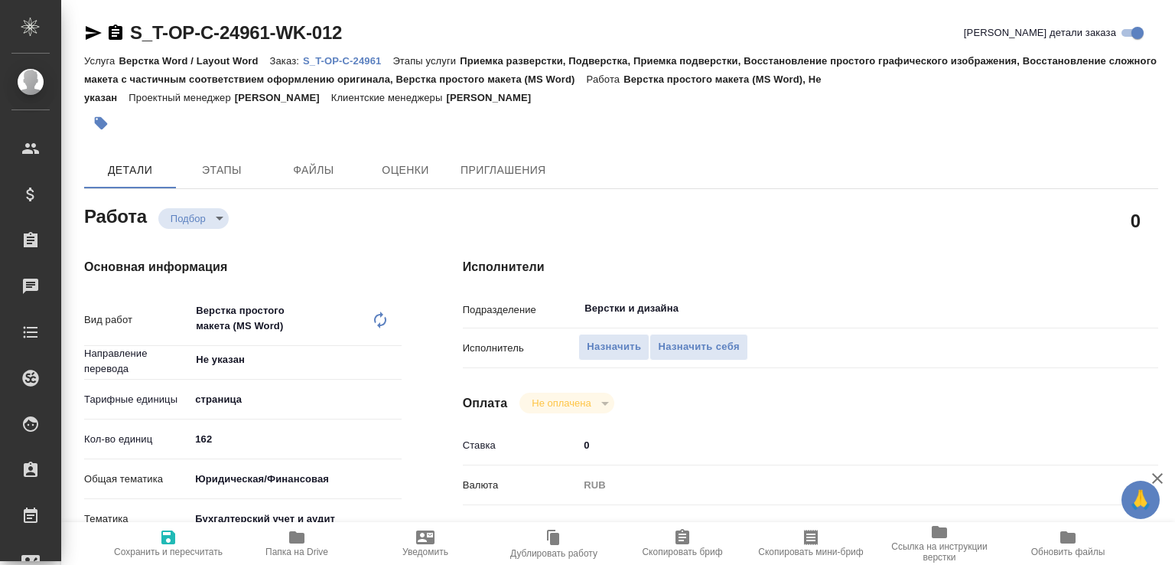
type textarea "x"
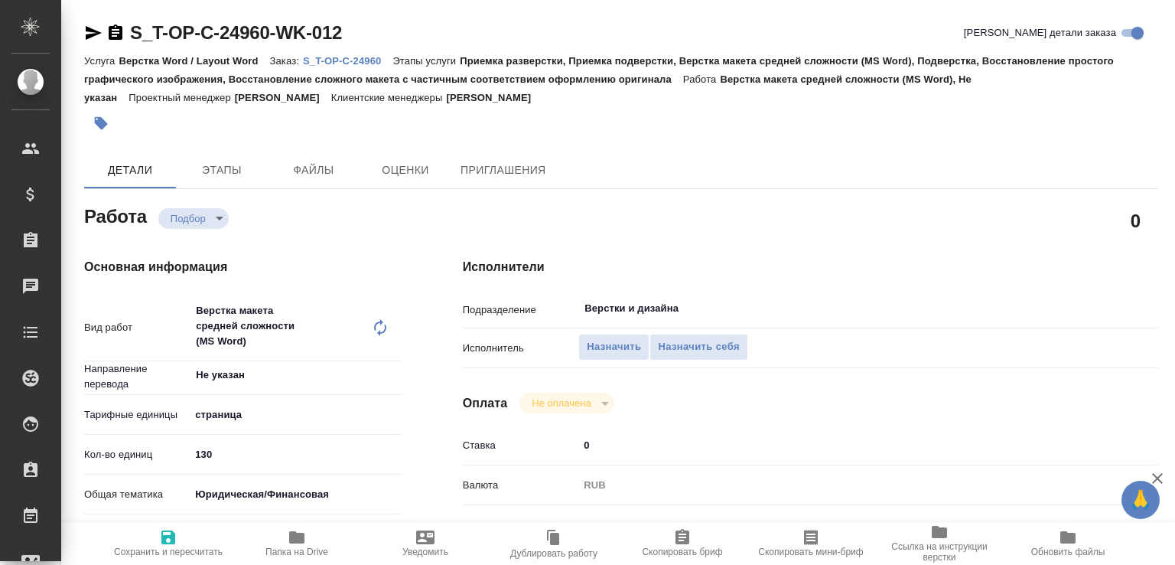
click at [375, 330] on icon at bounding box center [380, 327] width 12 height 17
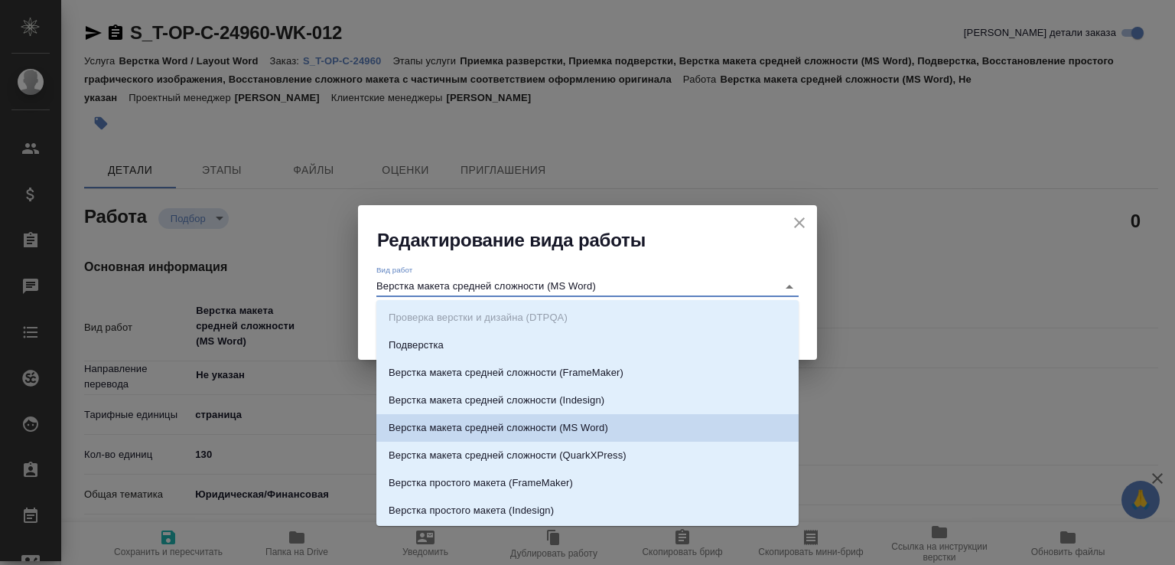
drag, startPoint x: 422, startPoint y: 283, endPoint x: 669, endPoint y: 282, distance: 247.1
click at [669, 282] on input "Верстка макета средней сложности (MS Word)" at bounding box center [572, 286] width 393 height 18
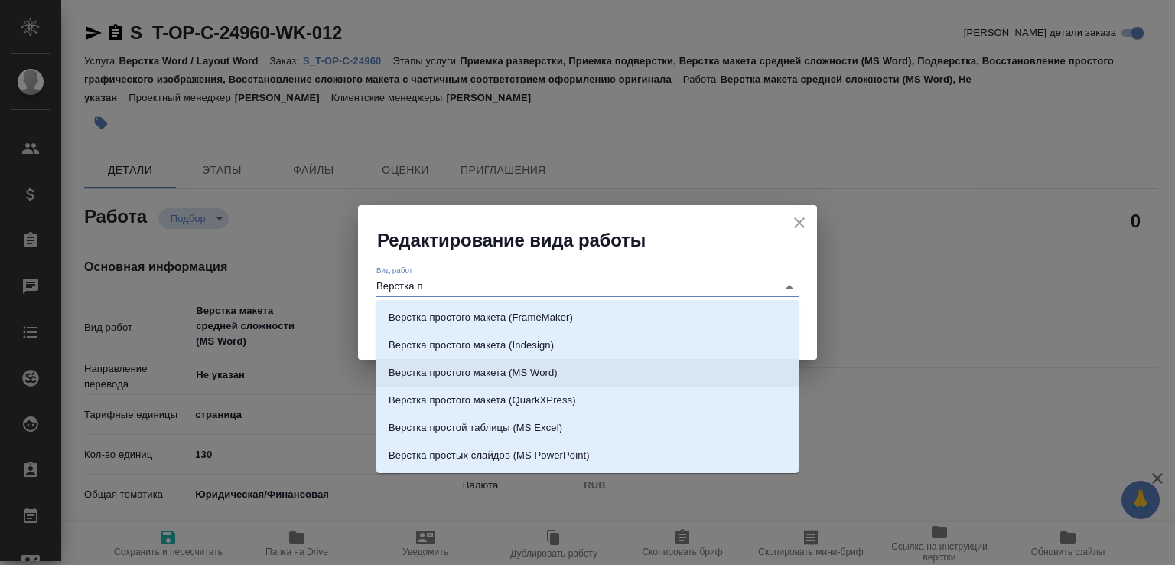
click at [558, 373] on p "Верстка простого макета (MS Word)" at bounding box center [473, 372] width 169 height 15
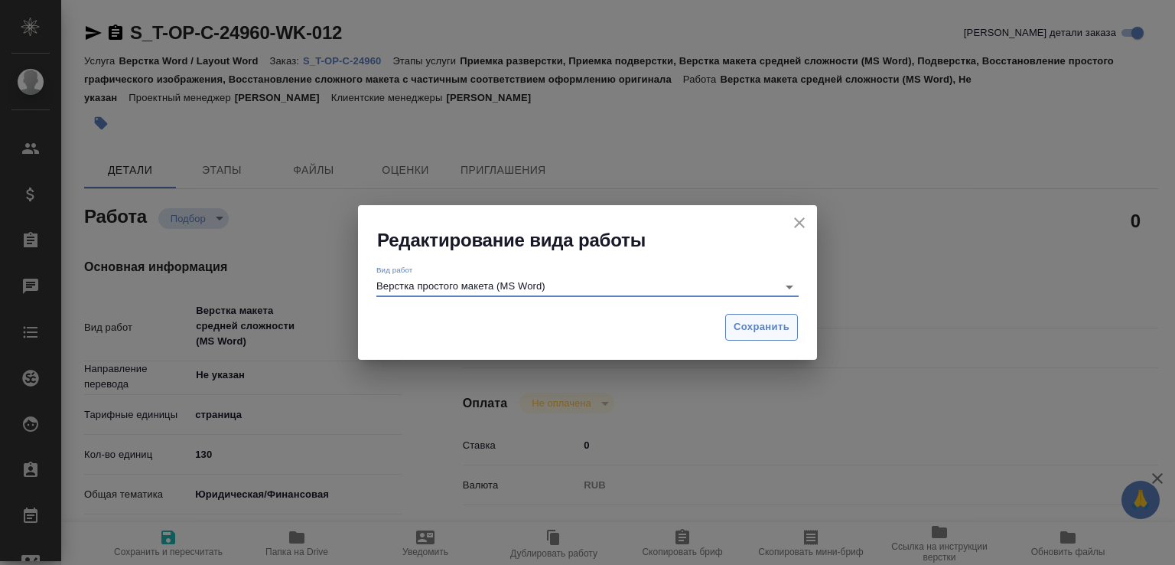
type input "Верстка простого макета (MS Word)"
click at [745, 330] on span "Сохранить" at bounding box center [762, 327] width 56 height 18
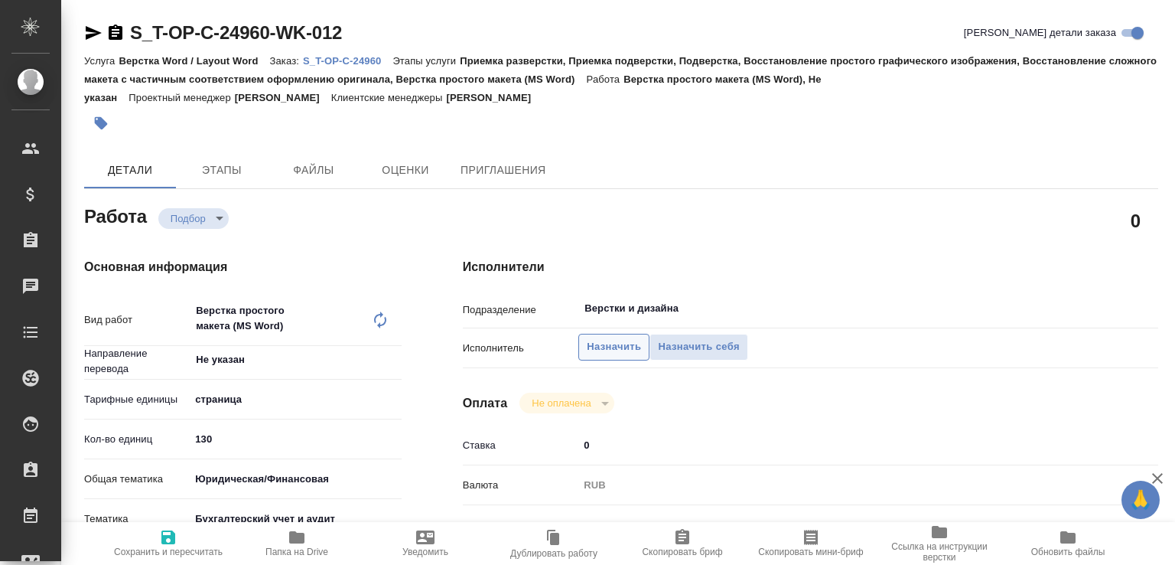
scroll to position [327, 0]
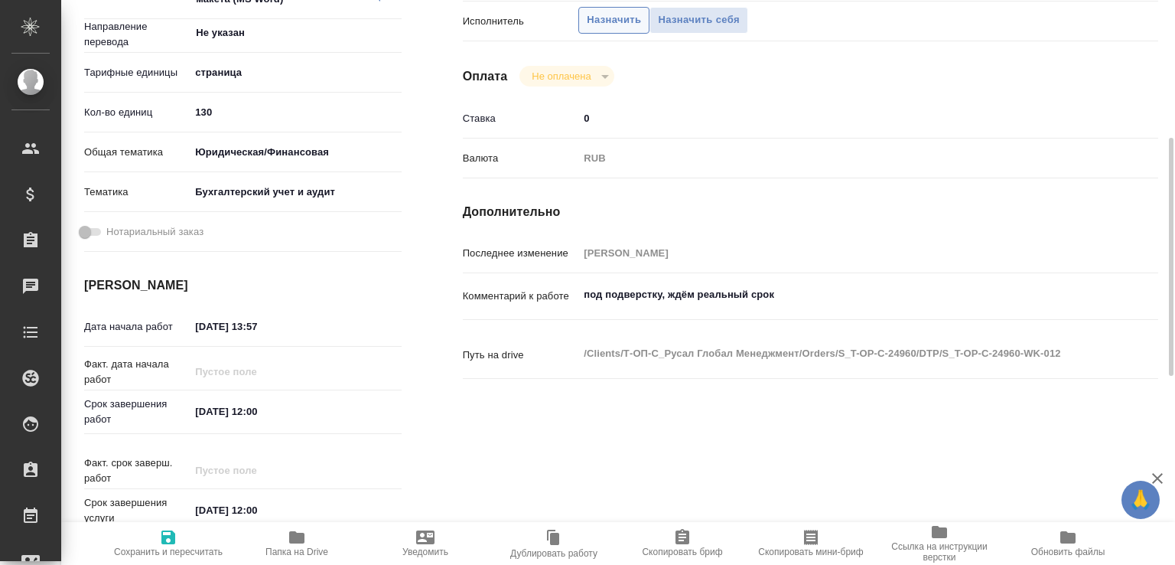
type textarea "x"
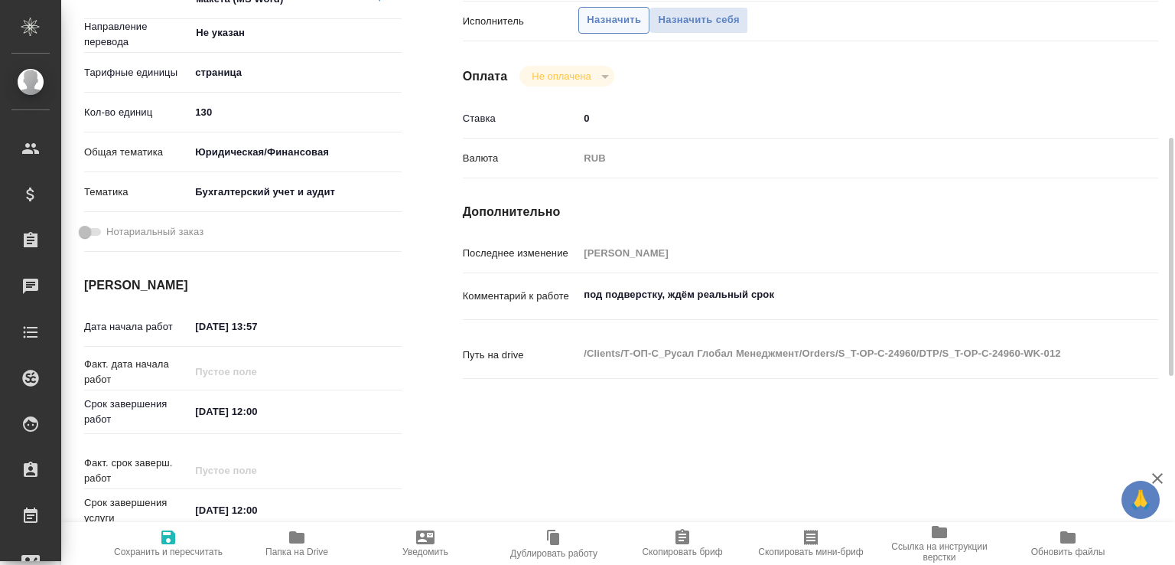
type textarea "x"
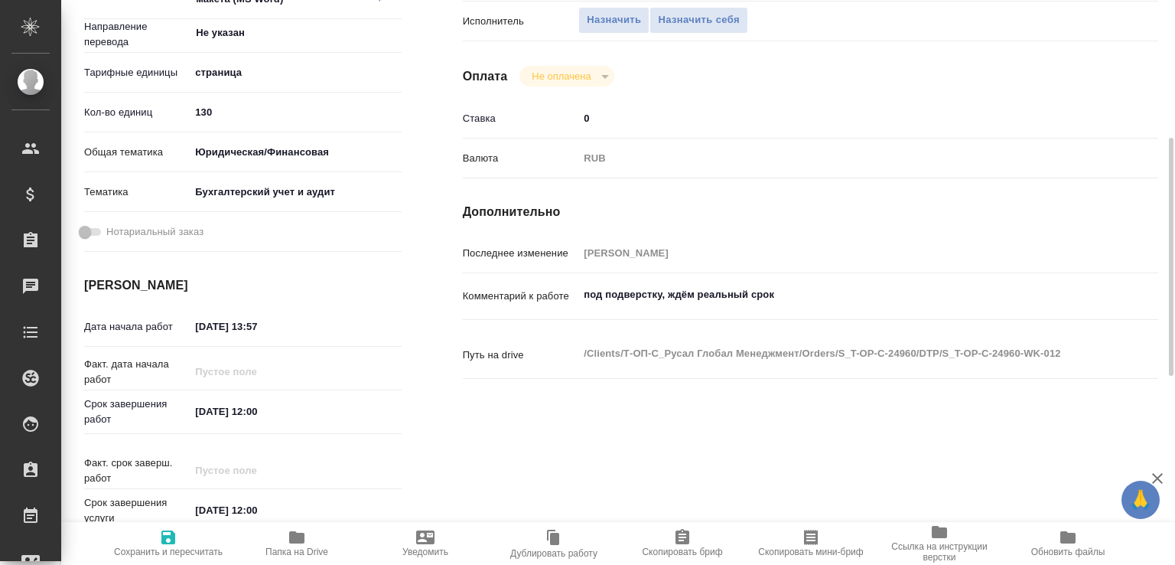
type textarea "x"
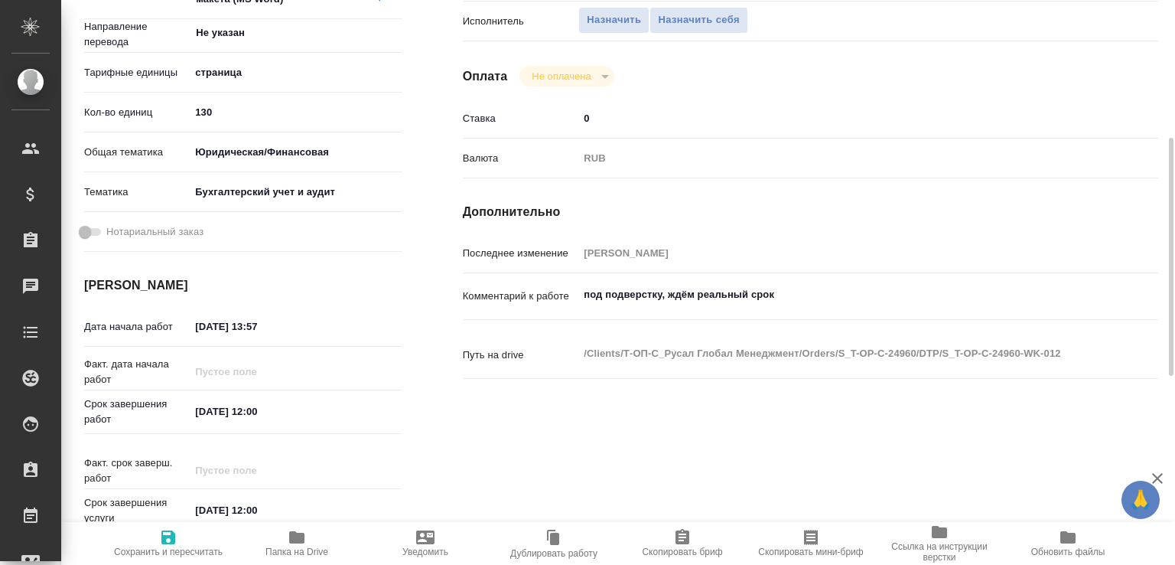
type textarea "x"
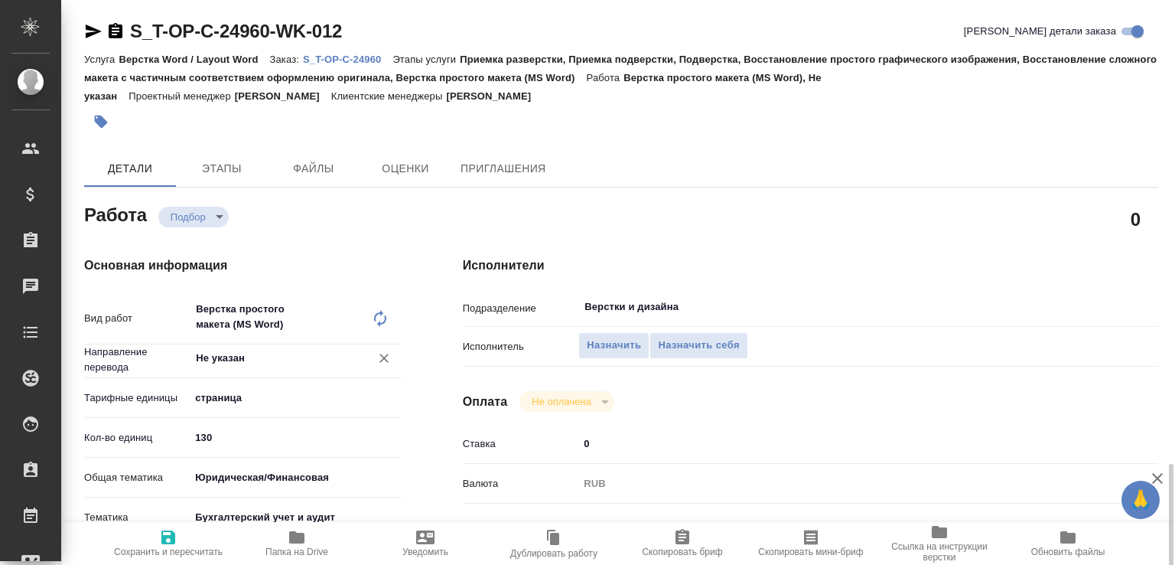
scroll to position [0, 0]
click at [167, 547] on span "Сохранить и пересчитать" at bounding box center [168, 551] width 109 height 11
type textarea "x"
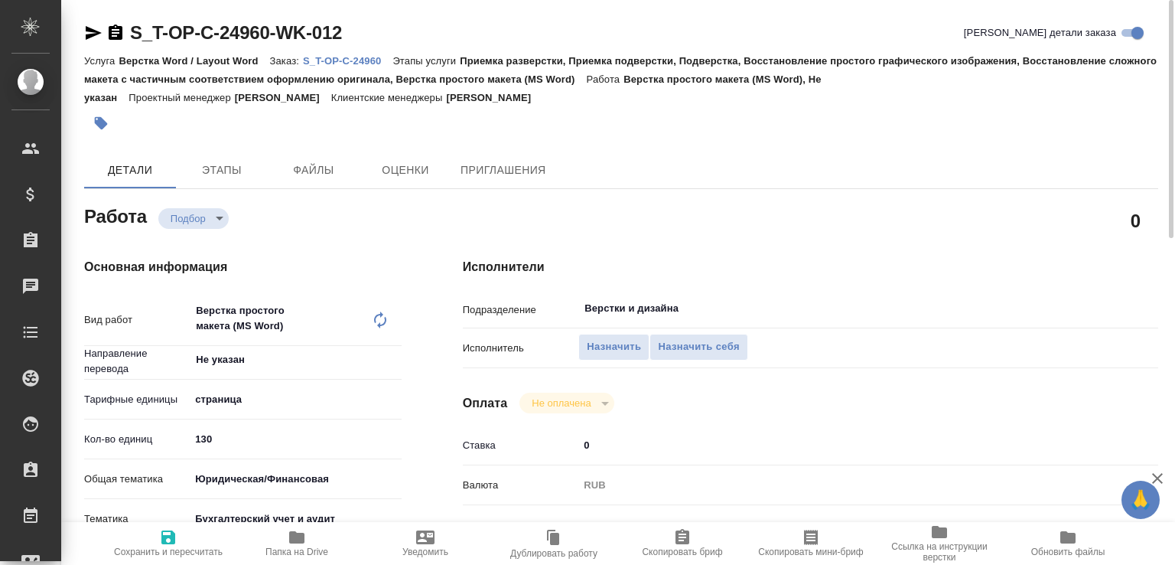
type textarea "x"
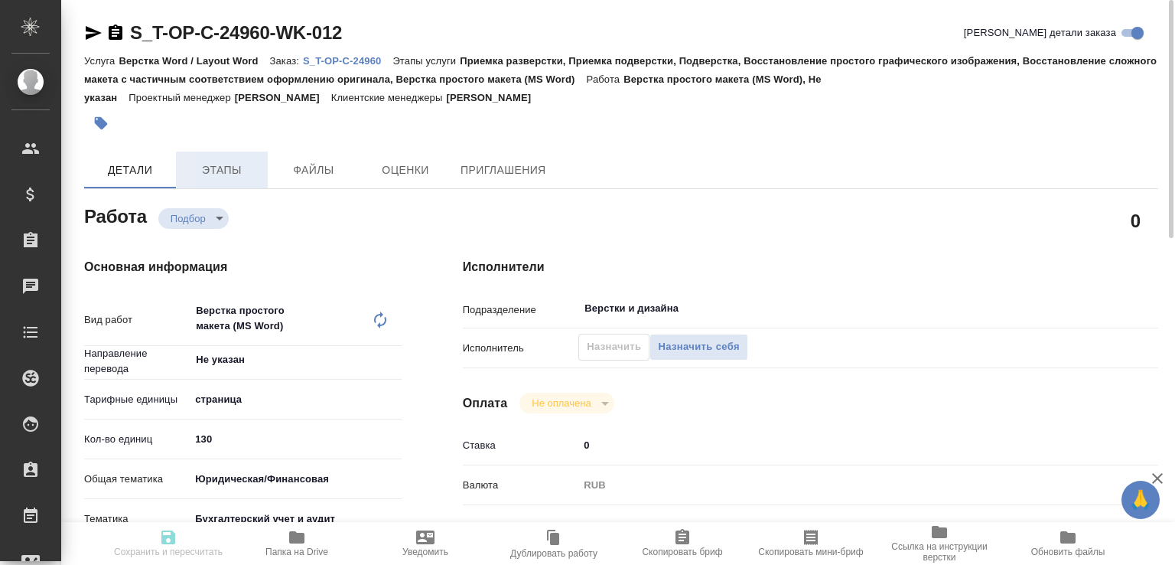
type textarea "x"
type input "recruiting"
type textarea "Верстка простого макета (MS Word)"
type textarea "x"
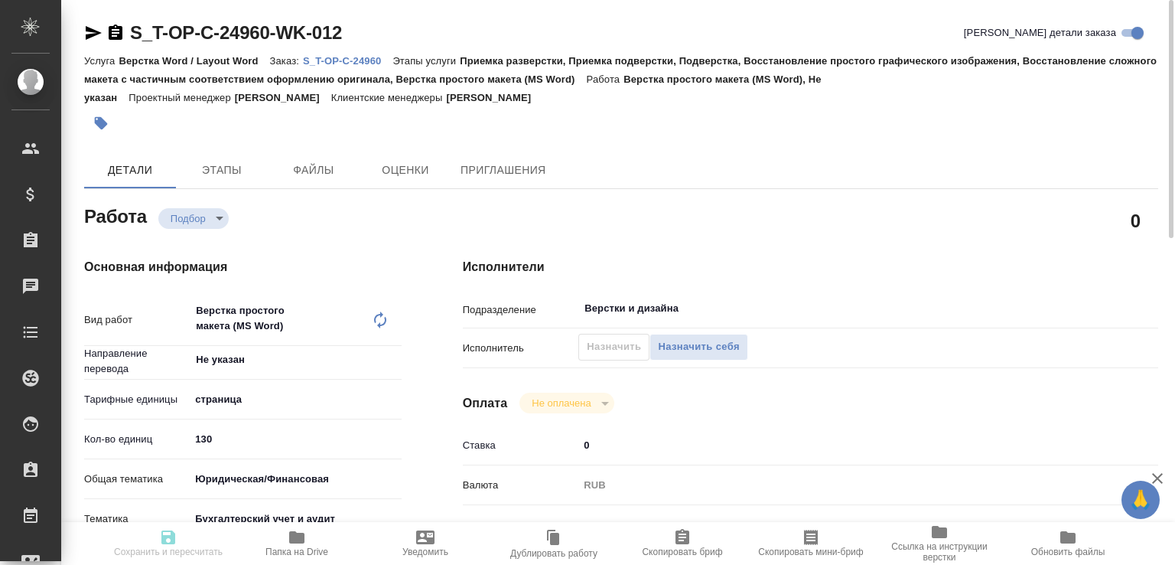
type input "Не указан"
type input "5a8b1489cc6b4906c91bfdb2"
type input "130"
type input "yr-fn"
type input "6149848a2b7be24903fd7a88"
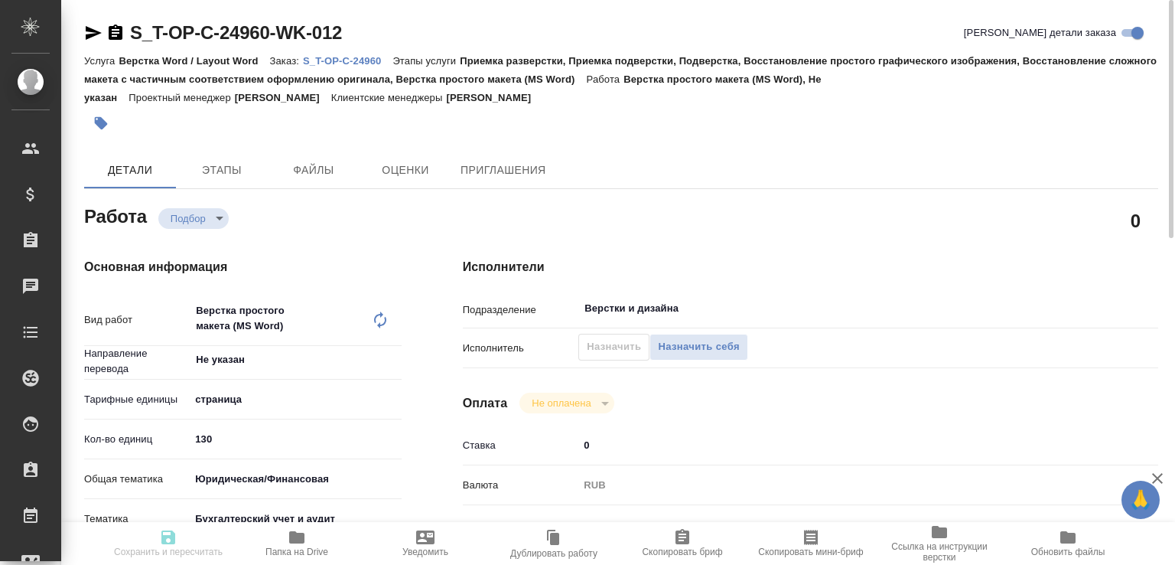
type input "29.08.2025 13:57"
type input "05.09.2025 12:00"
type input "Верстки и дизайна"
type input "notPayed"
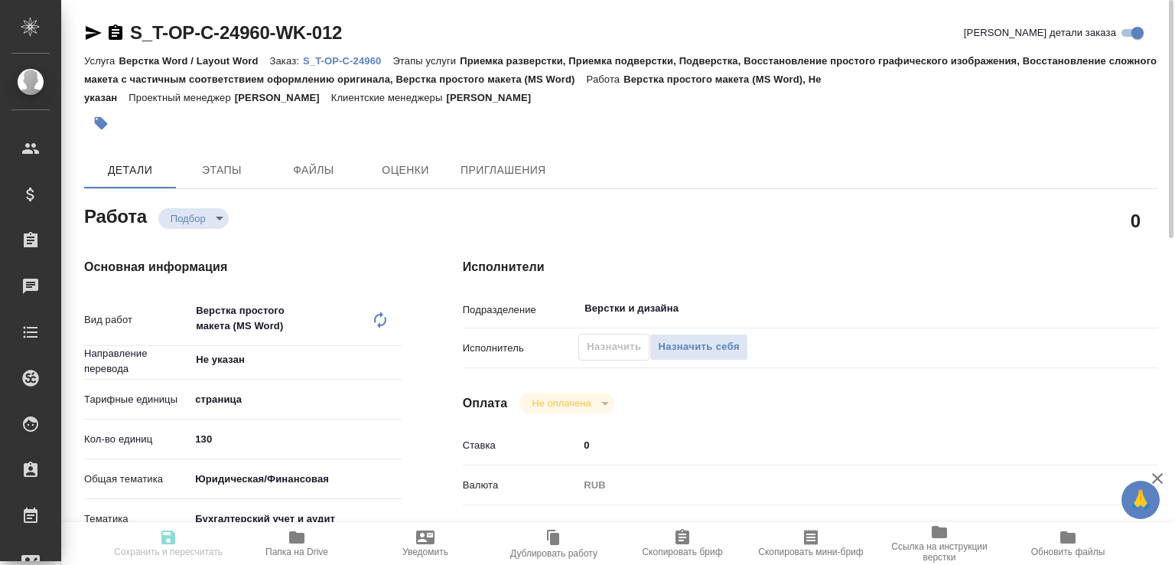
type input "0"
type input "RUB"
type input "[PERSON_NAME]"
type textarea "под подверстку, ждём реальный срок"
type textarea "x"
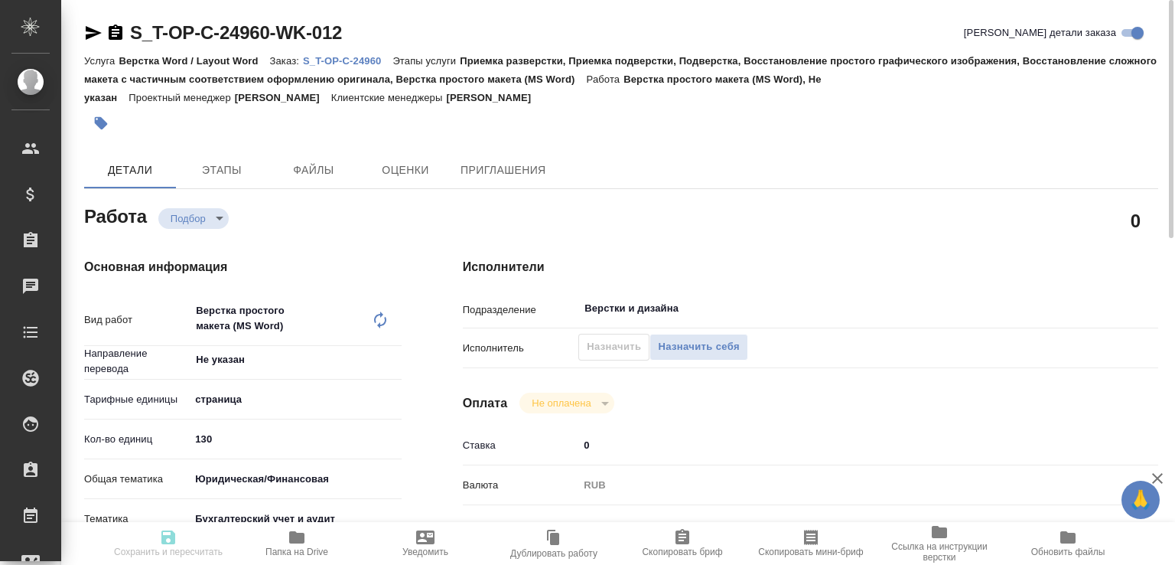
type textarea "/Clients/Т-ОП-С_Русал Глобал Менеджмент/Orders/S_T-OP-C-24960/DTP/S_T-OP-C-2496…"
type textarea "x"
type input "S_T-OP-C-24960"
type input "Т-ОП-С-46576"
type input "Верстка Word / Layout Word"
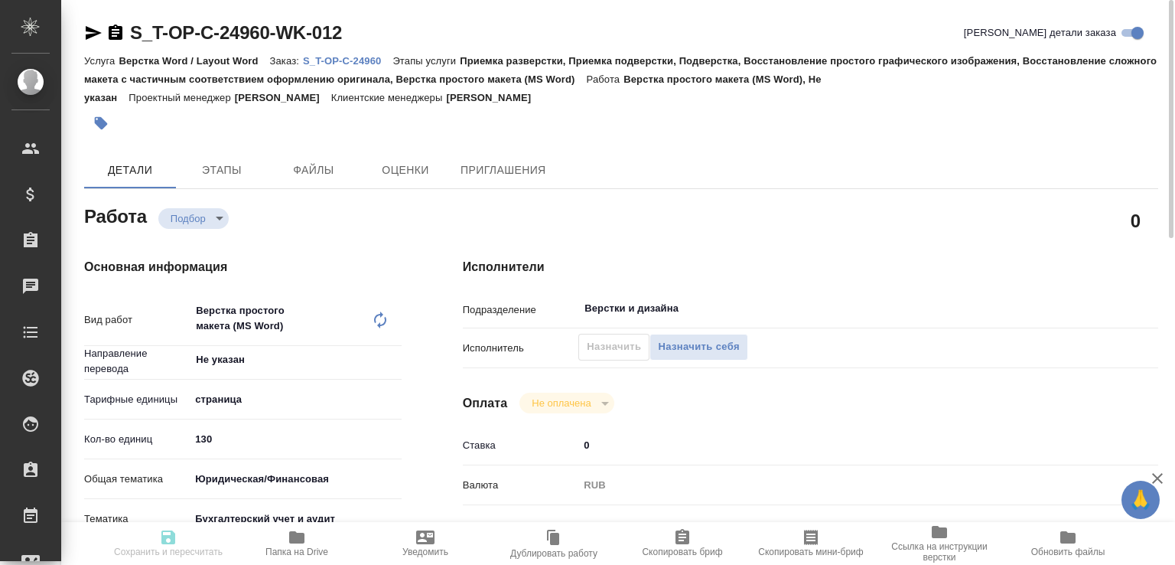
type input "Приемка разверстки, Приемка подверстки, Подверстка, Восстановление простого гра…"
type input "[PERSON_NAME]"
type input "/Clients/Т-ОП-С_Русал Глобал Менеджмент/Orders/S_T-OP-C-24960"
type textarea "x"
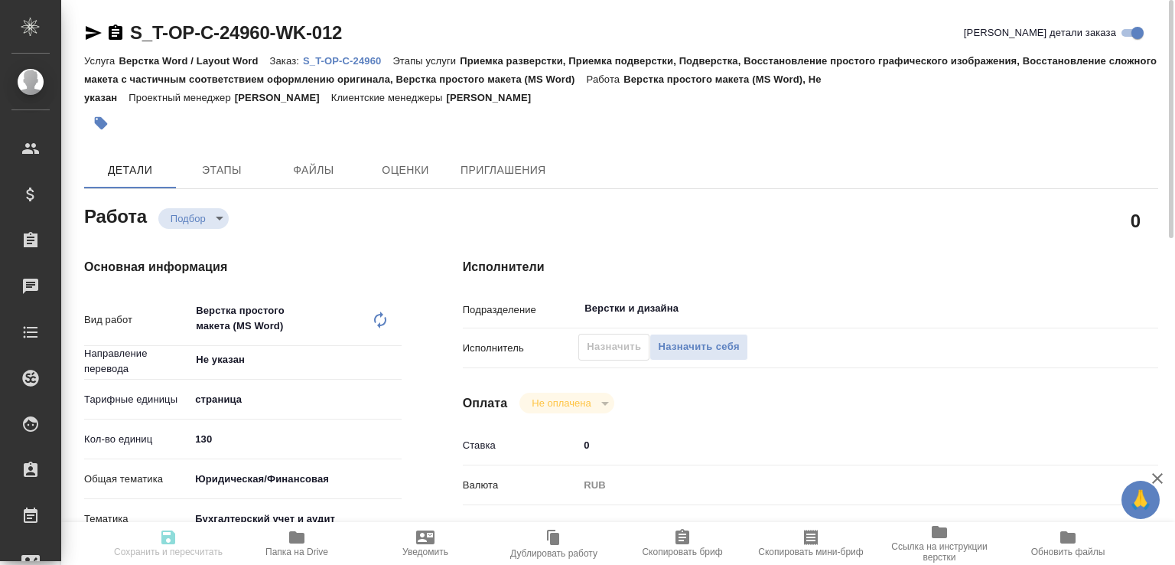
type textarea "x"
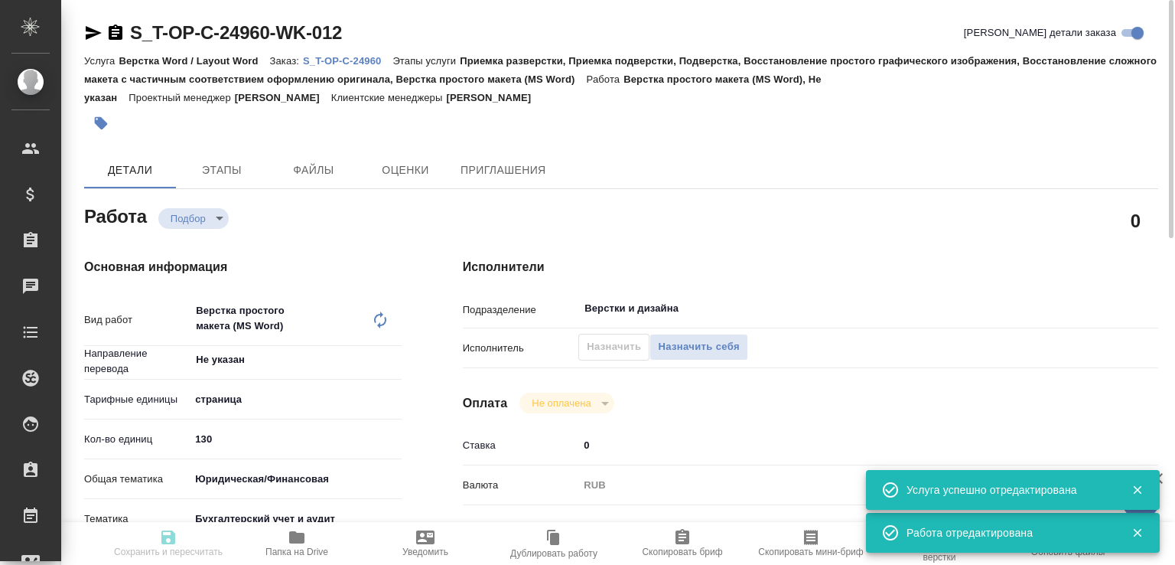
type textarea "x"
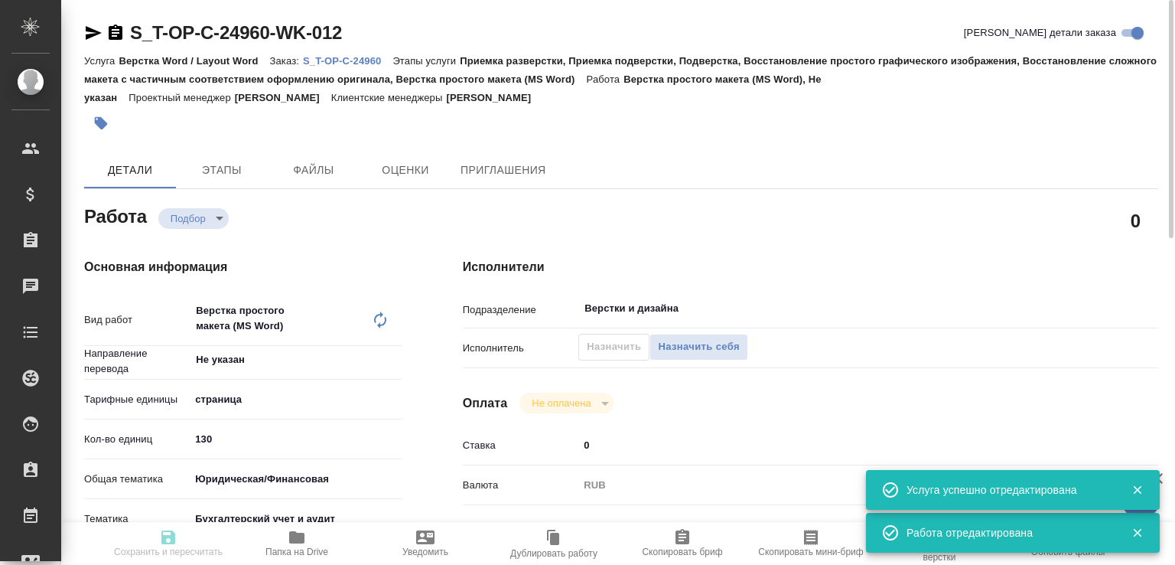
type textarea "x"
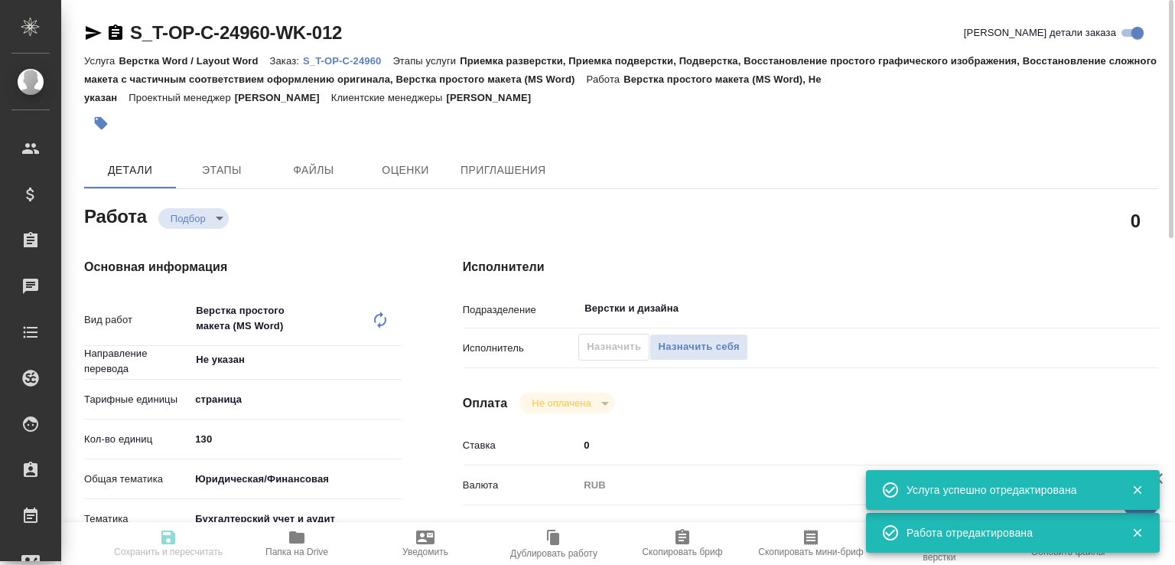
type textarea "x"
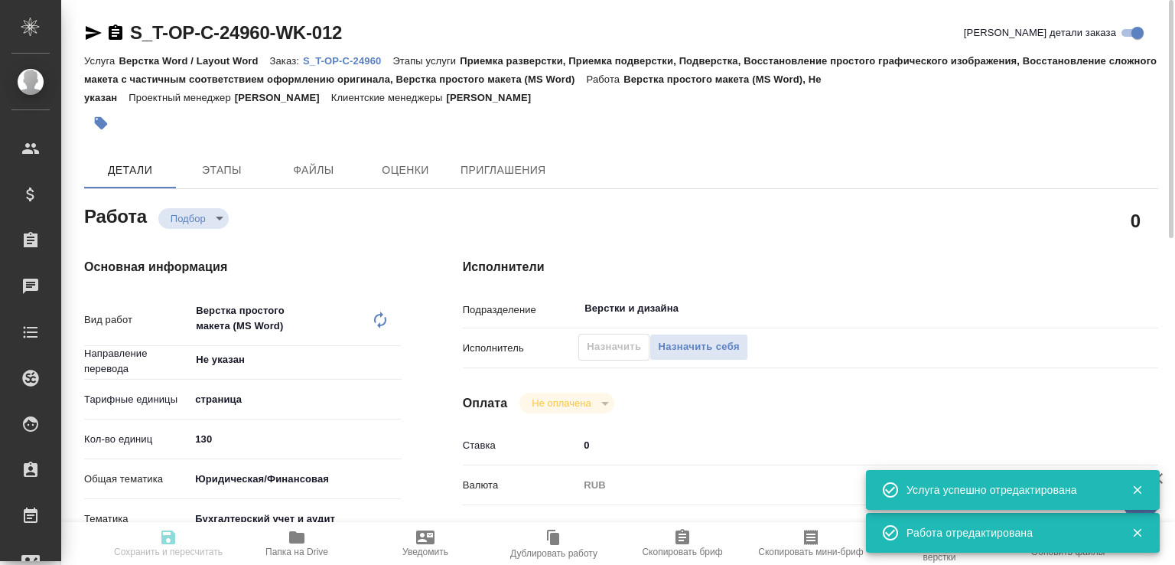
type input "recruiting"
type textarea "Верстка простого макета (MS Word)"
type textarea "x"
type input "Не указан"
type input "5a8b1489cc6b4906c91bfdb2"
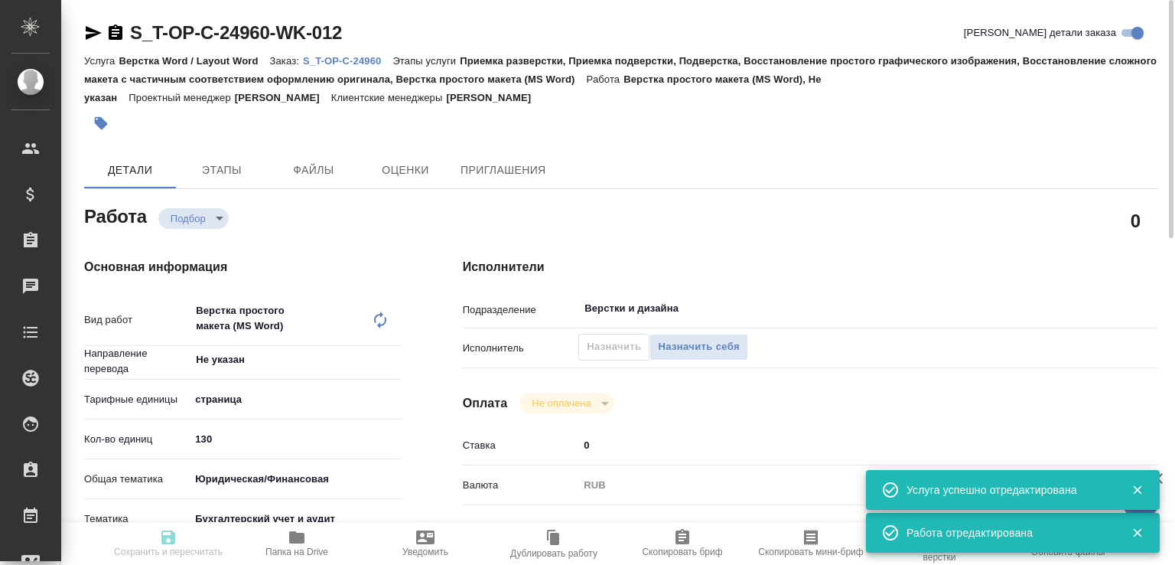
type input "130"
type input "yr-fn"
type input "6149848a2b7be24903fd7a88"
type input "29.08.2025 13:57"
type input "05.09.2025 12:00"
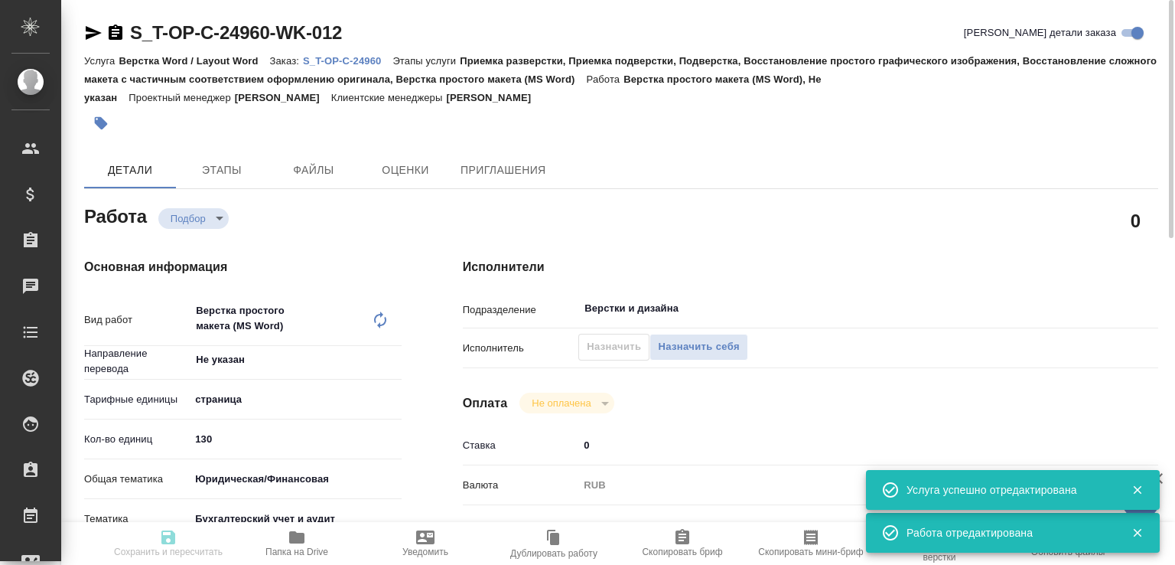
type input "05.09.2025 12:00"
type input "Верстки и дизайна"
type input "notPayed"
type input "0"
type input "RUB"
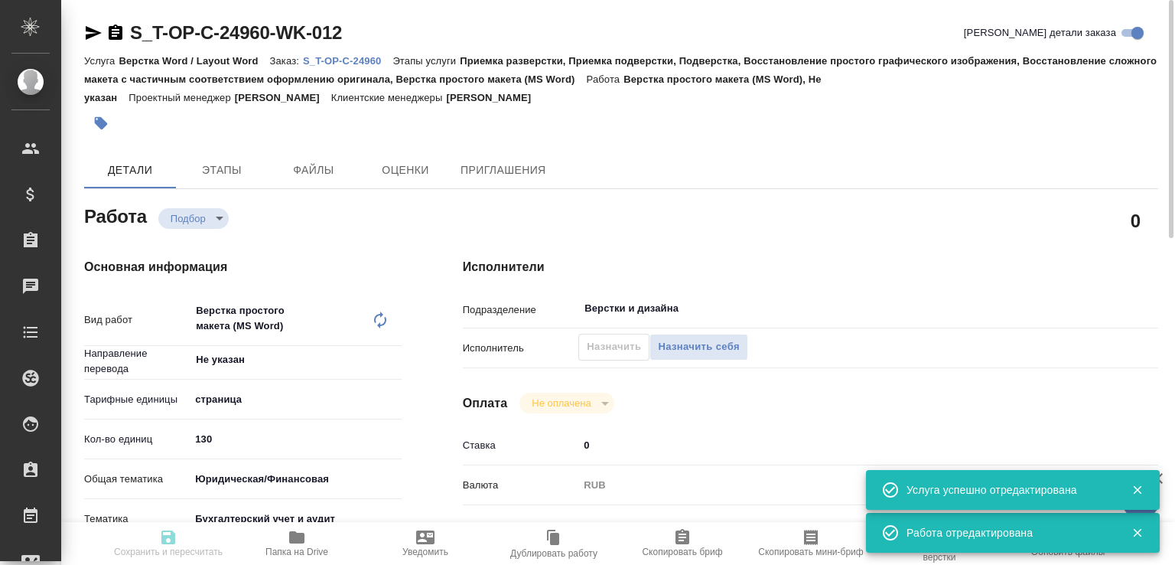
type input "[PERSON_NAME]"
type textarea "под подверстку, ждём реальный срок"
type textarea "x"
type textarea "/Clients/Т-ОП-С_Русал Глобал Менеджмент/Orders/S_T-OP-C-24960/DTP/S_T-OP-C-2496…"
type textarea "x"
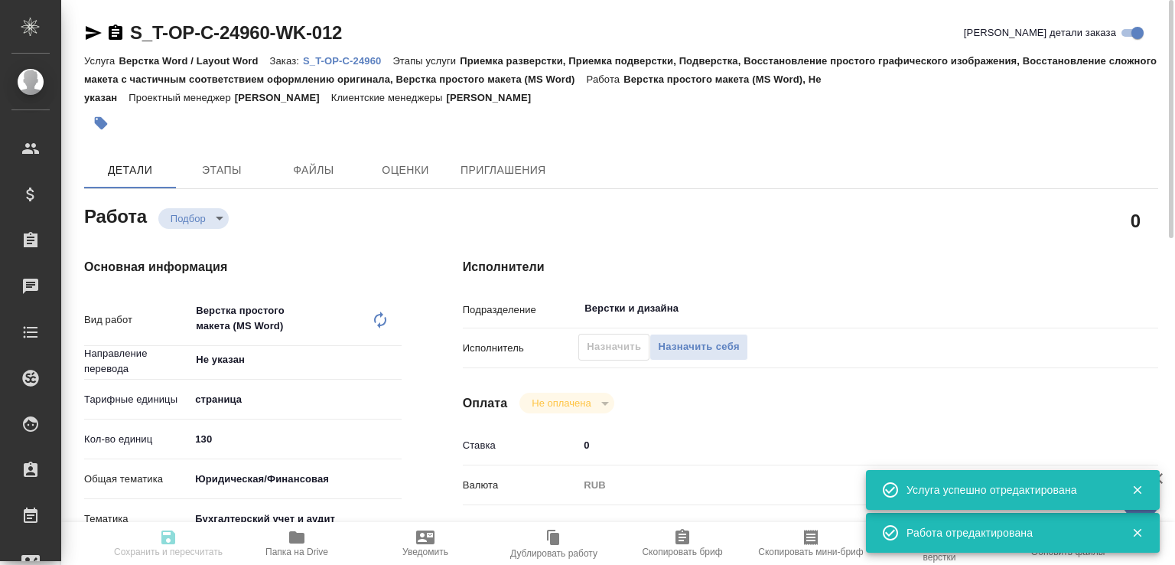
type input "S_T-OP-C-24960"
type input "Т-ОП-С-46576"
type input "Верстка Word / Layout Word"
type input "Приемка разверстки, Приемка подверстки, Подверстка, Восстановление простого гра…"
type input "[PERSON_NAME]"
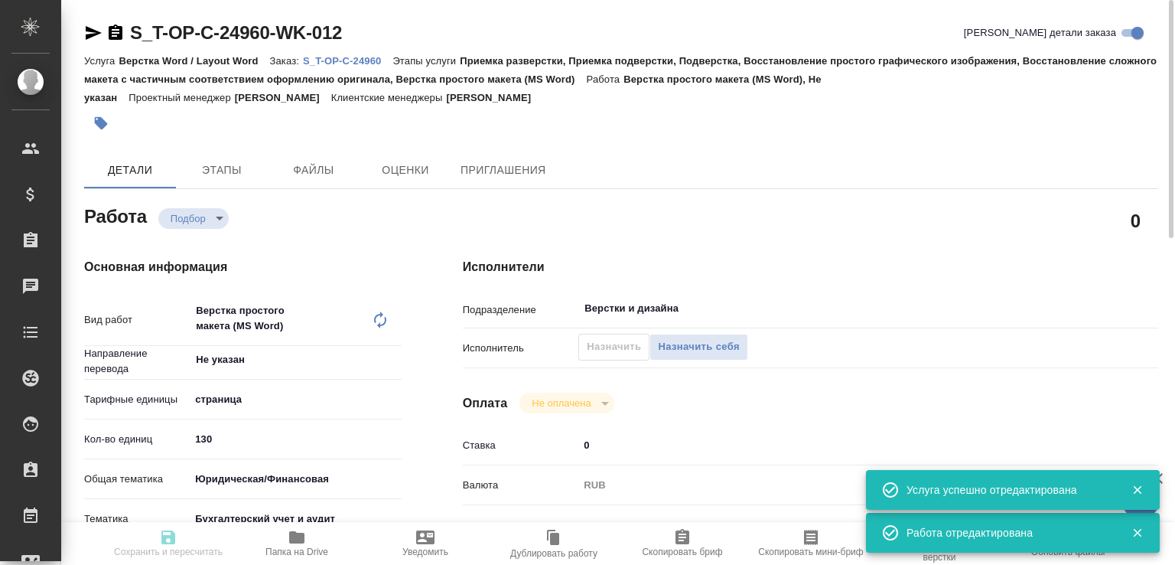
type input "[PERSON_NAME]"
type input "/Clients/Т-ОП-С_Русал Глобал Менеджмент/Orders/S_T-OP-C-24960"
type textarea "x"
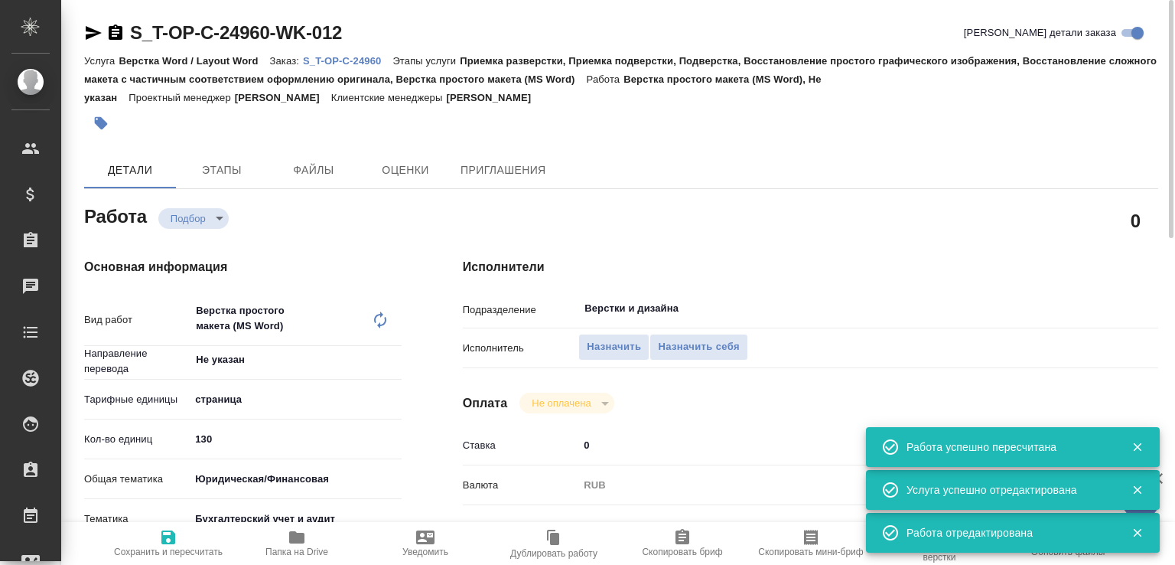
type textarea "x"
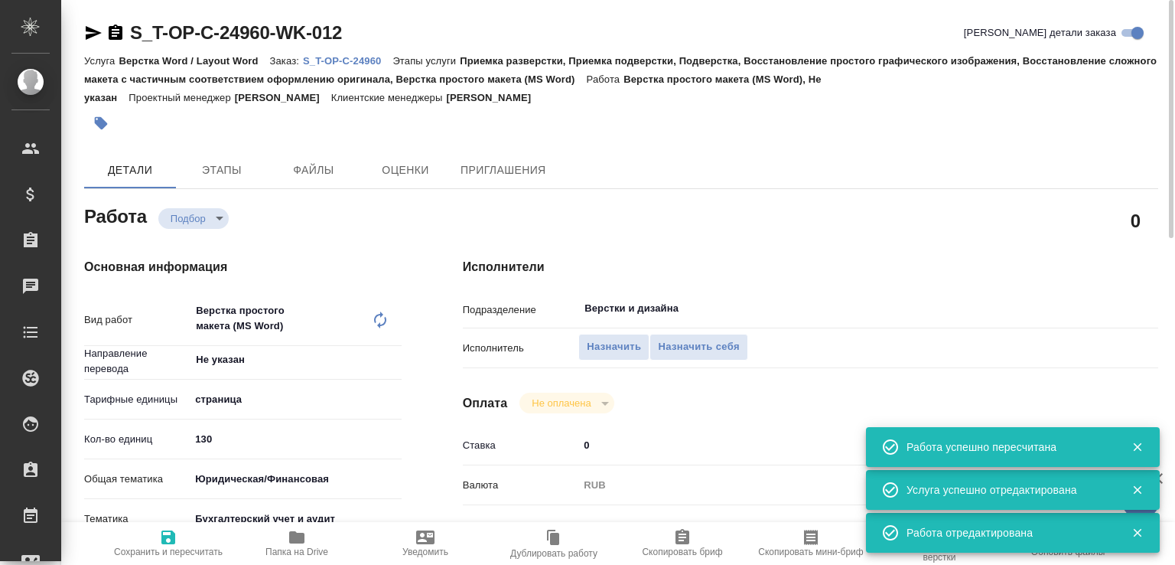
type textarea "x"
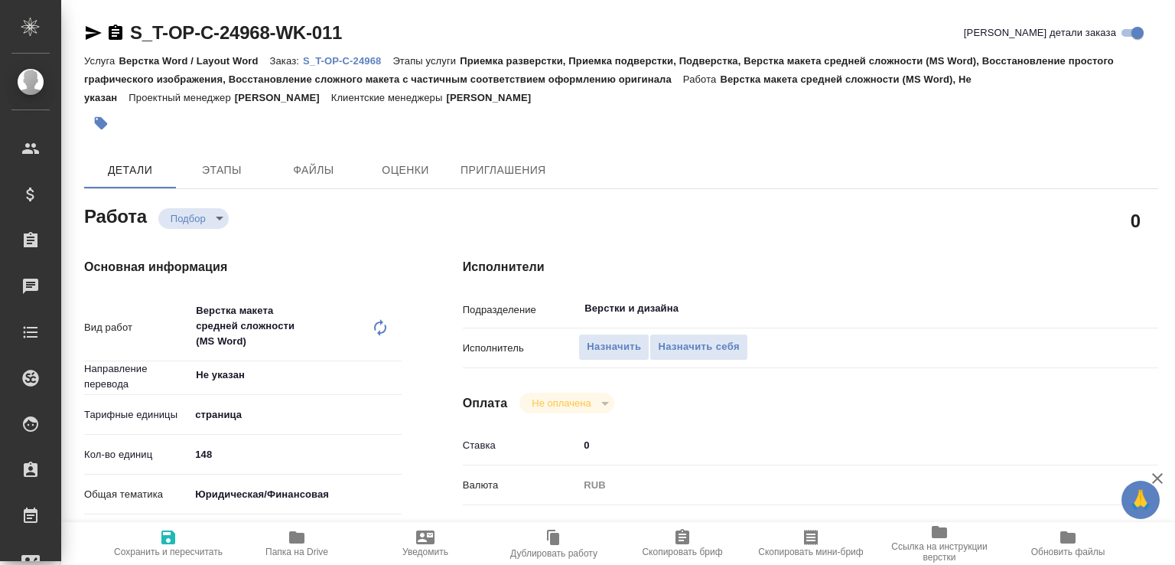
click at [285, 334] on div "Верстка макета средней сложности (MS Word) x ​" at bounding box center [280, 328] width 181 height 66
click at [378, 330] on icon at bounding box center [380, 327] width 18 height 18
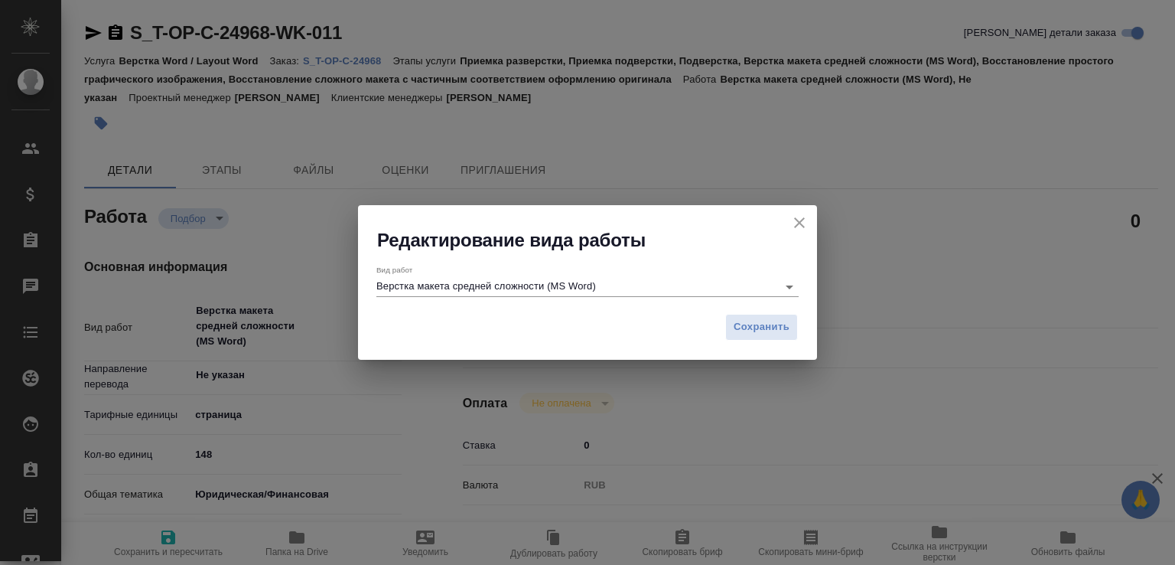
click at [580, 306] on div "Сохранить" at bounding box center [587, 333] width 459 height 54
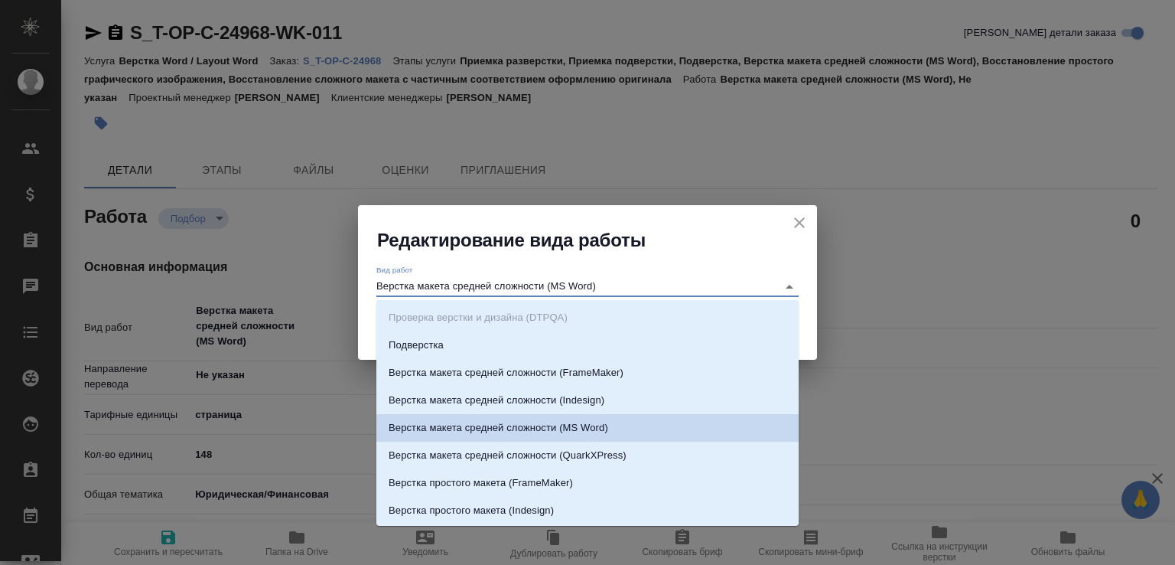
click at [526, 295] on input "Верстка макета средней сложности (MS Word)" at bounding box center [572, 286] width 393 height 18
click at [455, 285] on input "Верстка макета средней сложности (MS Word)" at bounding box center [572, 286] width 393 height 18
drag, startPoint x: 419, startPoint y: 288, endPoint x: 640, endPoint y: 279, distance: 220.5
click at [640, 279] on input "Верстка макета средней сложности (MS Word)" at bounding box center [572, 286] width 393 height 18
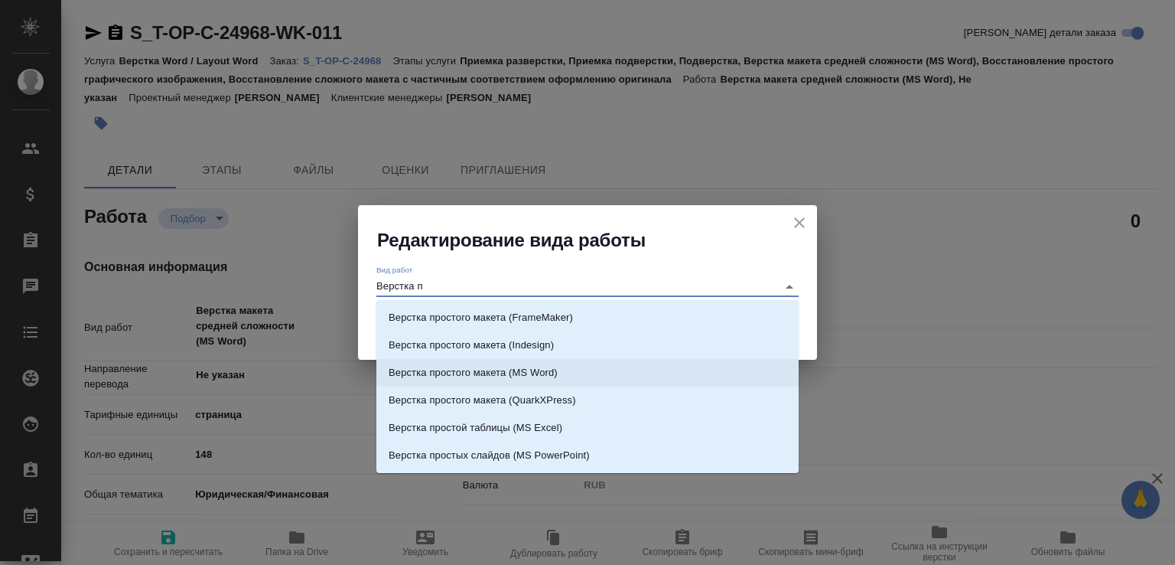
click at [558, 374] on p "Верстка простого макета (MS Word)" at bounding box center [473, 372] width 169 height 15
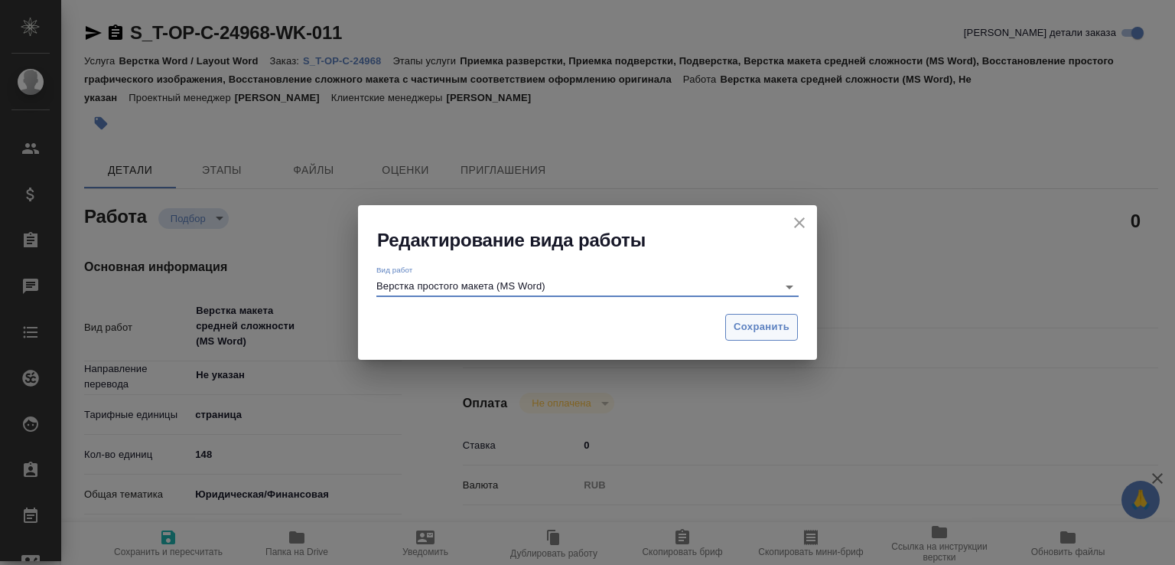
type input "Верстка простого макета (MS Word)"
click at [765, 327] on span "Сохранить" at bounding box center [762, 327] width 56 height 18
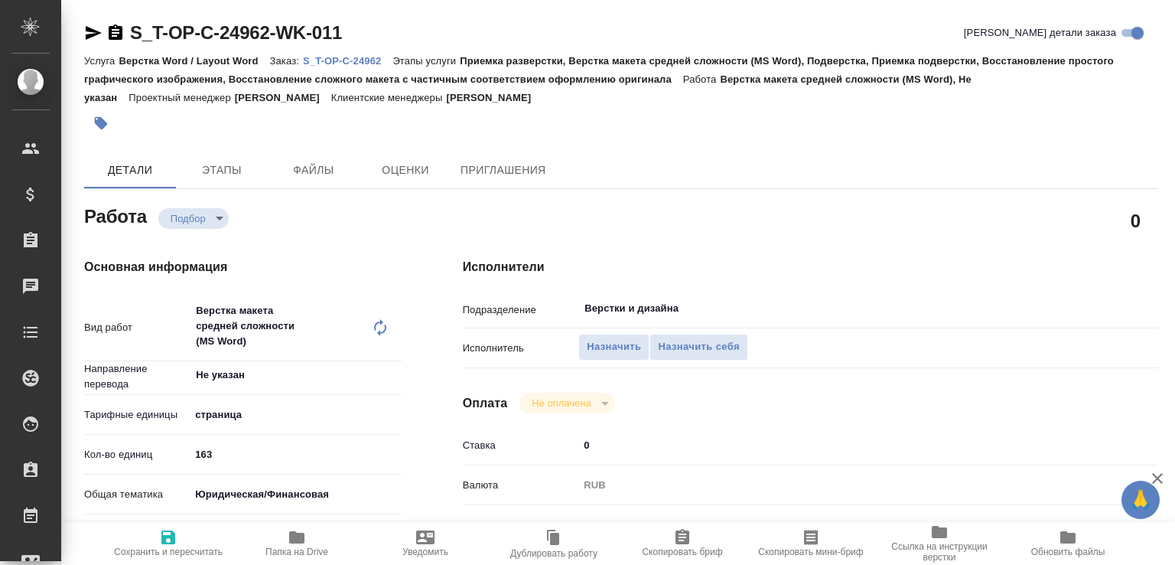
click at [381, 324] on icon at bounding box center [380, 327] width 18 height 18
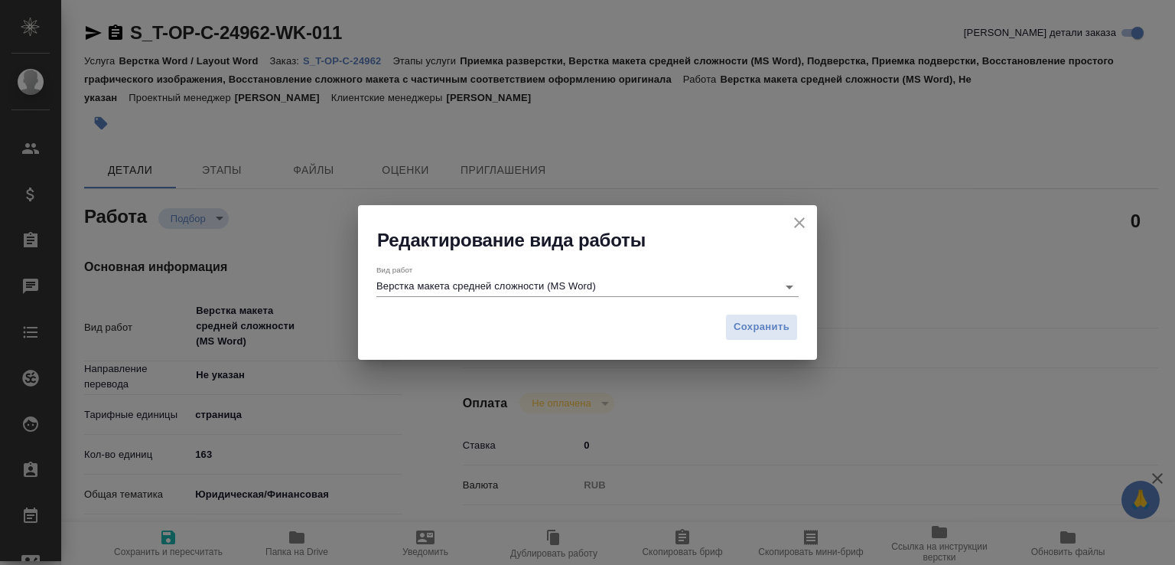
click at [499, 288] on input "Верстка макета средней сложности (MS Word)" at bounding box center [572, 286] width 393 height 18
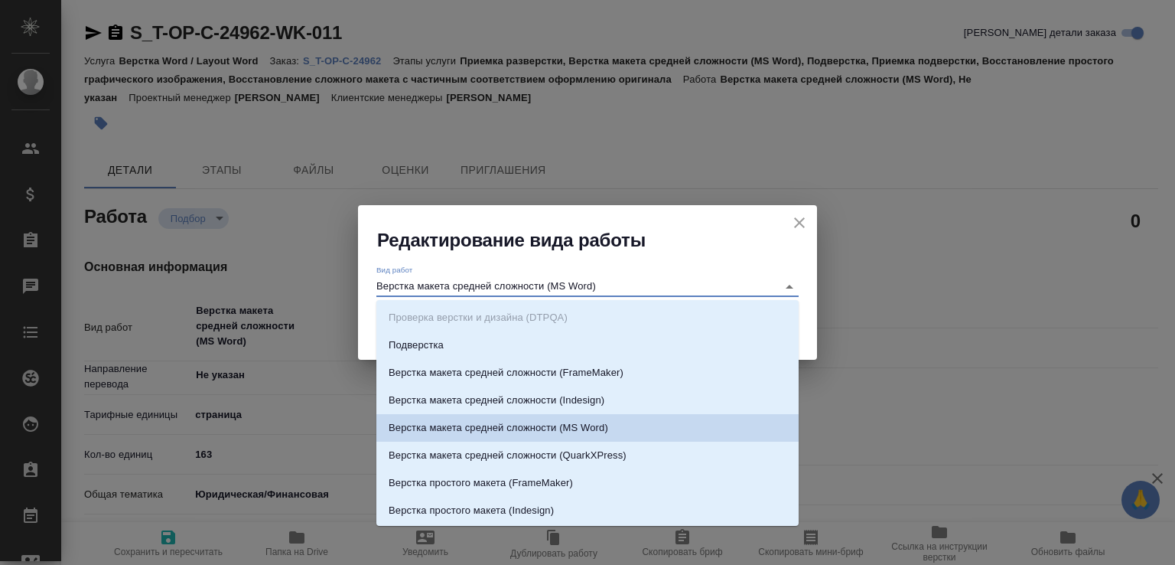
click at [428, 283] on input "Верстка макета средней сложности (MS Word)" at bounding box center [572, 286] width 393 height 18
drag, startPoint x: 418, startPoint y: 282, endPoint x: 673, endPoint y: 282, distance: 254.7
click at [673, 282] on input "Верстка макета средней сложности (MS Word)" at bounding box center [572, 286] width 393 height 18
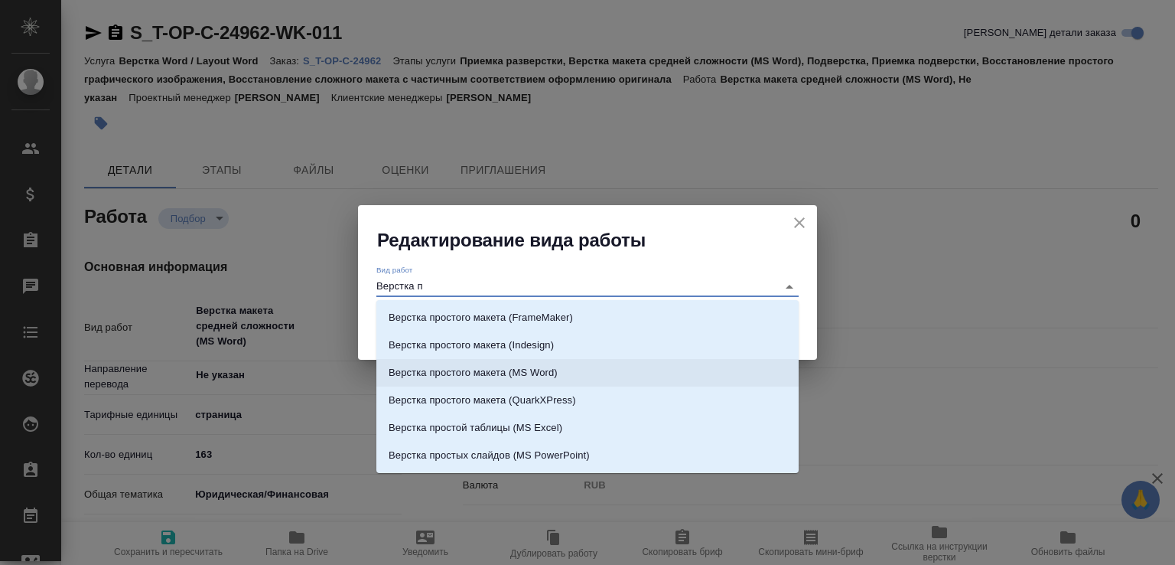
click at [554, 370] on p "Верстка простого макета (MS Word)" at bounding box center [473, 372] width 169 height 15
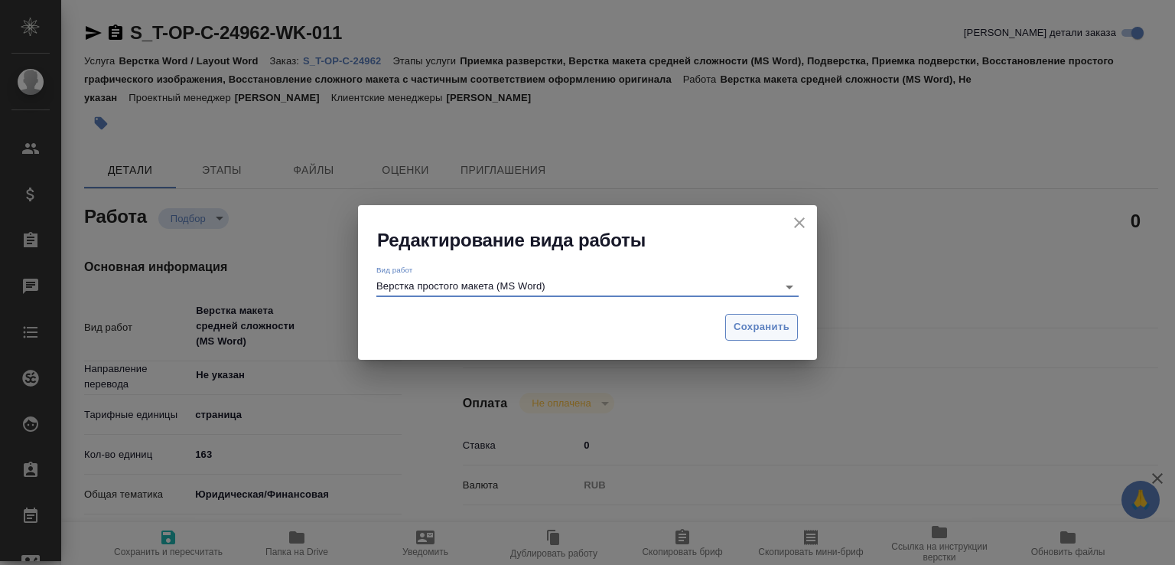
type input "Верстка простого макета (MS Word)"
click at [741, 334] on span "Сохранить" at bounding box center [762, 327] width 56 height 18
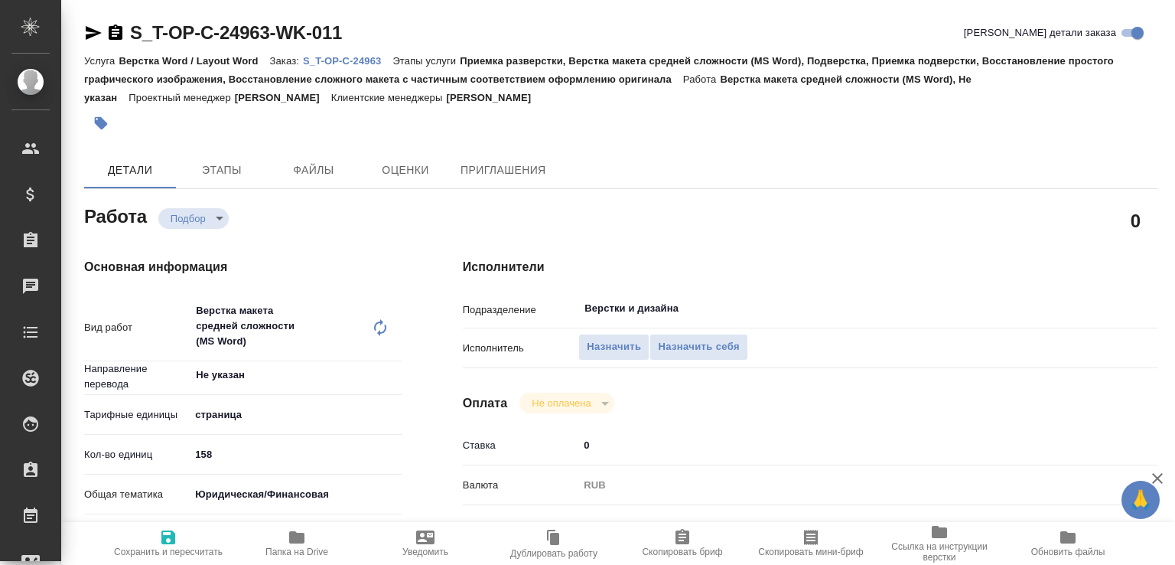
click at [379, 326] on icon at bounding box center [380, 327] width 18 height 18
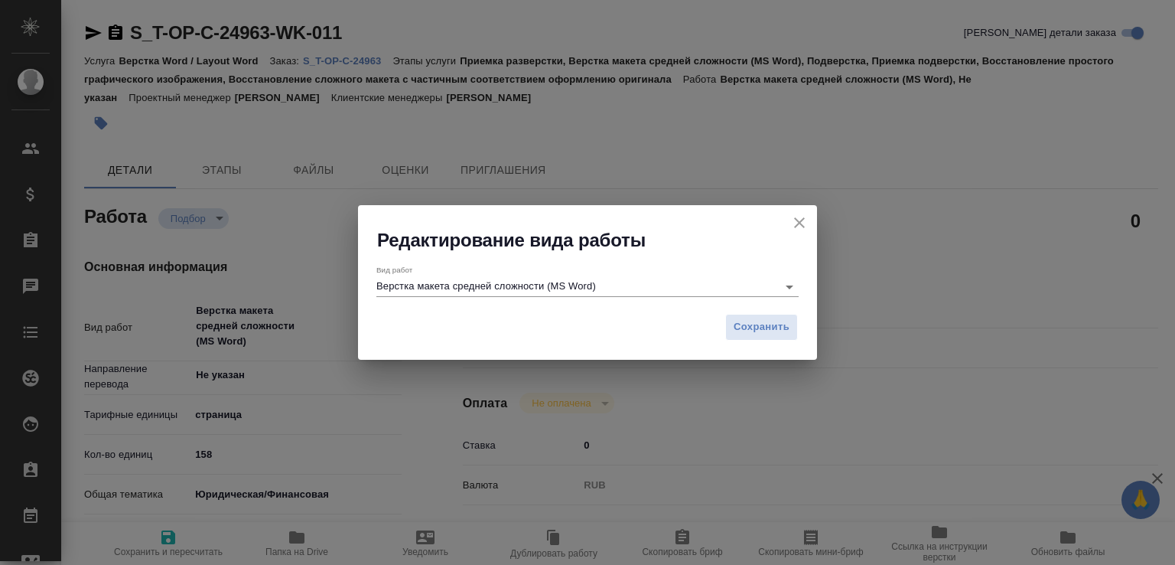
click at [441, 286] on input "Верстка макета средней сложности (MS Word)" at bounding box center [572, 286] width 393 height 18
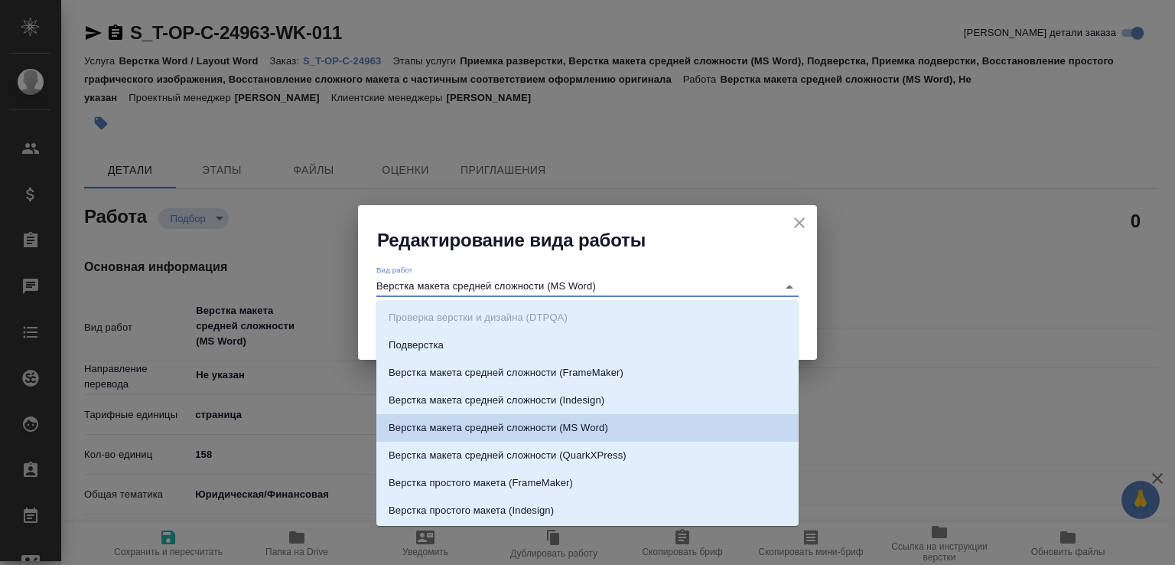
click at [429, 285] on input "Верстка макета средней сложности (MS Word)" at bounding box center [572, 286] width 393 height 18
drag, startPoint x: 425, startPoint y: 285, endPoint x: 692, endPoint y: 275, distance: 267.2
click at [692, 275] on div "Вид работ Верстка макета средней сложности (MS Word)" at bounding box center [587, 280] width 422 height 31
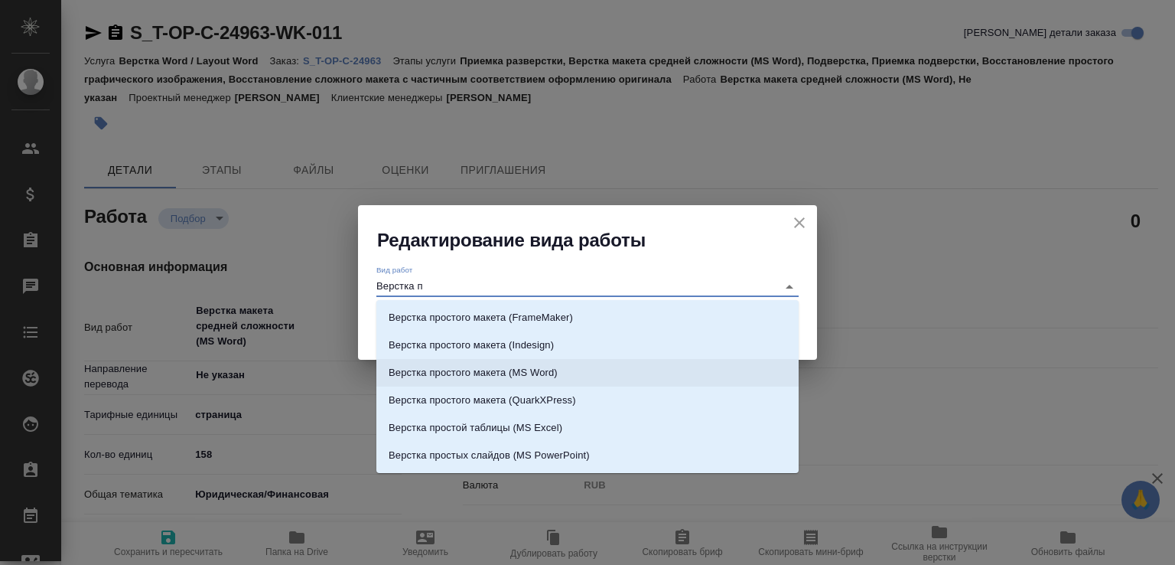
click at [558, 371] on p "Верстка простого макета (MS Word)" at bounding box center [473, 372] width 169 height 15
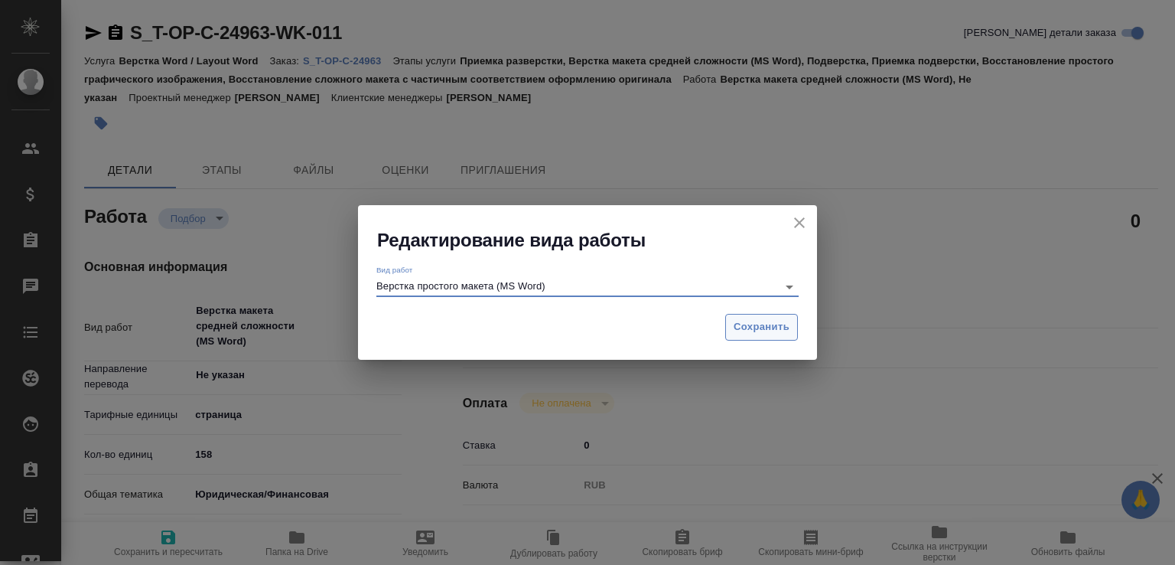
type input "Верстка простого макета (MS Word)"
click at [756, 329] on span "Сохранить" at bounding box center [762, 327] width 56 height 18
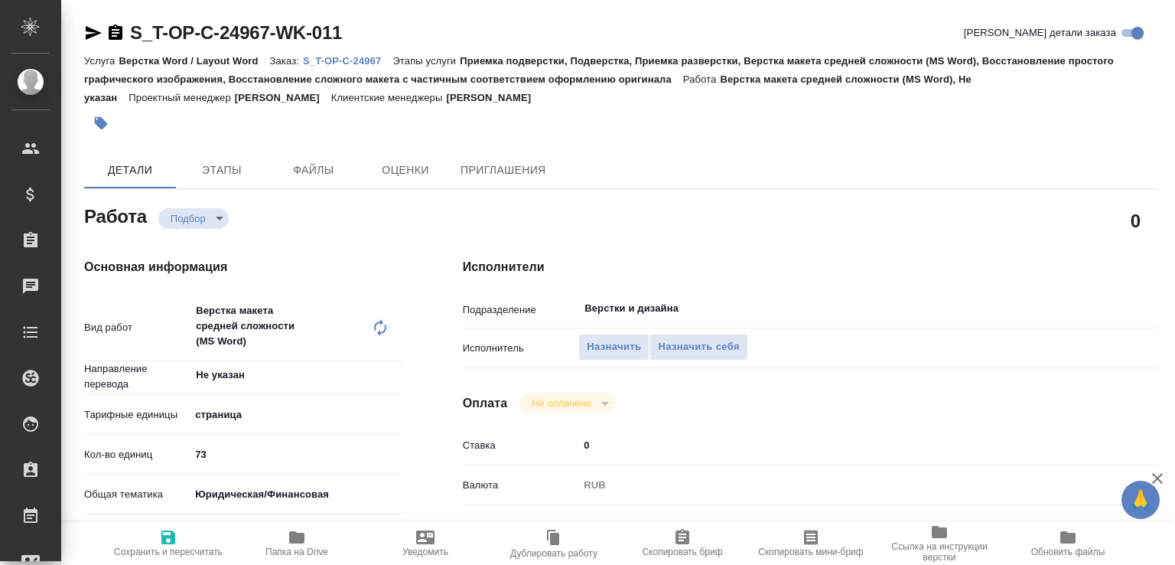
click at [382, 325] on icon at bounding box center [380, 327] width 18 height 18
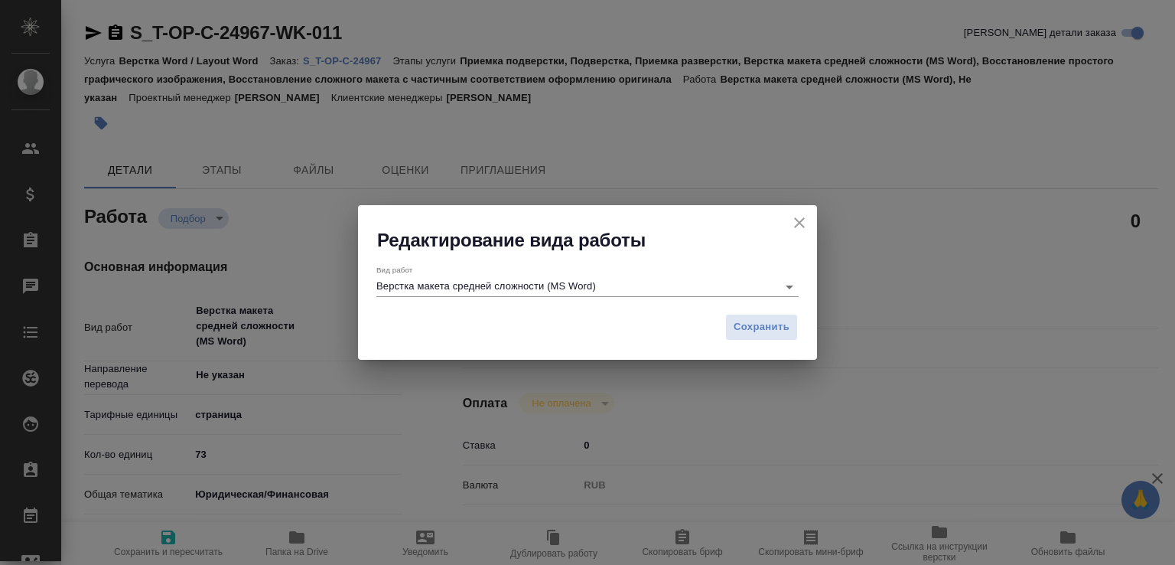
click at [470, 291] on input "Верстка макета средней сложности (MS Word)" at bounding box center [572, 286] width 393 height 18
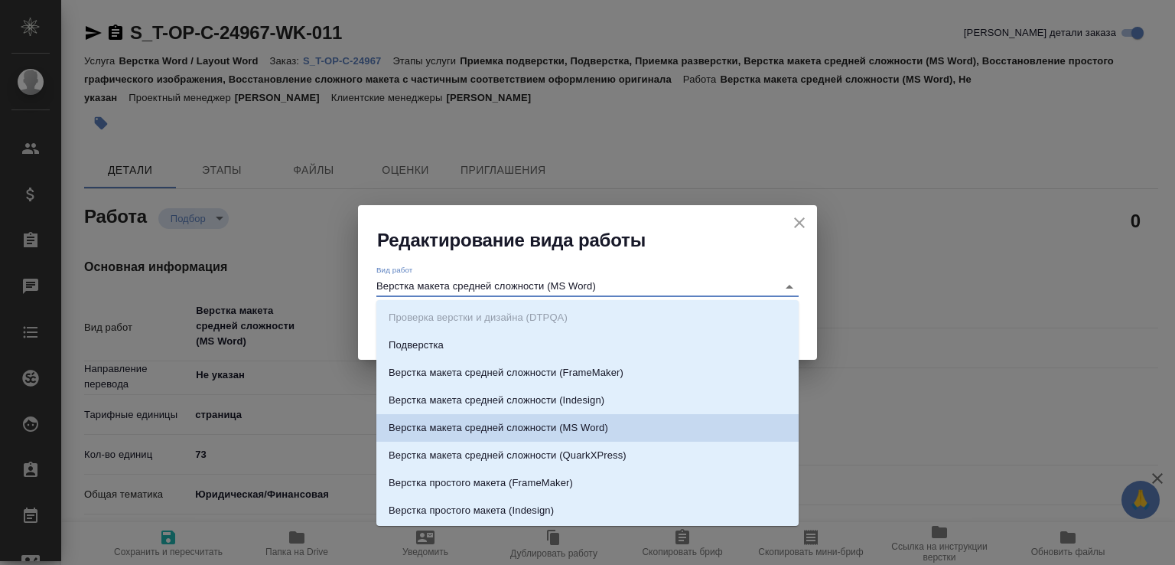
click at [458, 288] on input "Верстка макета средней сложности (MS Word)" at bounding box center [572, 286] width 393 height 18
drag, startPoint x: 422, startPoint y: 287, endPoint x: 672, endPoint y: 273, distance: 250.5
click at [672, 273] on div "Вид работ Верстка макета средней сложности (MS Word)" at bounding box center [587, 280] width 422 height 31
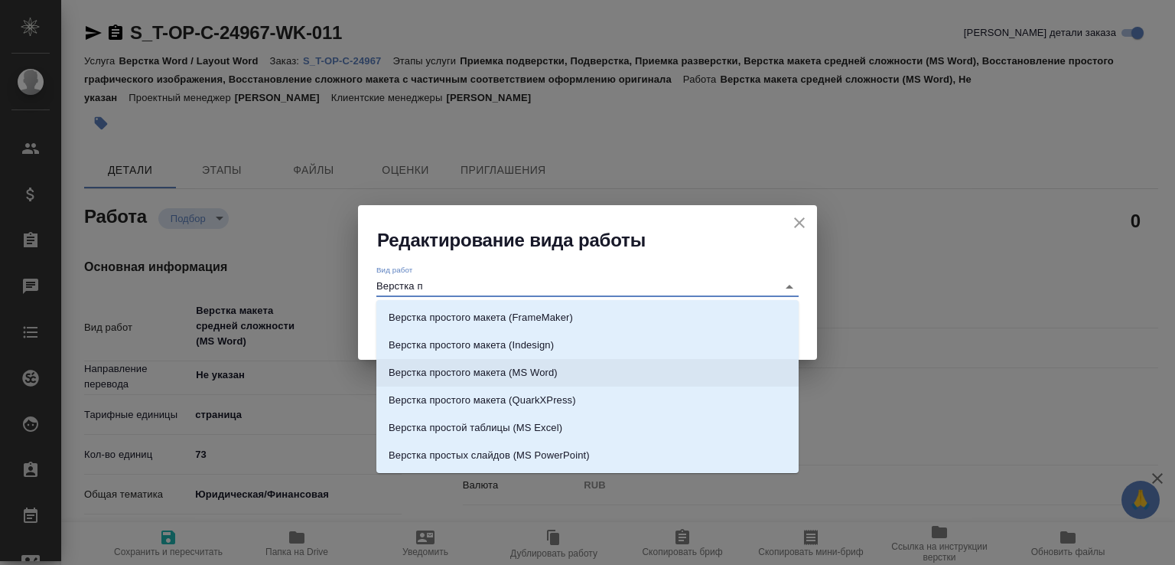
click at [580, 366] on li "Верстка простого макета (MS Word)" at bounding box center [587, 373] width 422 height 28
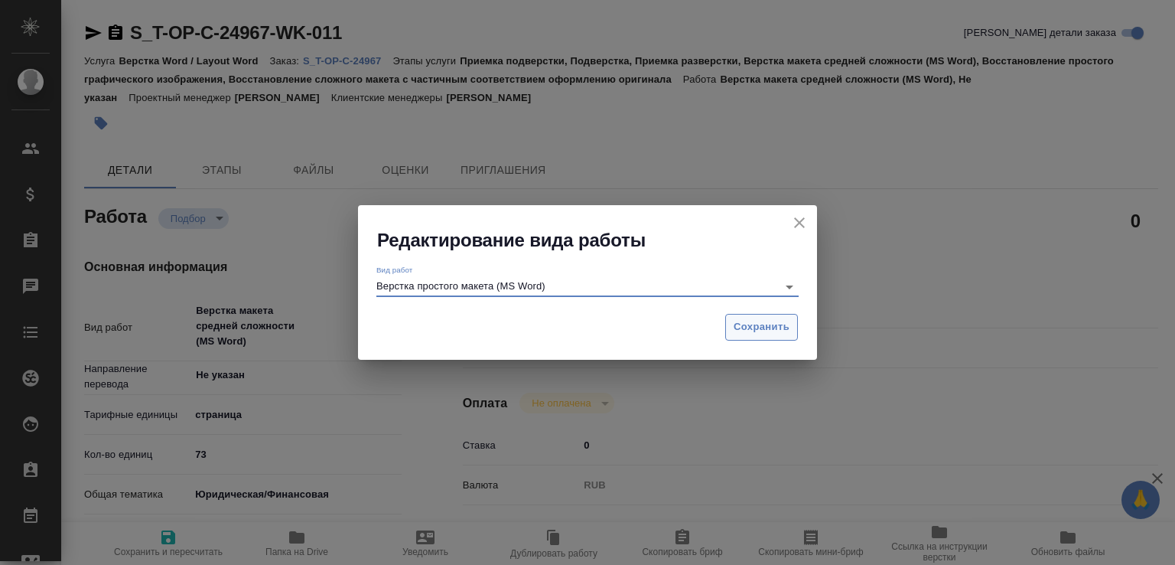
type input "Верстка простого макета (MS Word)"
click at [770, 327] on span "Сохранить" at bounding box center [762, 327] width 56 height 18
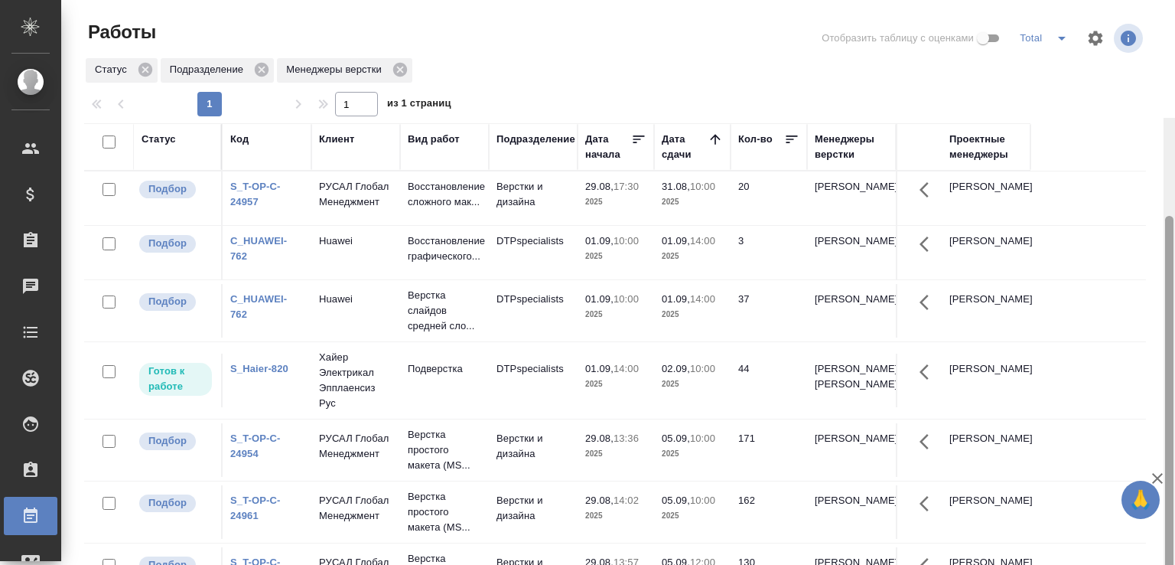
scroll to position [118, 0]
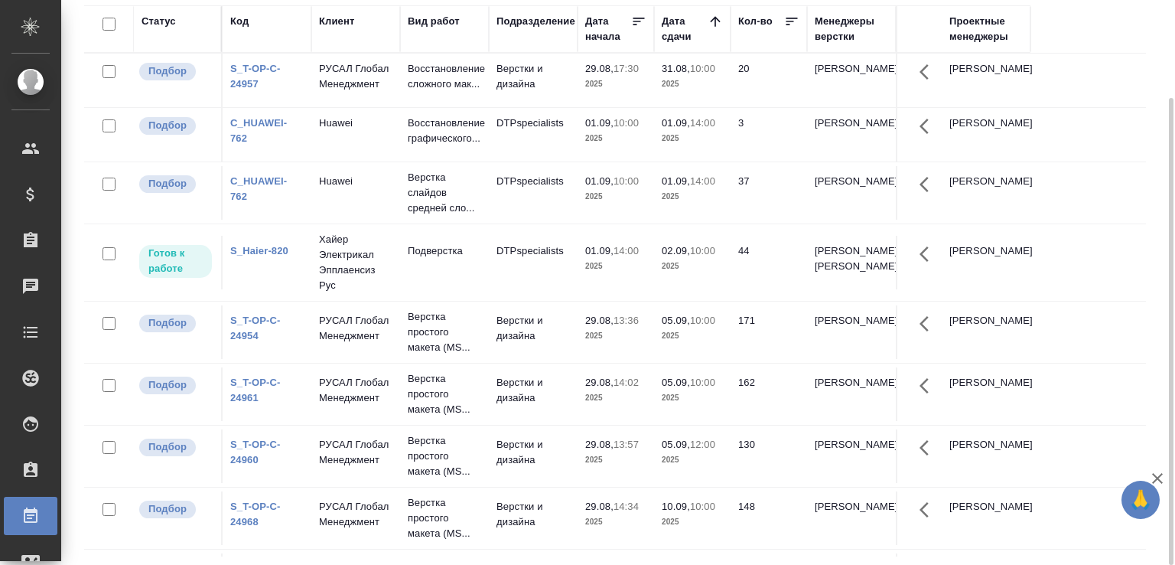
click at [256, 324] on link "S_T-OP-C-24954" at bounding box center [255, 327] width 50 height 27
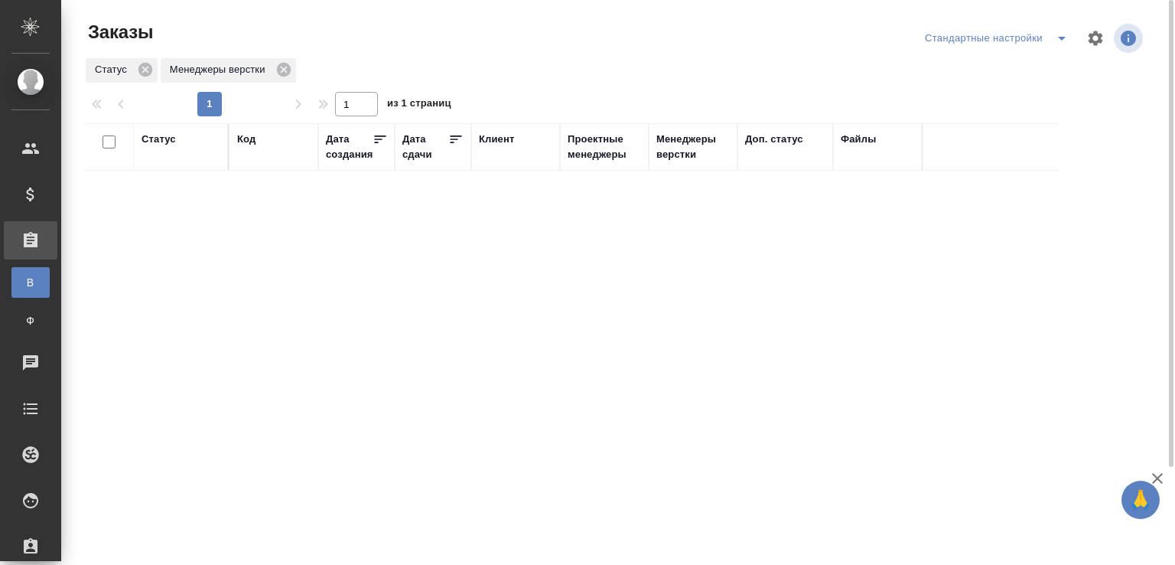
click at [259, 136] on div "Код" at bounding box center [273, 139] width 73 height 15
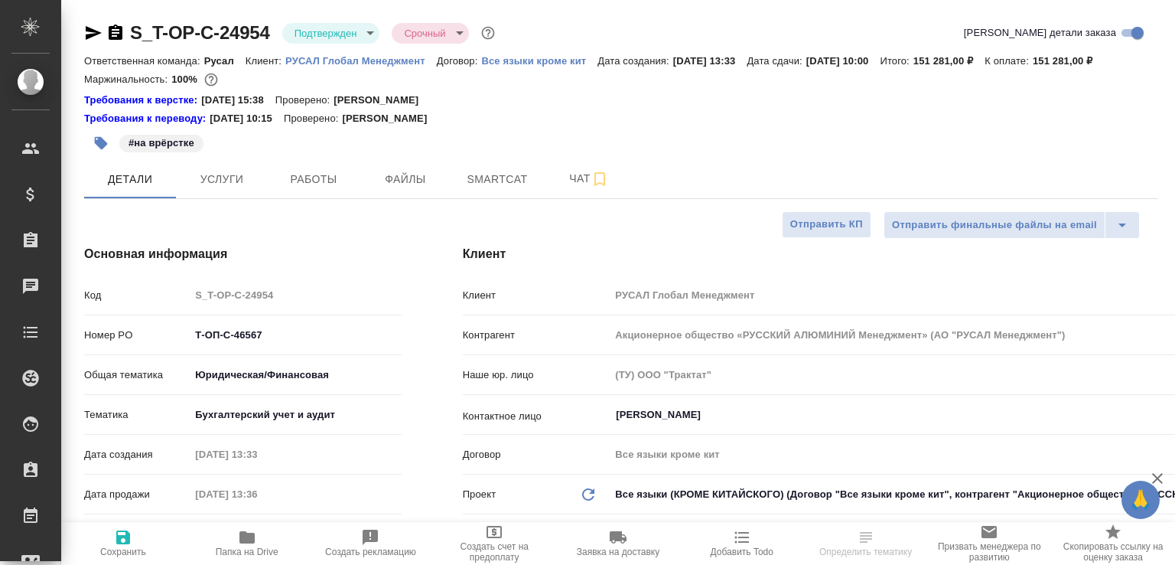
select select "RU"
click at [263, 538] on span "Папка на Drive" at bounding box center [247, 542] width 106 height 29
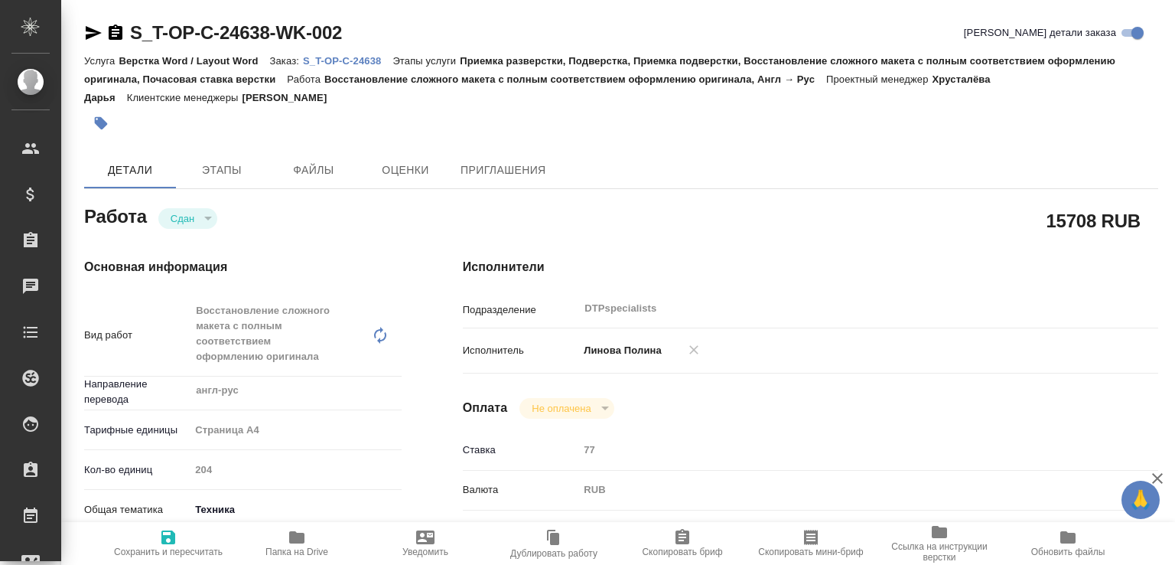
click at [300, 520] on body "🙏 .cls-1 fill:#fff; AWATERA [PERSON_NAME]malofeeva Клиенты Спецификации Заказы …" at bounding box center [587, 282] width 1175 height 565
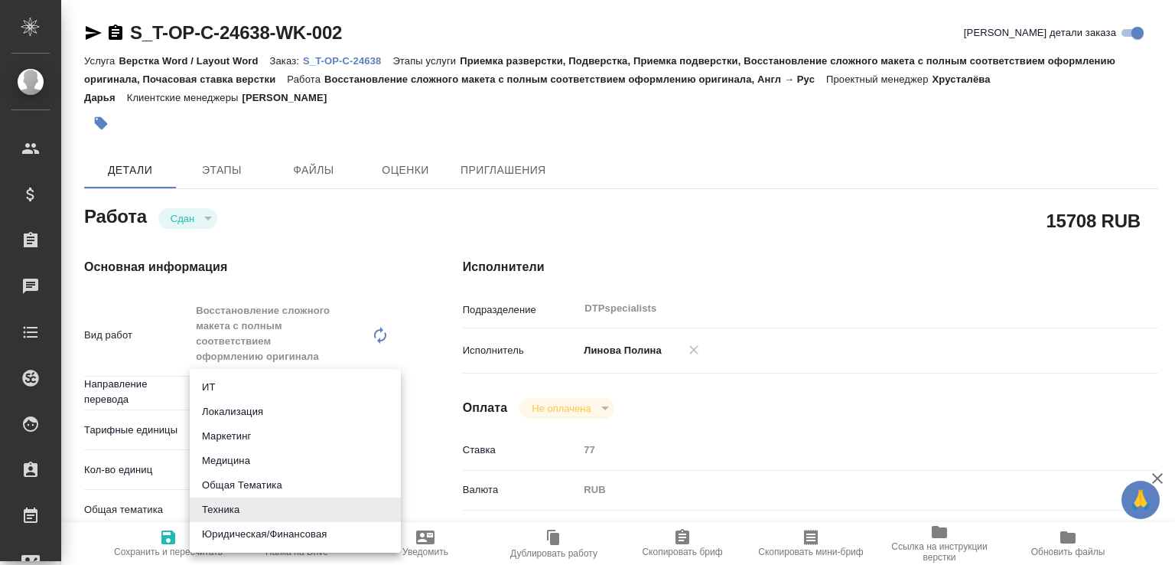
click at [681, 265] on div at bounding box center [587, 282] width 1175 height 565
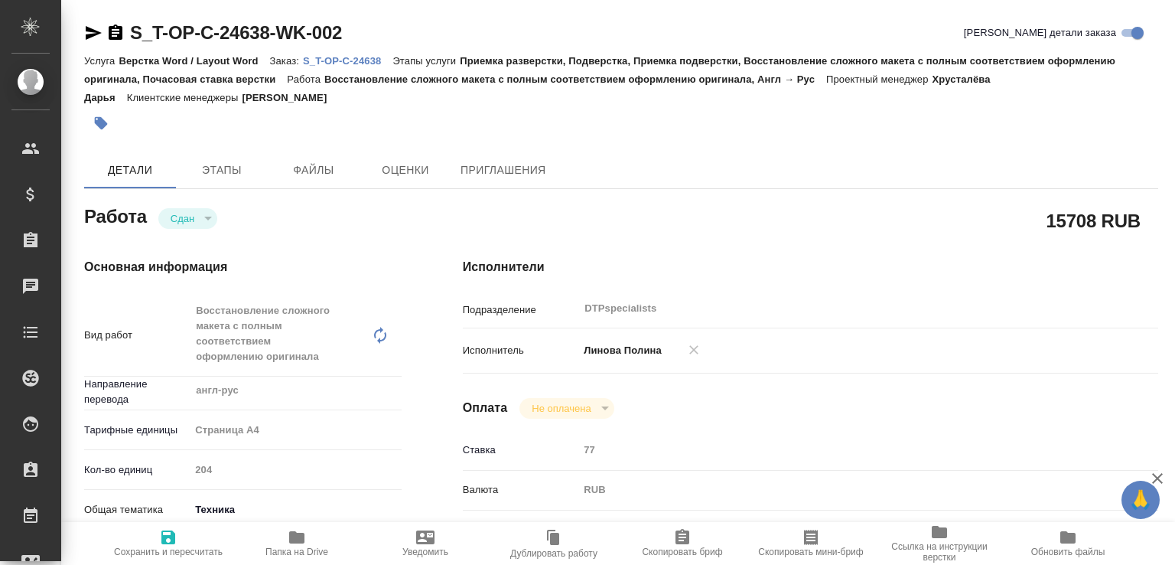
click at [308, 535] on span "Папка на Drive" at bounding box center [297, 542] width 110 height 29
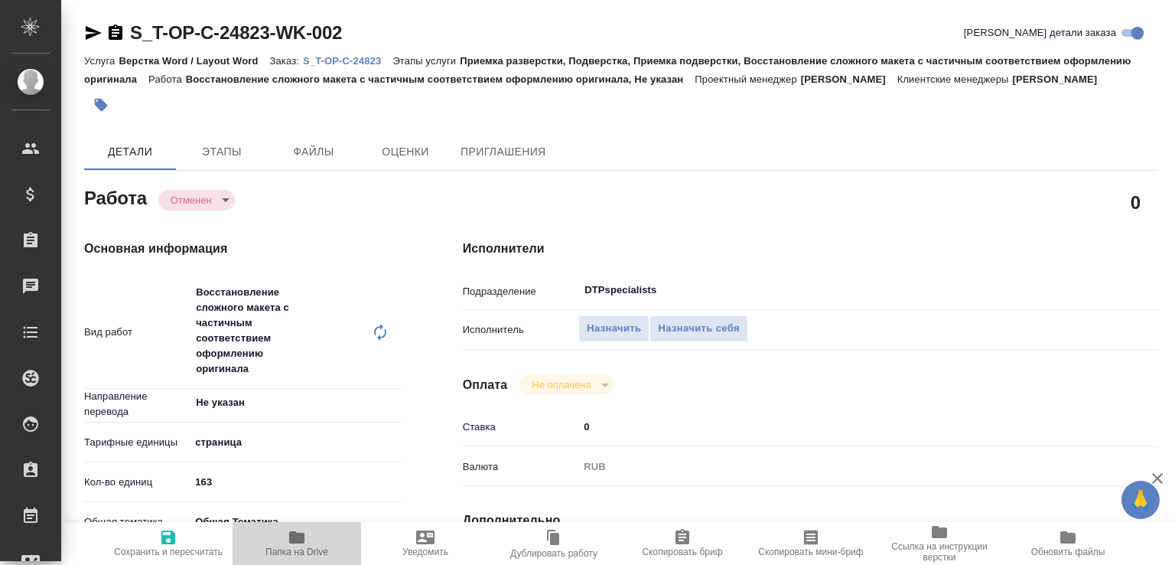
click at [308, 525] on button "Папка на Drive" at bounding box center [297, 543] width 129 height 43
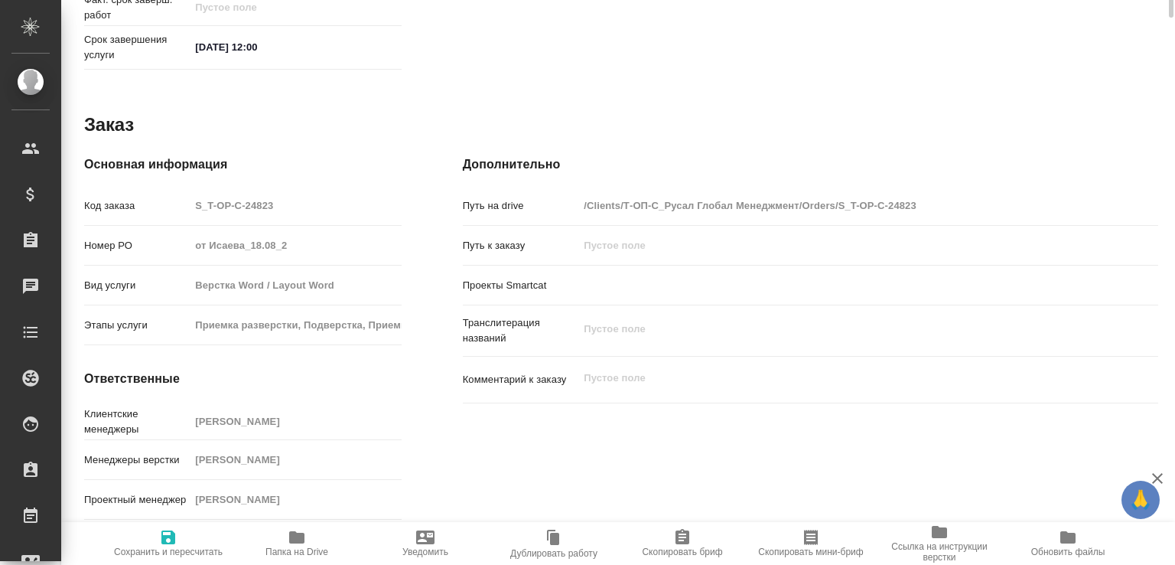
scroll to position [444, 0]
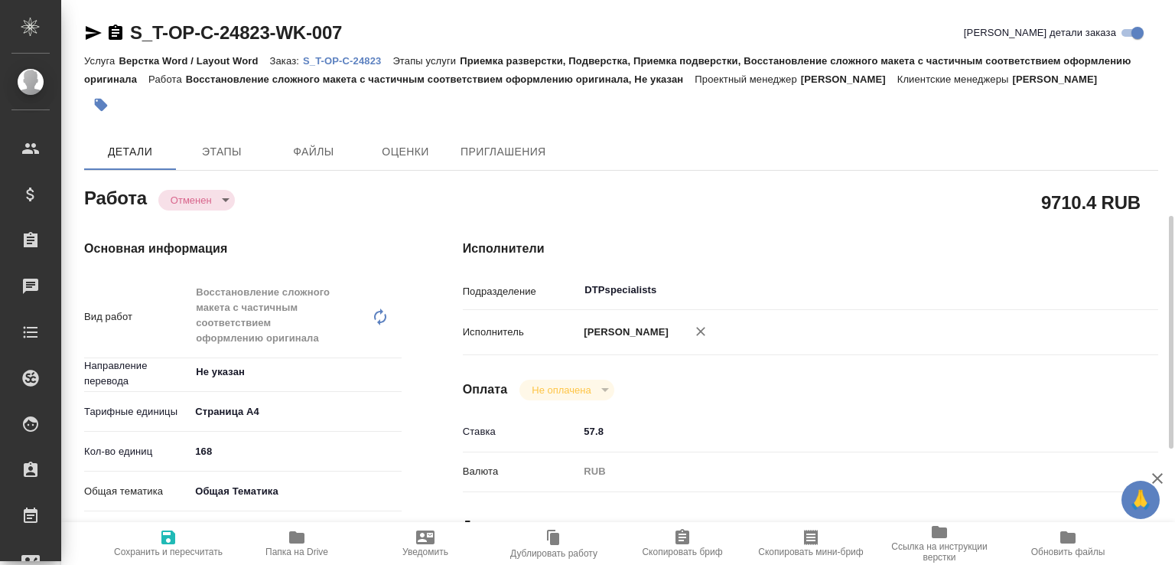
scroll to position [392, 0]
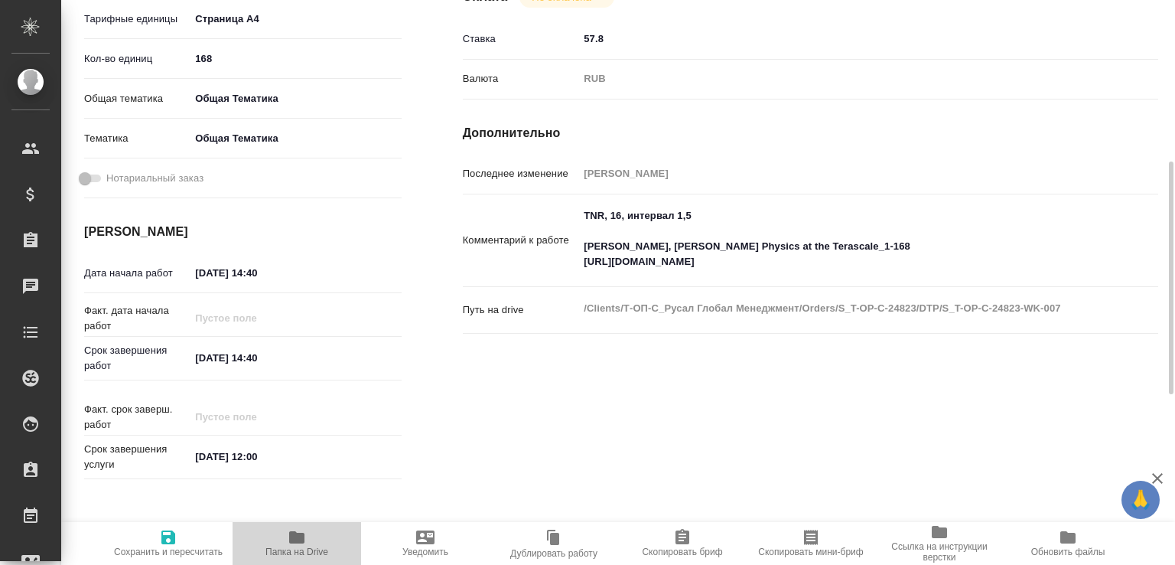
click at [294, 522] on button "Папка на Drive" at bounding box center [297, 543] width 129 height 43
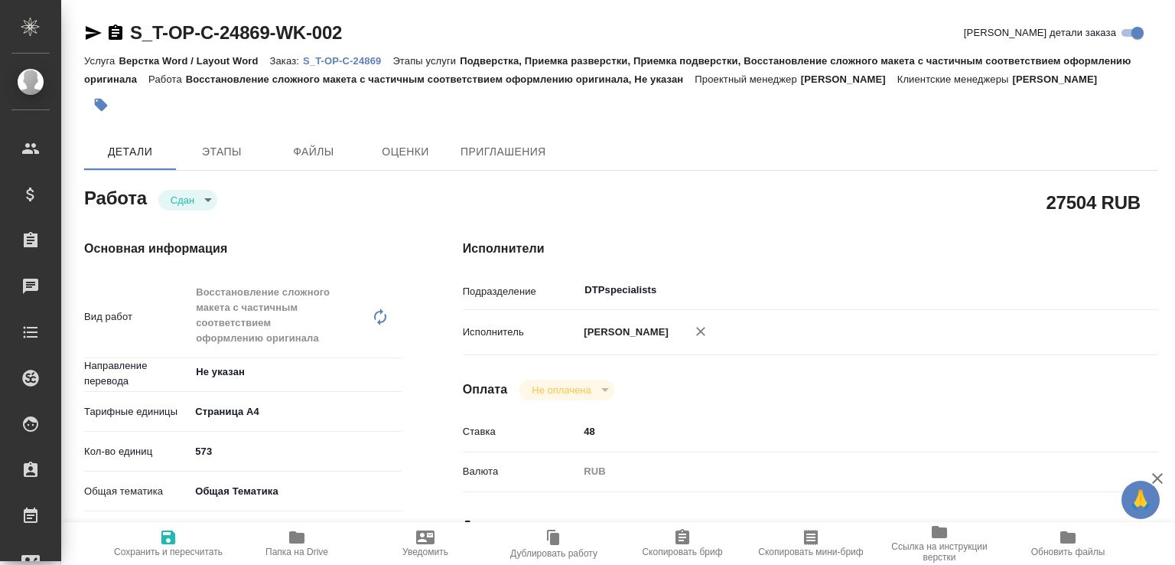
click at [298, 536] on icon "button" at bounding box center [296, 537] width 15 height 12
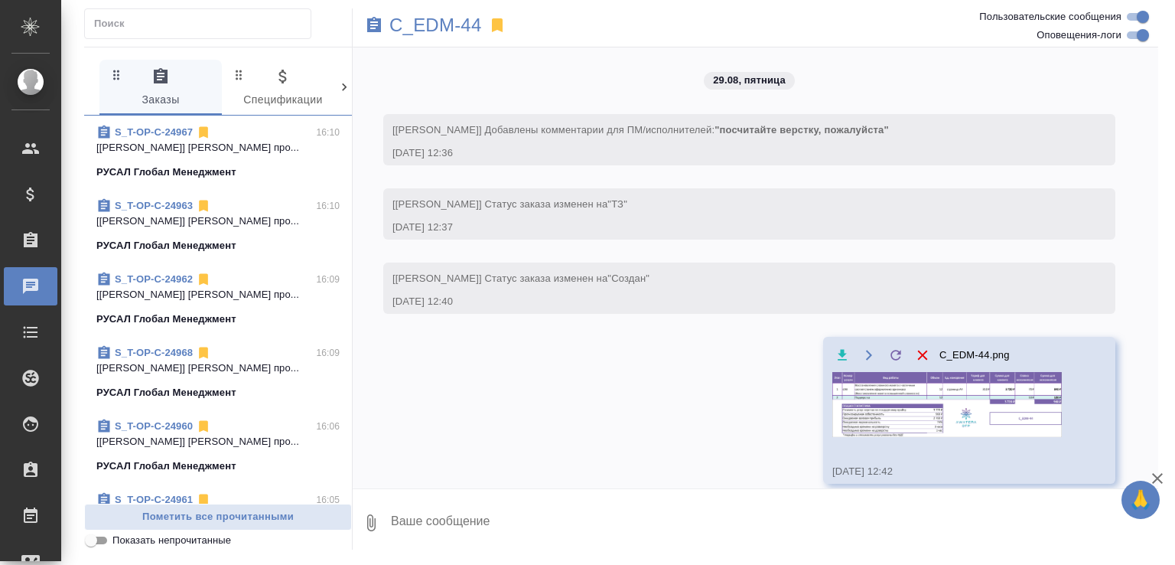
scroll to position [2993, 0]
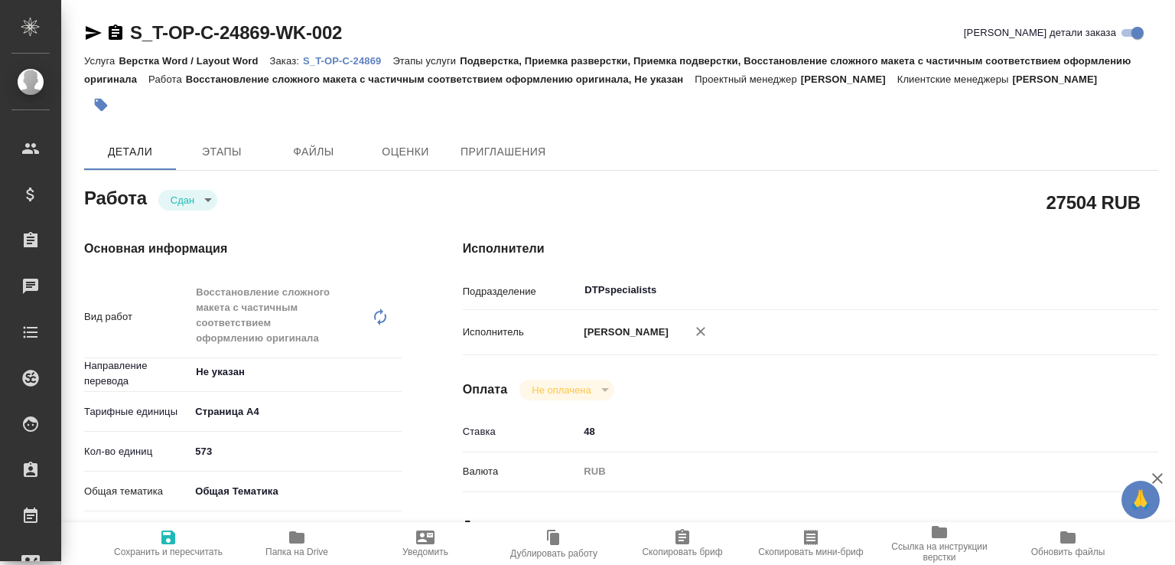
click at [321, 57] on p "S_T-OP-C-24869" at bounding box center [348, 60] width 90 height 11
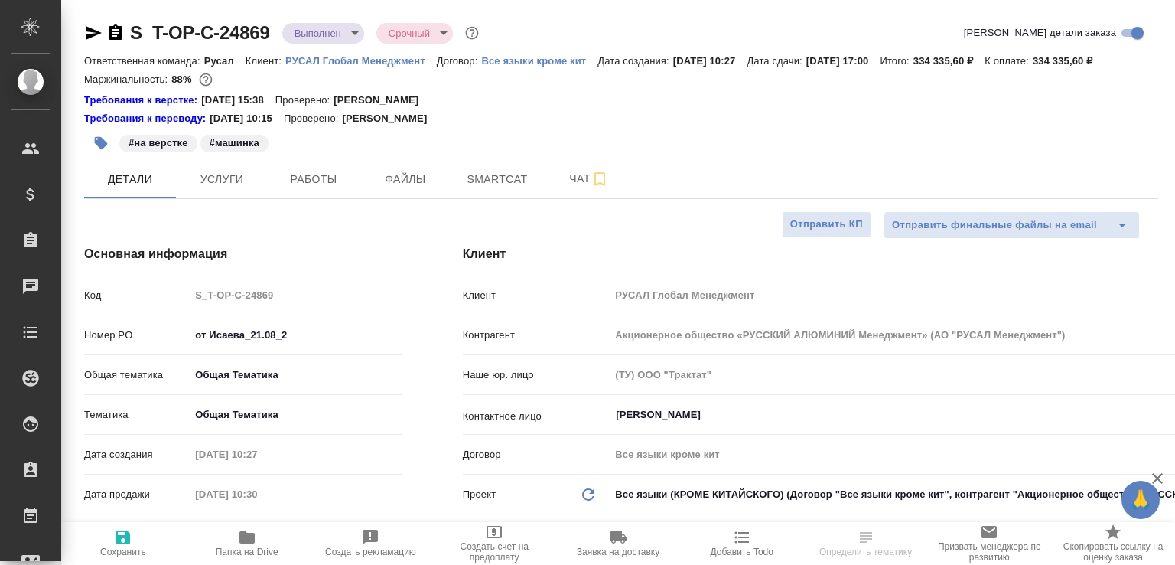
select select "RU"
click at [99, 28] on icon "button" at bounding box center [93, 33] width 18 height 18
